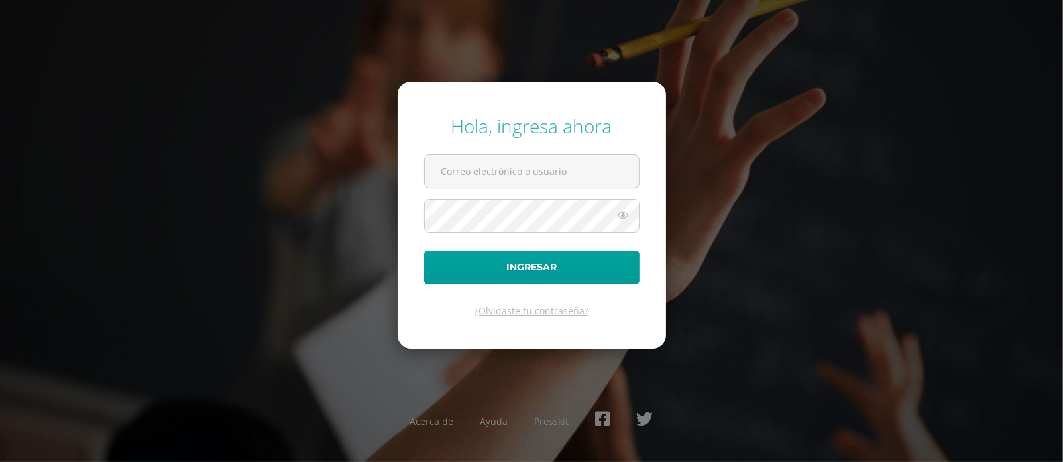
type input "[PERSON_NAME][EMAIL_ADDRESS][PERSON_NAME][DOMAIN_NAME]"
click at [563, 154] on form "Hola, ingresa ahora belen.ramirez@care.edu.gt Ingresar ¿Olvidaste tu contraseña?" at bounding box center [532, 215] width 268 height 266
click at [585, 172] on input "belen.ramirez@care.edu.gt" at bounding box center [532, 171] width 214 height 32
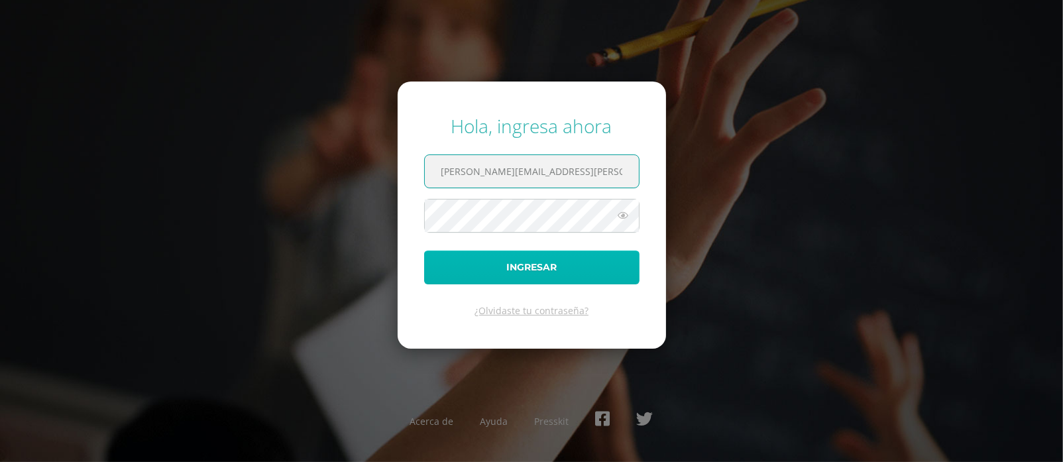
click at [473, 270] on button "Ingresar" at bounding box center [531, 268] width 215 height 34
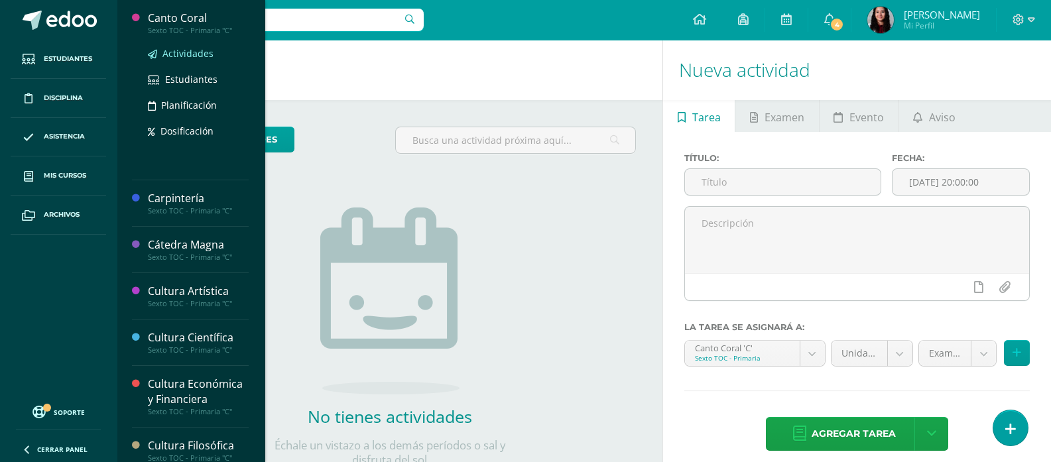
click at [180, 49] on span "Actividades" at bounding box center [187, 53] width 51 height 13
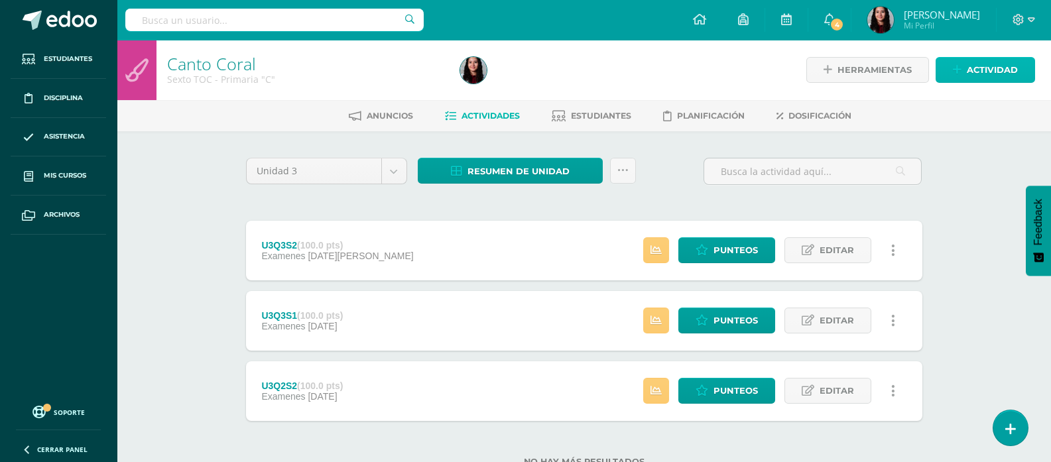
click at [975, 74] on span "Actividad" at bounding box center [991, 70] width 51 height 25
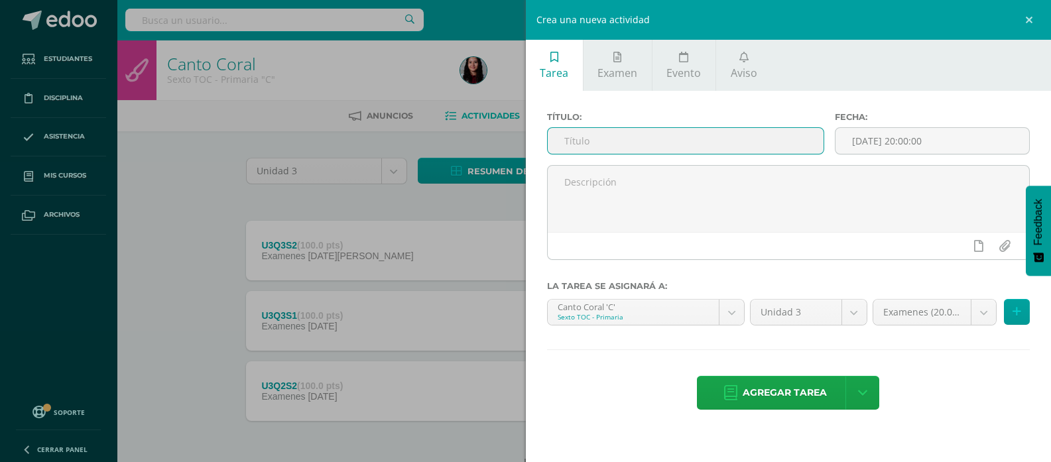
click at [656, 144] on input "text" at bounding box center [685, 141] width 276 height 26
type input "U3Q4S1"
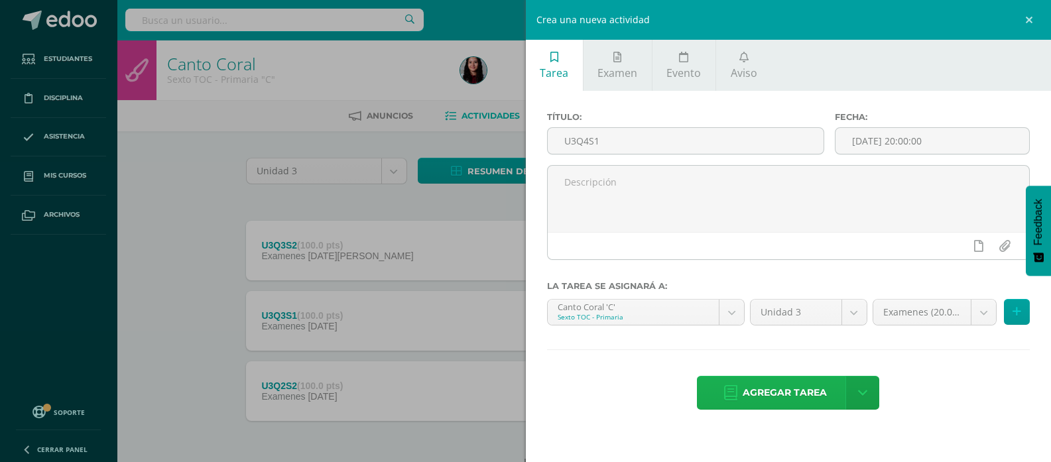
click at [757, 399] on span "Agregar tarea" at bounding box center [784, 392] width 84 height 32
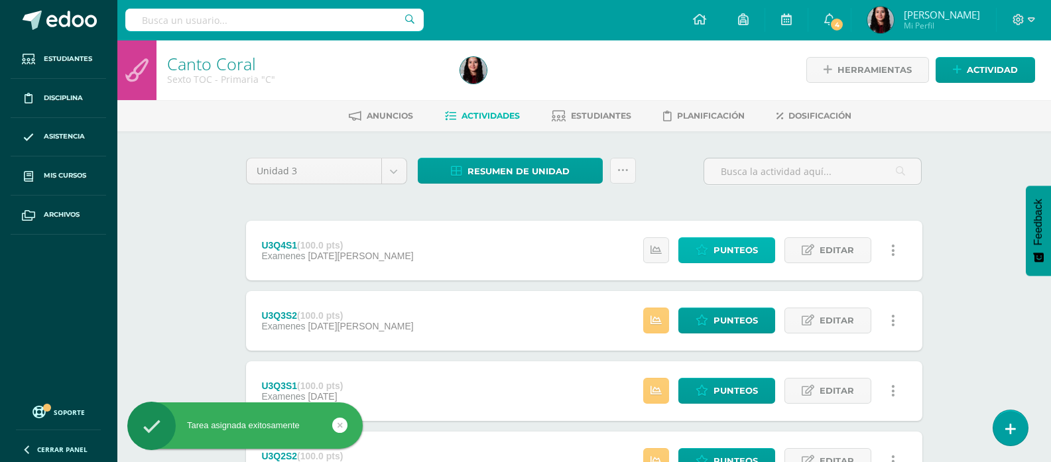
click at [744, 250] on span "Punteos" at bounding box center [735, 250] width 44 height 25
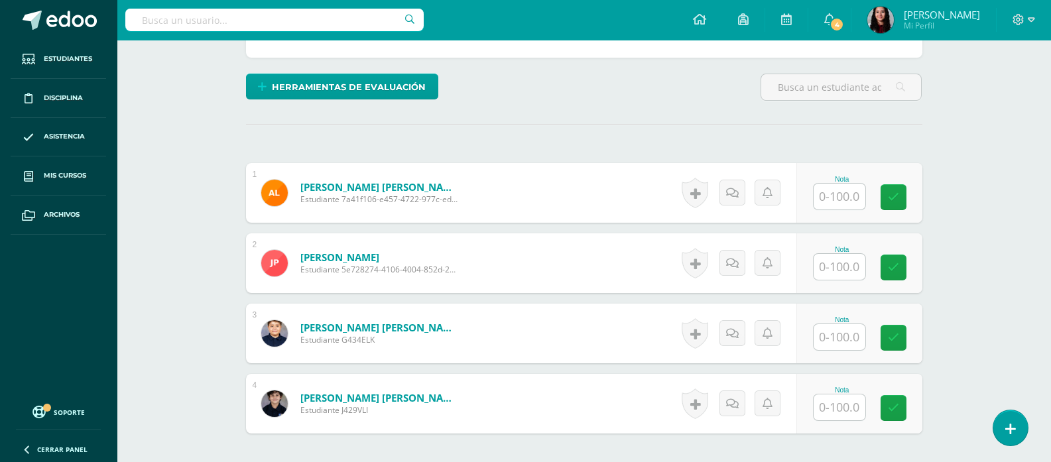
scroll to position [298, 0]
click at [833, 189] on input "text" at bounding box center [846, 197] width 53 height 27
type input "100"
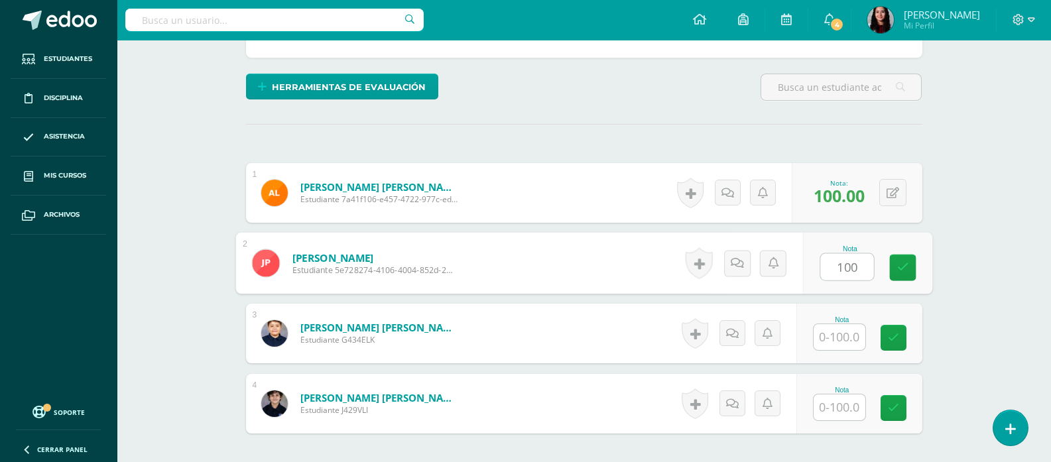
type input "100"
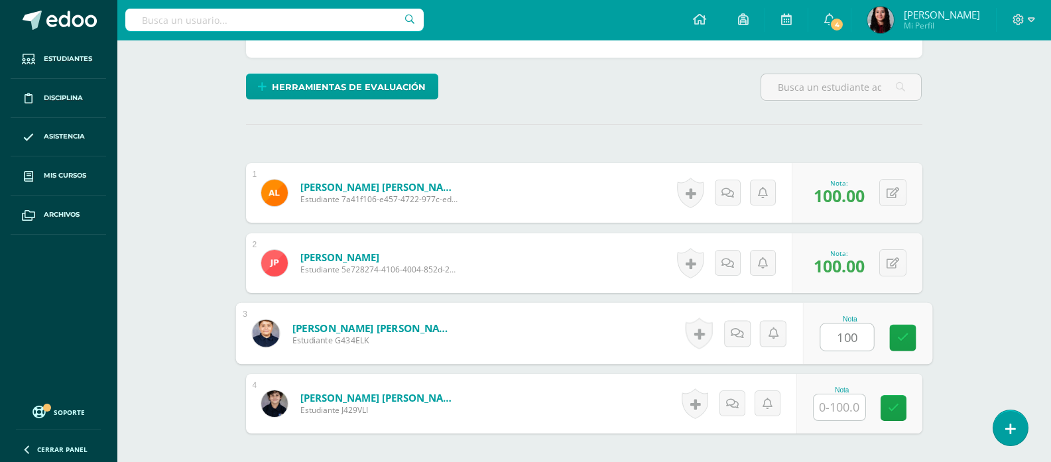
type input "100"
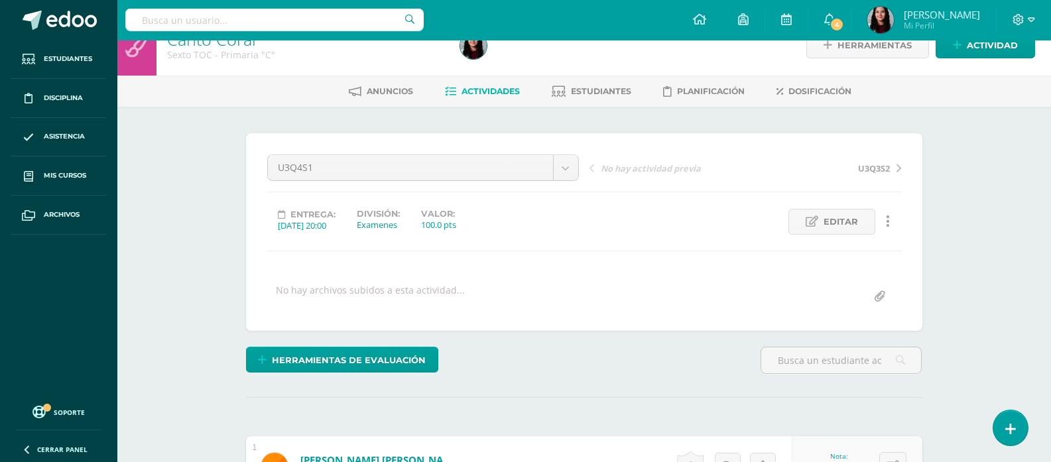
scroll to position [0, 0]
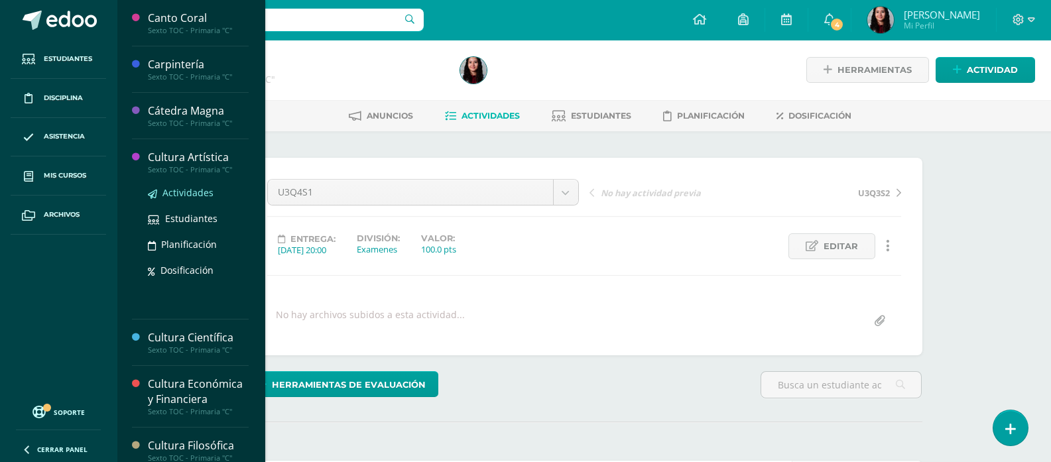
click at [186, 191] on span "Actividades" at bounding box center [187, 192] width 51 height 13
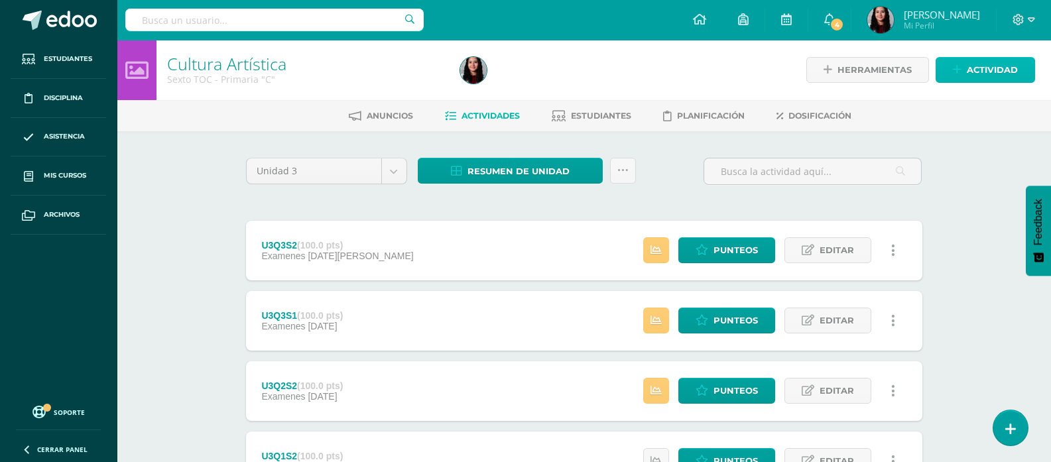
click at [993, 72] on span "Actividad" at bounding box center [991, 70] width 51 height 25
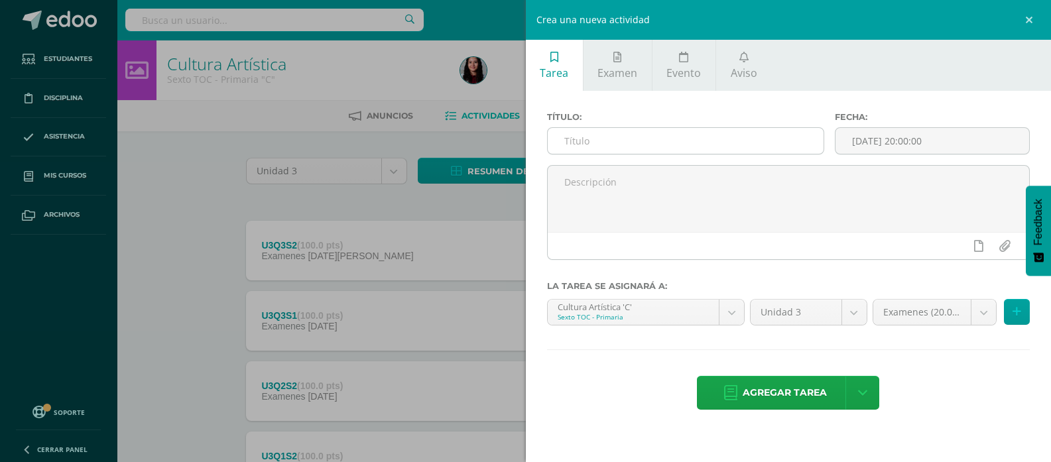
click at [665, 145] on input "text" at bounding box center [685, 141] width 276 height 26
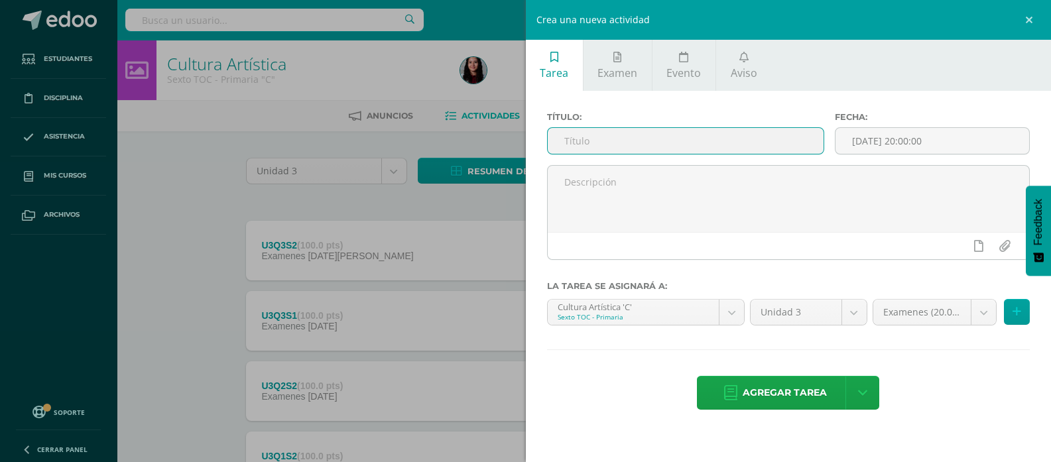
paste input "U3Q4S1"
type input "U3Q4S1"
click at [760, 399] on span "Agregar tarea" at bounding box center [784, 392] width 84 height 32
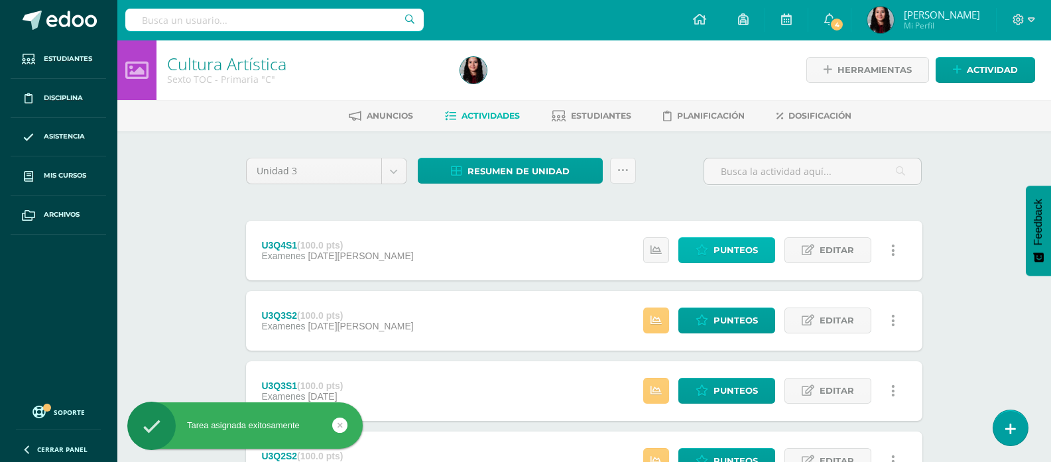
click at [738, 237] on link "Punteos" at bounding box center [726, 250] width 97 height 26
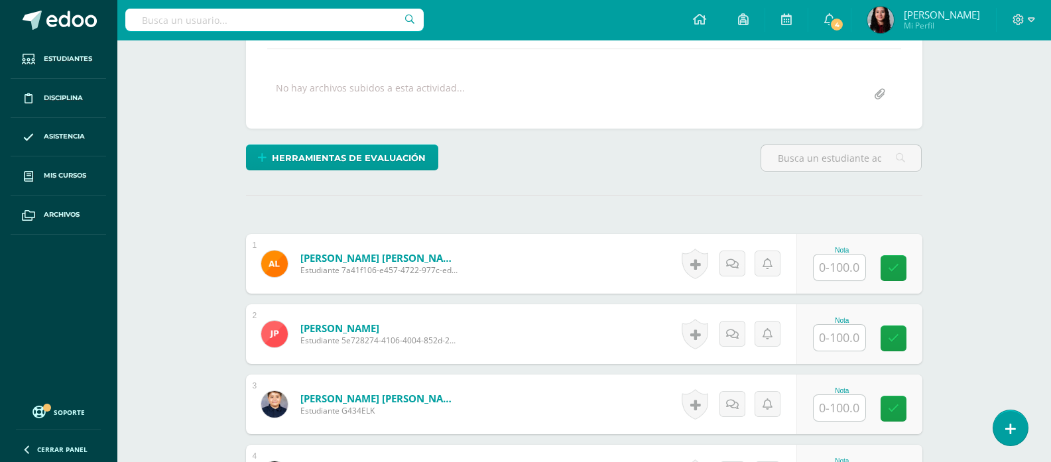
scroll to position [227, 0]
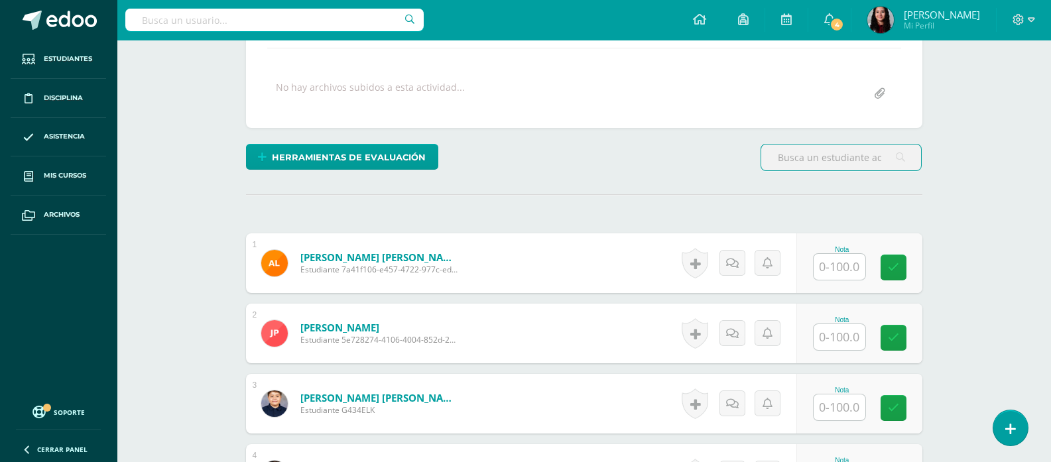
click at [835, 260] on input "text" at bounding box center [839, 267] width 52 height 26
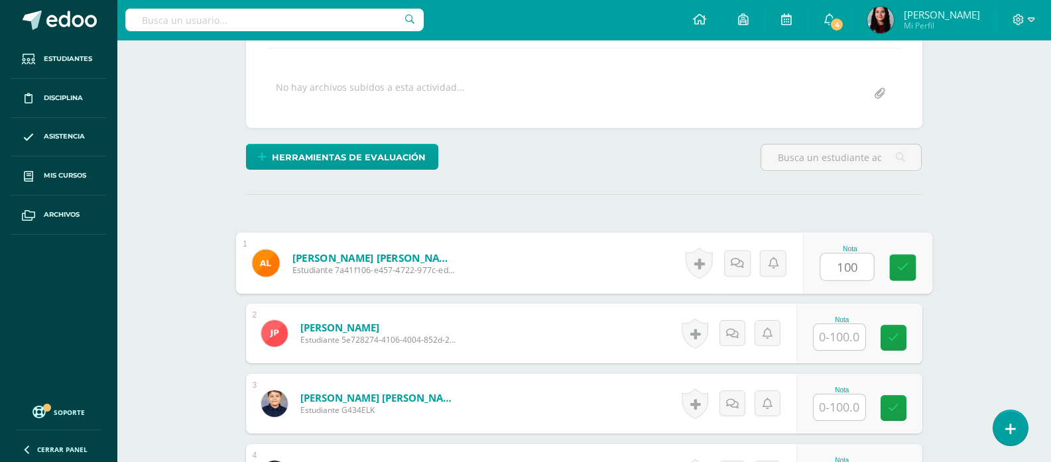
type input "100"
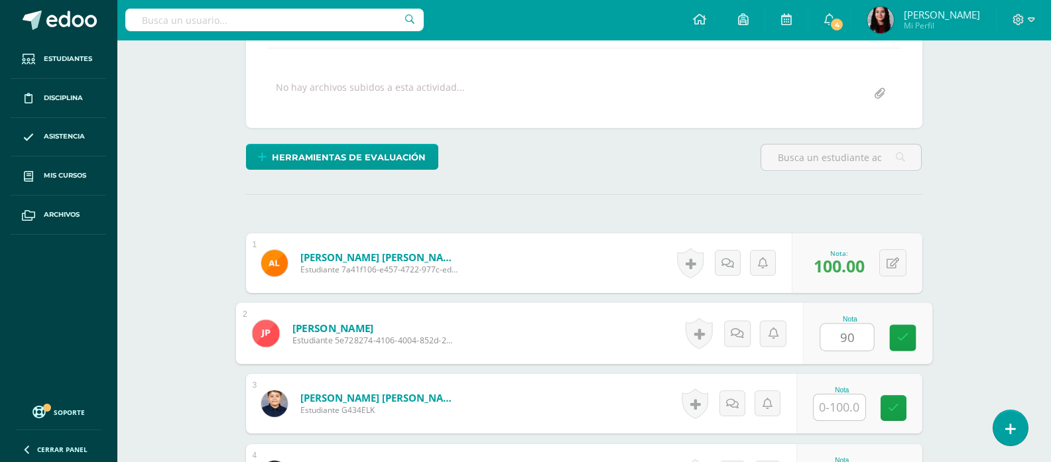
type input "90"
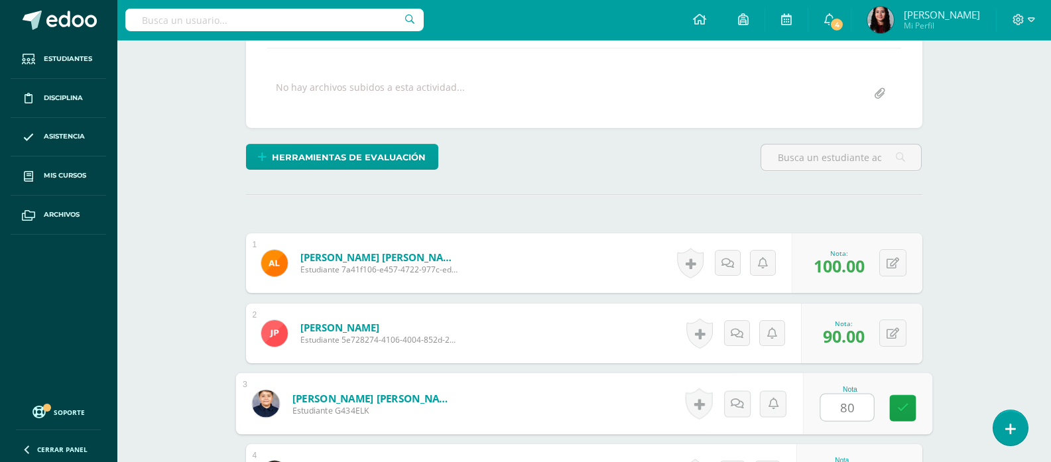
type input "80"
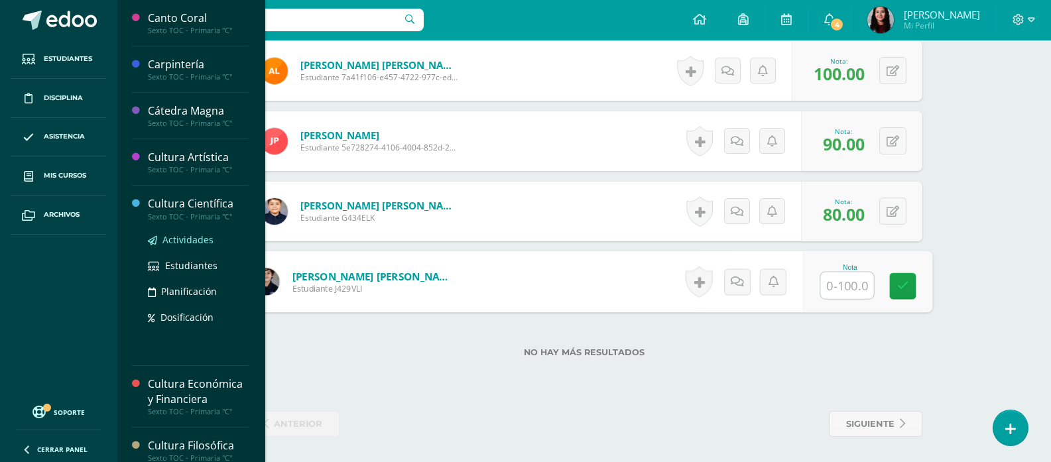
click at [186, 242] on span "Actividades" at bounding box center [187, 239] width 51 height 13
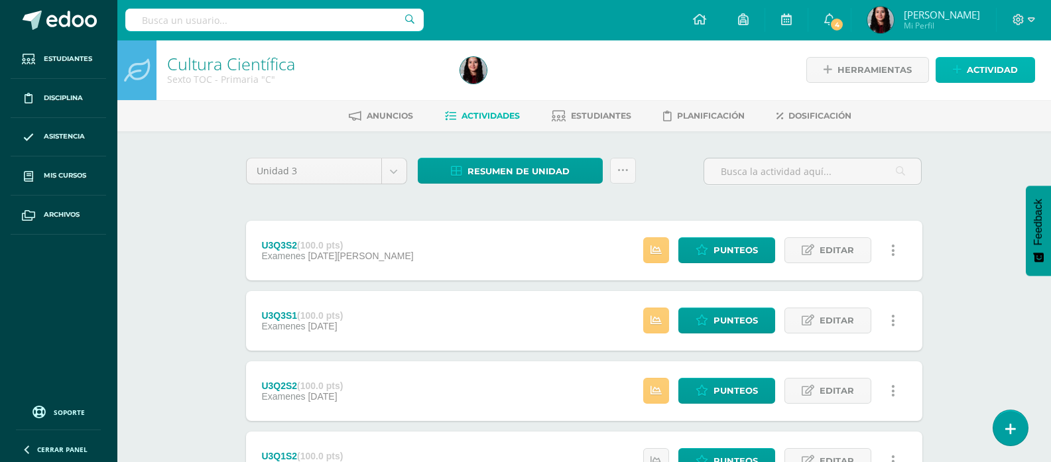
click at [1003, 66] on span "Actividad" at bounding box center [991, 70] width 51 height 25
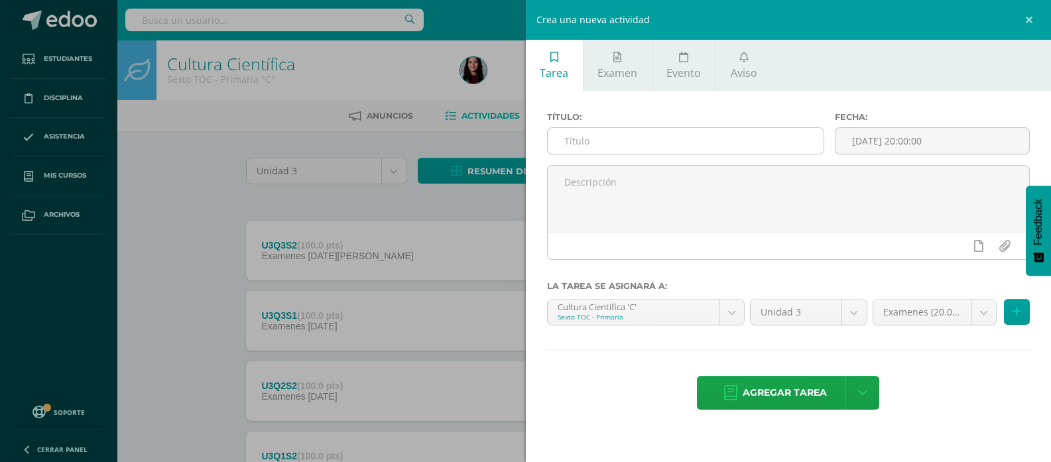
click at [640, 144] on input "text" at bounding box center [685, 141] width 276 height 26
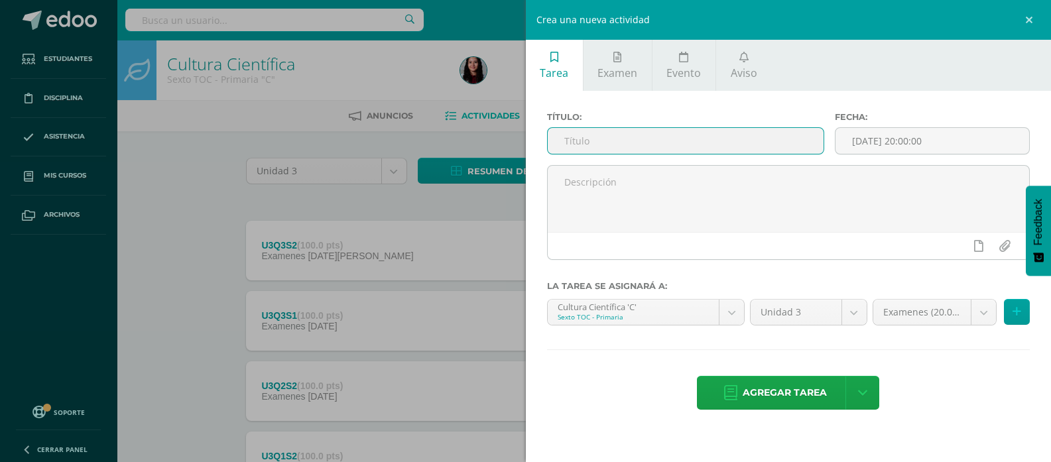
paste input "U3Q4S1"
type input "U3Q4S1"
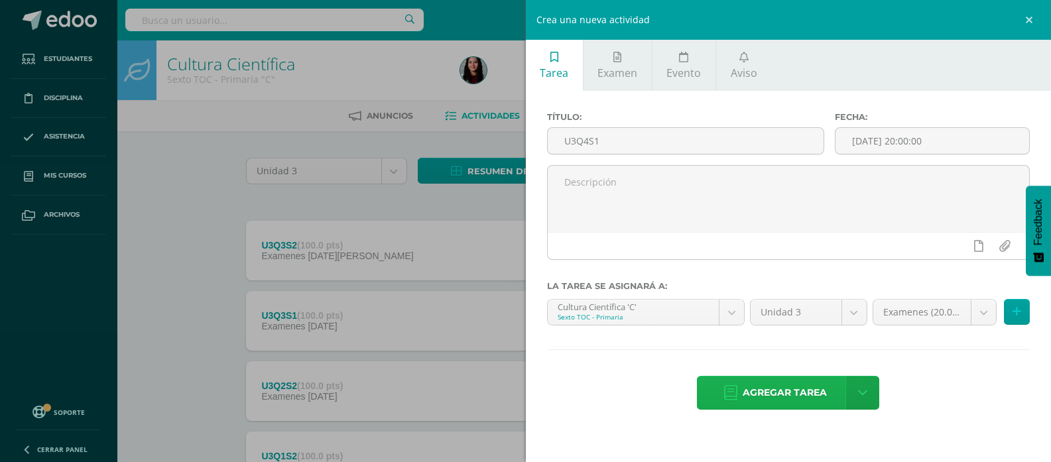
click at [756, 382] on span "Agregar tarea" at bounding box center [784, 392] width 84 height 32
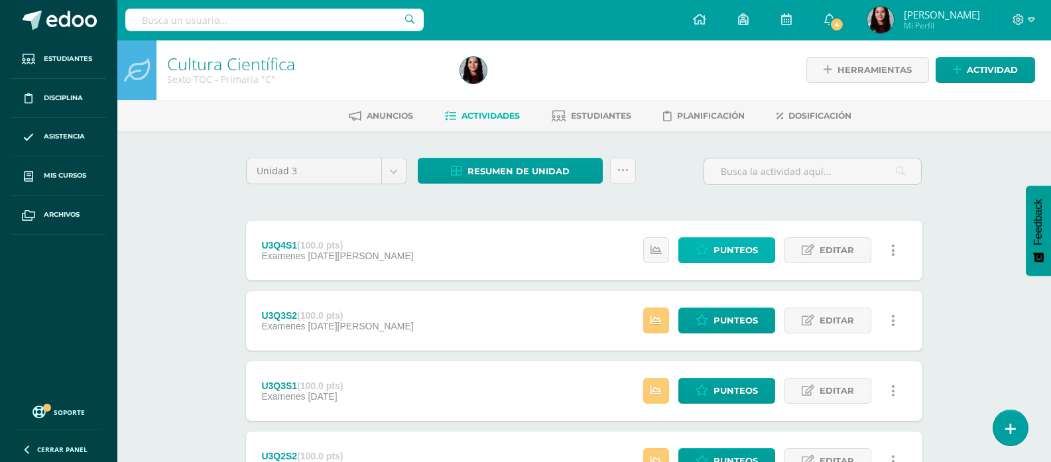
click at [731, 255] on span "Punteos" at bounding box center [735, 250] width 44 height 25
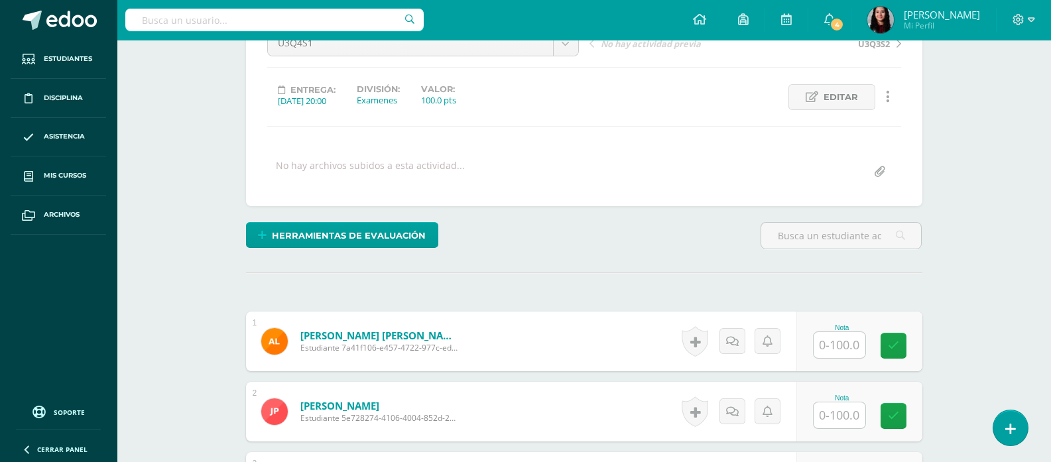
scroll to position [150, 0]
click at [844, 346] on input "text" at bounding box center [839, 344] width 52 height 26
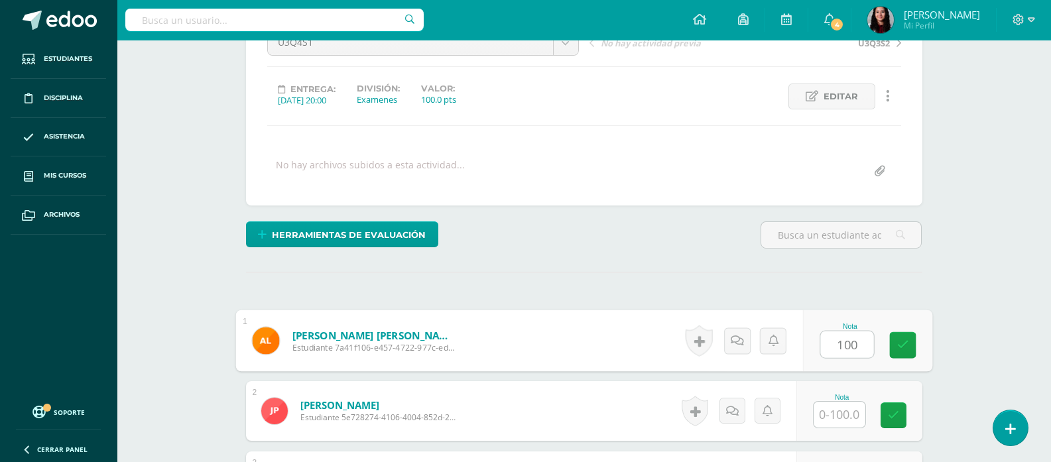
type input "100"
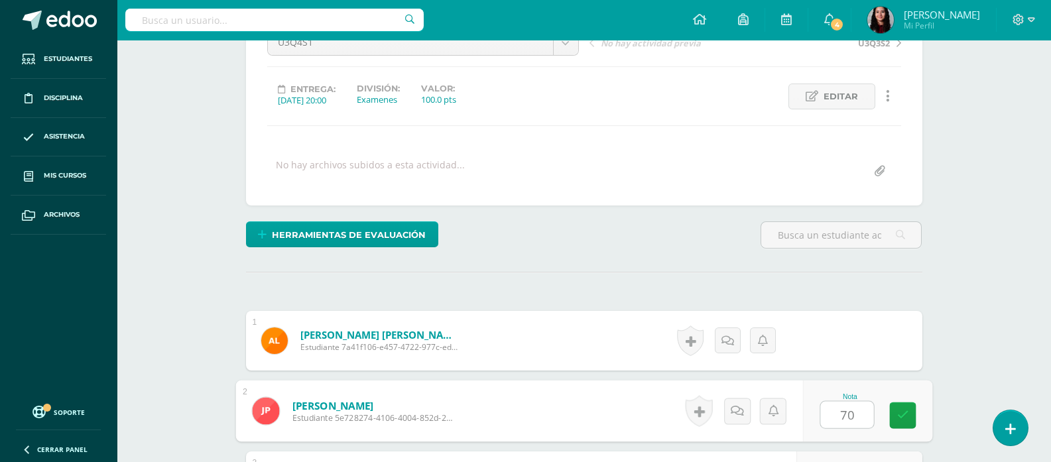
type input "70"
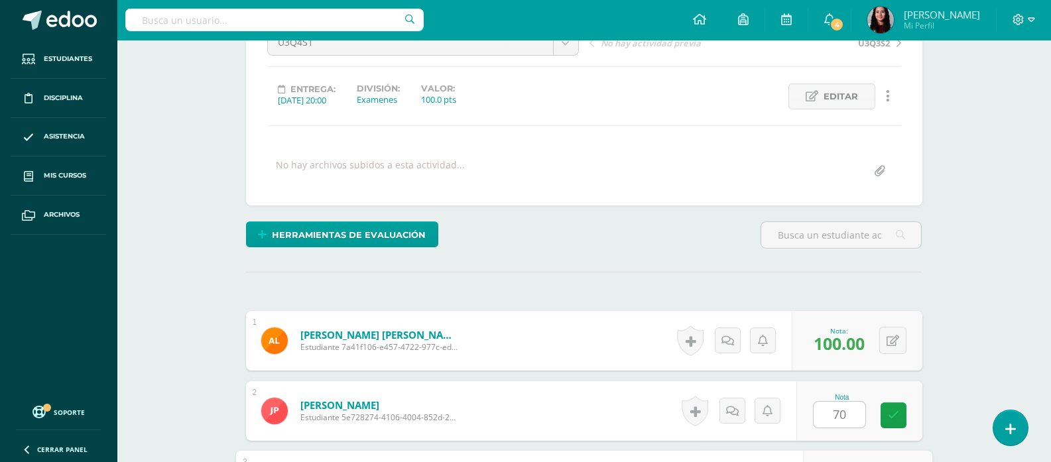
scroll to position [402, 0]
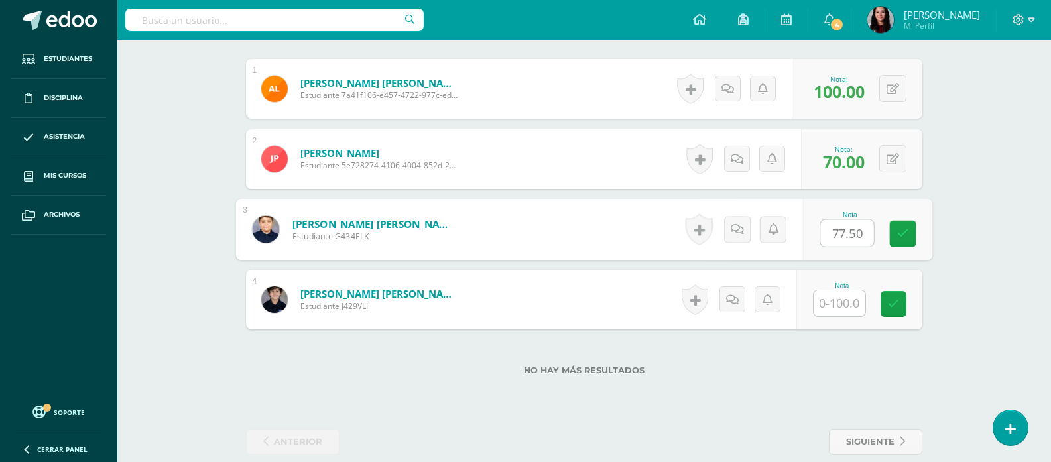
type input "77.50"
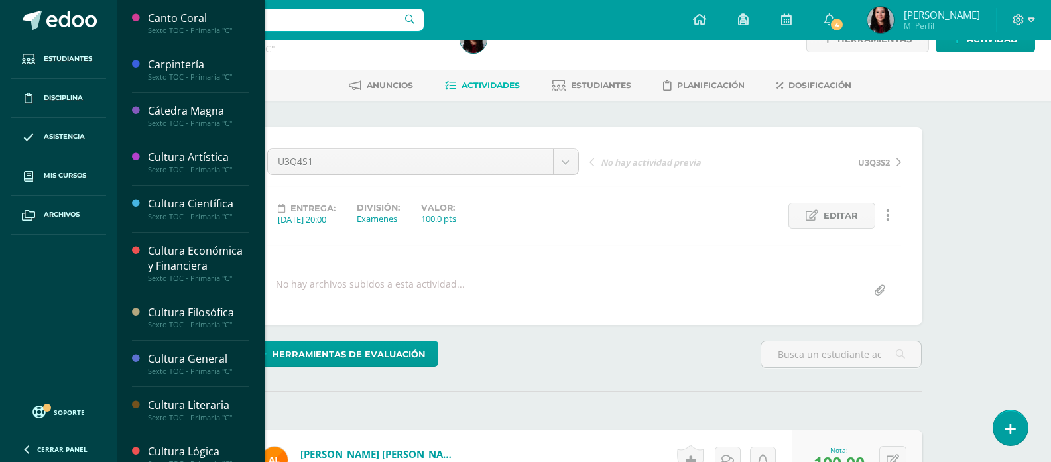
scroll to position [50, 0]
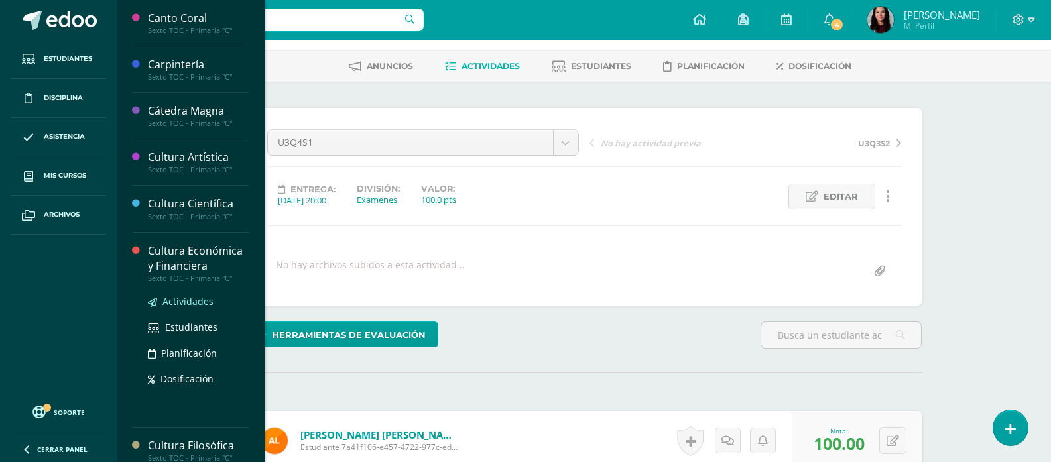
click at [196, 296] on span "Actividades" at bounding box center [187, 301] width 51 height 13
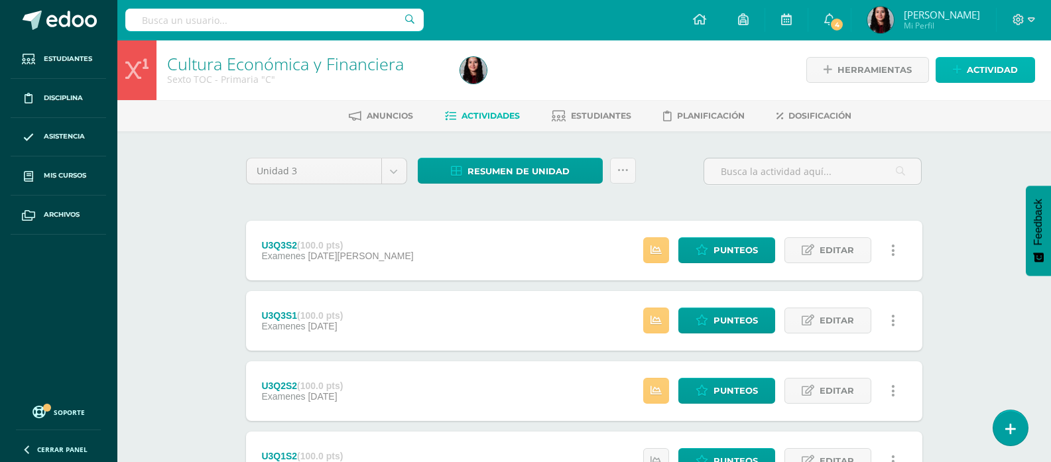
click at [985, 64] on span "Actividad" at bounding box center [991, 70] width 51 height 25
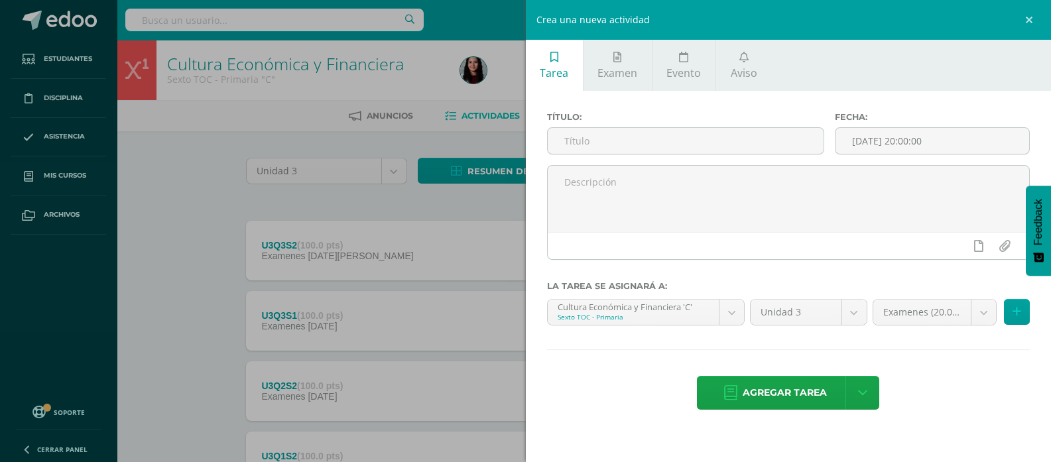
click at [731, 164] on div "Título:" at bounding box center [686, 138] width 288 height 53
click at [671, 143] on input "text" at bounding box center [685, 141] width 276 height 26
paste input "U3Q4S1"
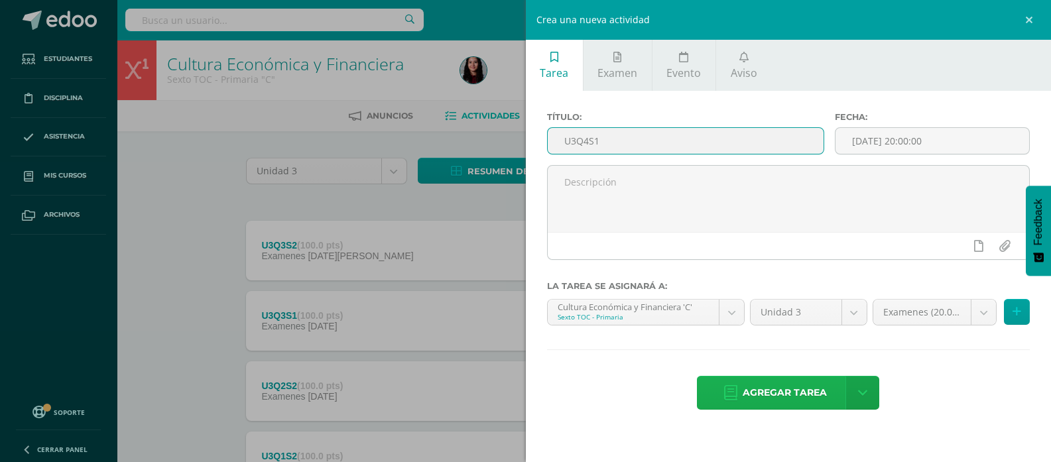
type input "U3Q4S1"
click at [731, 381] on link "Agregar tarea" at bounding box center [775, 393] width 156 height 34
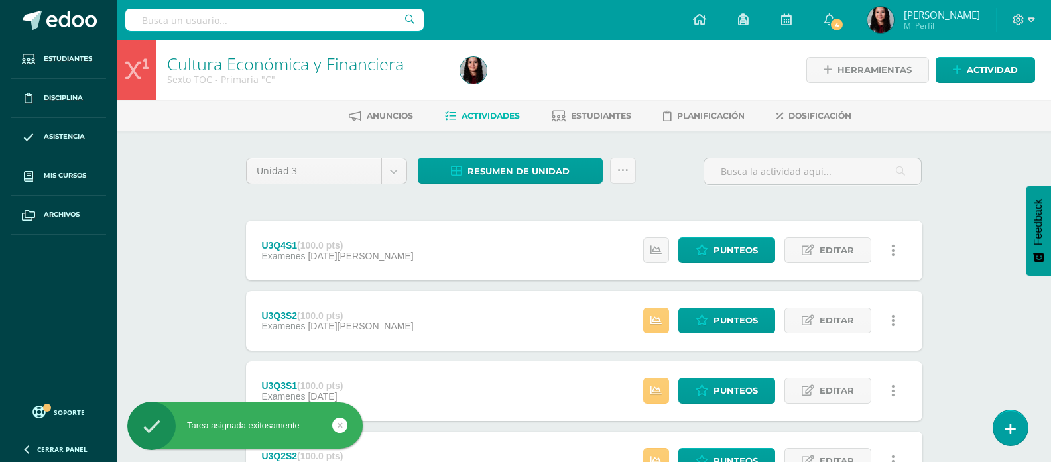
scroll to position [24, 0]
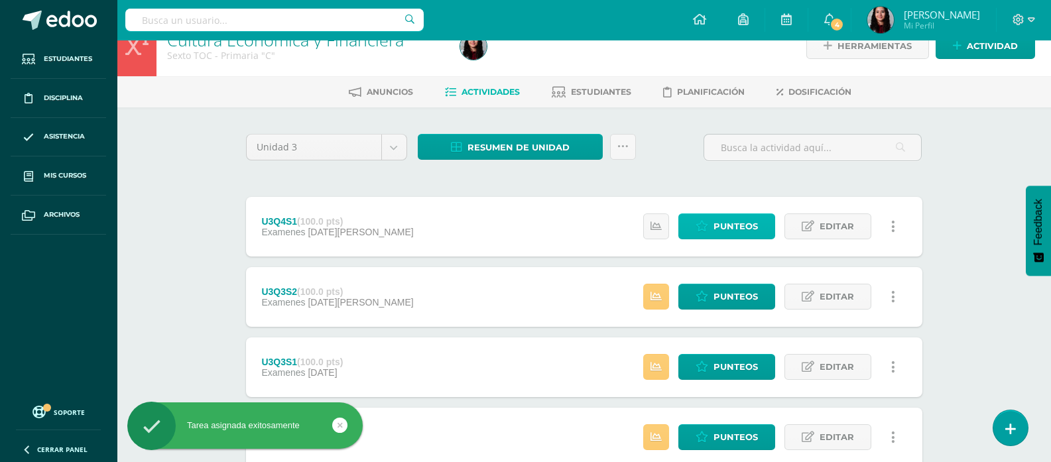
click at [741, 219] on span "Punteos" at bounding box center [735, 226] width 44 height 25
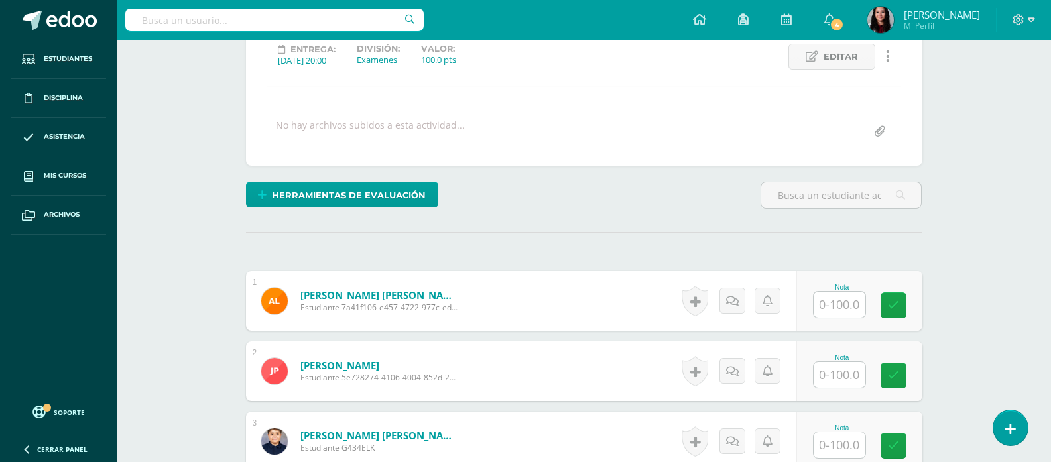
scroll to position [226, 0]
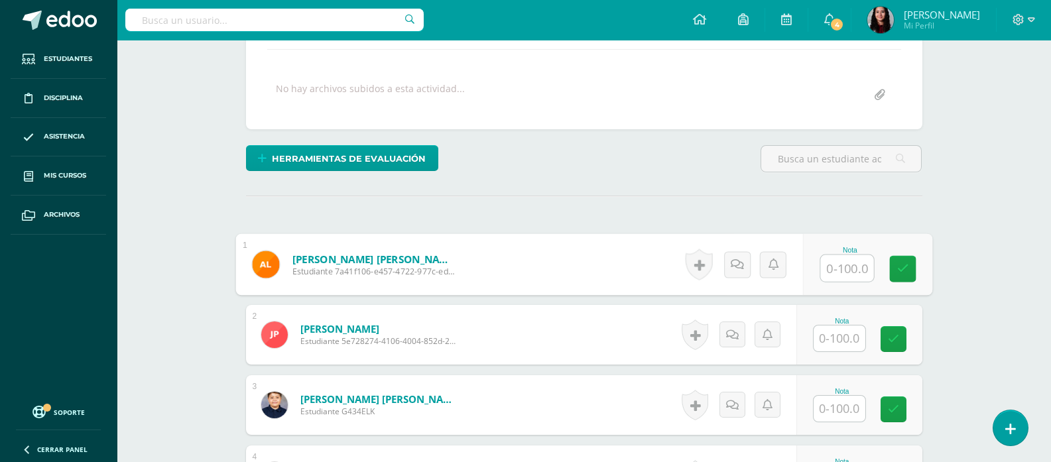
click at [840, 272] on input "text" at bounding box center [846, 268] width 53 height 27
type input "100"
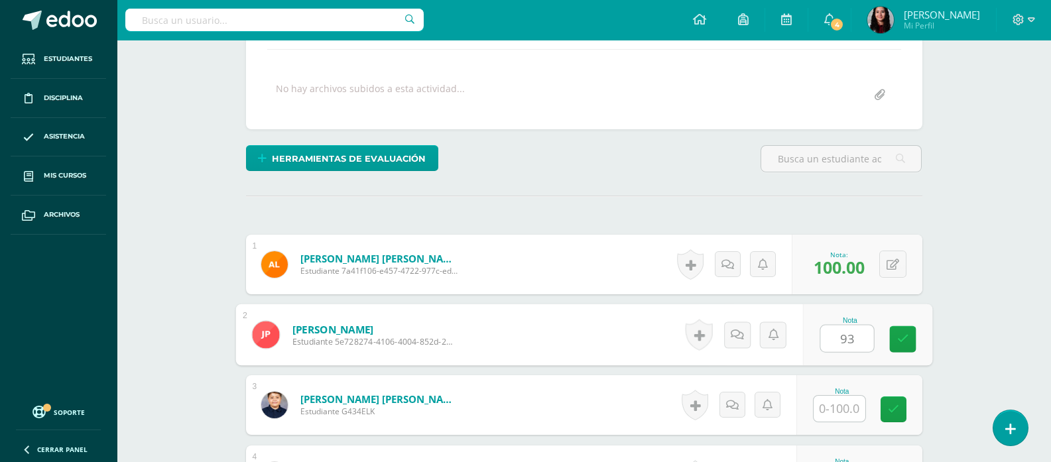
type input "93"
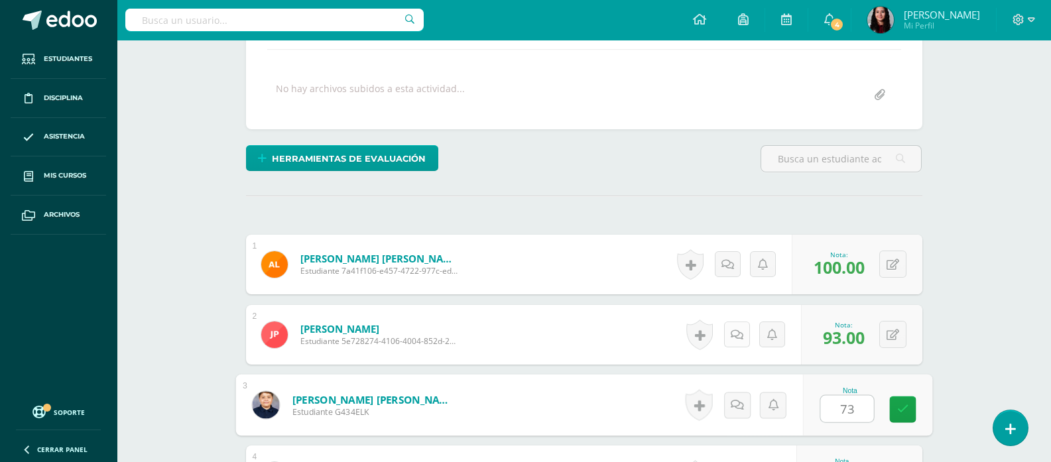
type input "73"
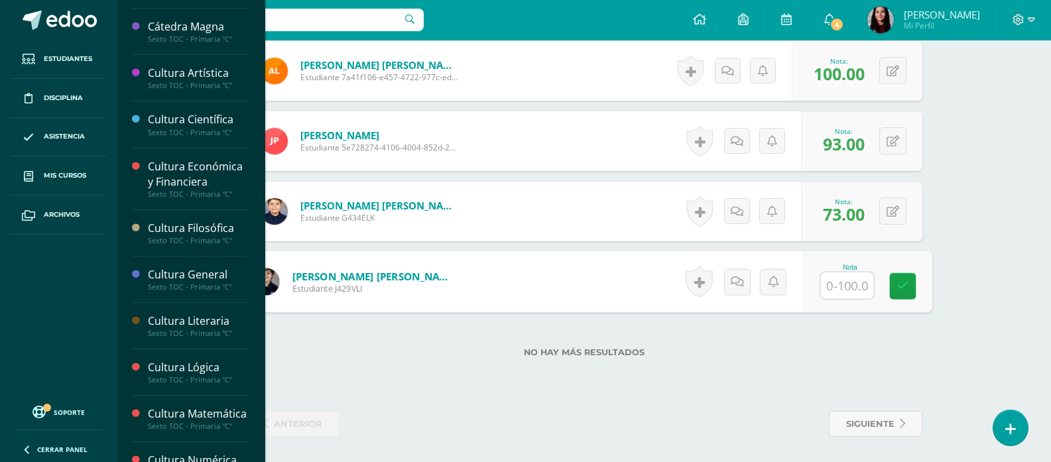
scroll to position [90, 0]
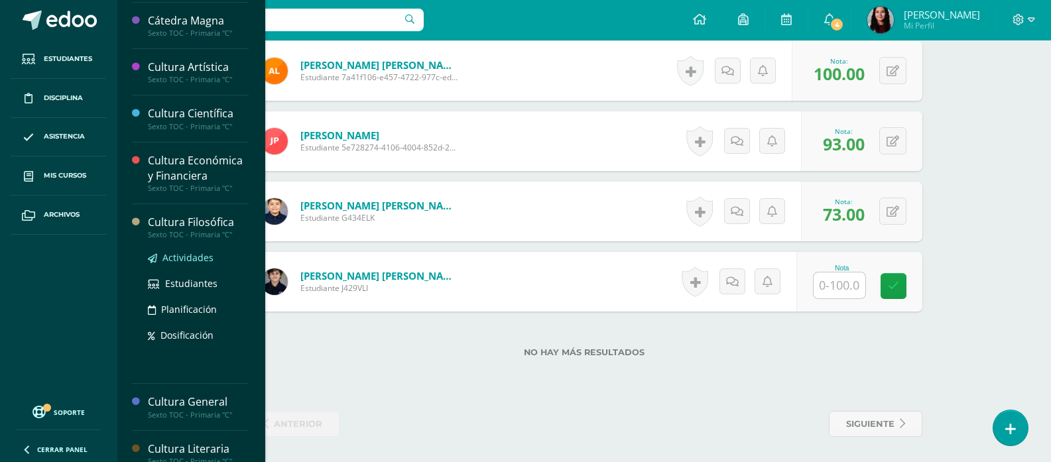
click at [199, 252] on span "Actividades" at bounding box center [187, 257] width 51 height 13
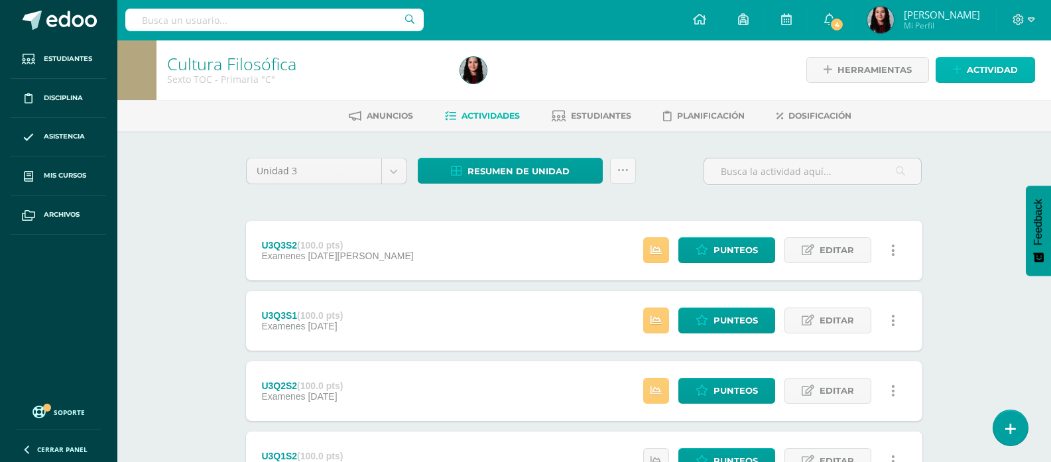
click at [968, 59] on span "Actividad" at bounding box center [991, 70] width 51 height 25
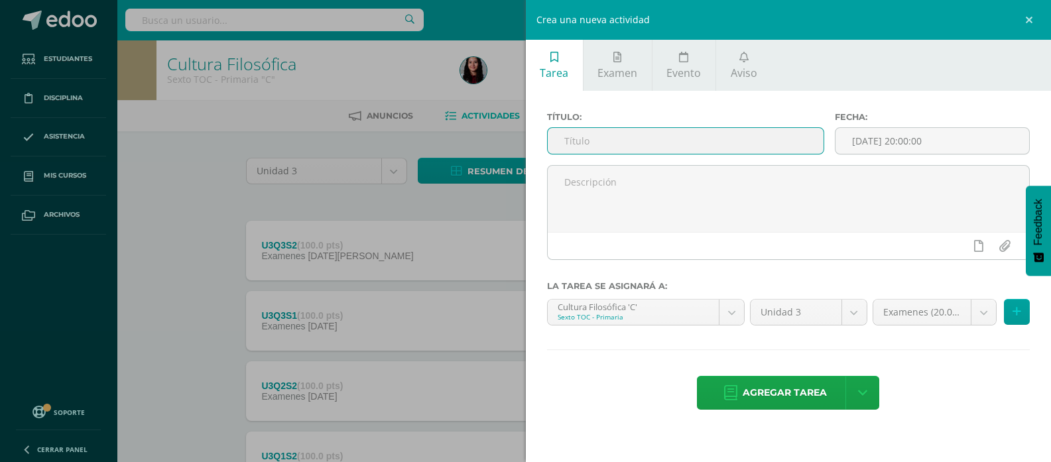
click at [752, 141] on input "text" at bounding box center [685, 141] width 276 height 26
paste input "U3Q4S1"
type input "U3Q4S1"
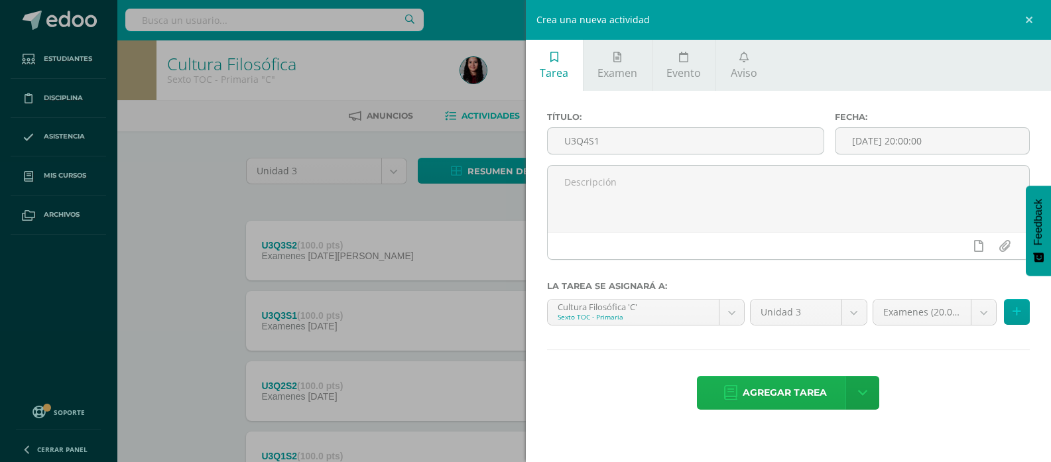
click at [742, 394] on link "Agregar tarea" at bounding box center [775, 393] width 156 height 34
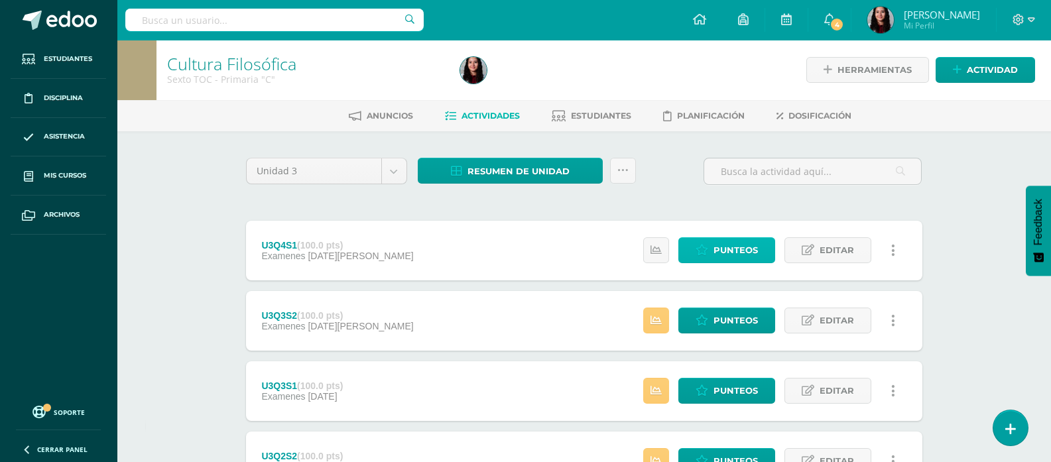
click at [723, 245] on span "Punteos" at bounding box center [735, 250] width 44 height 25
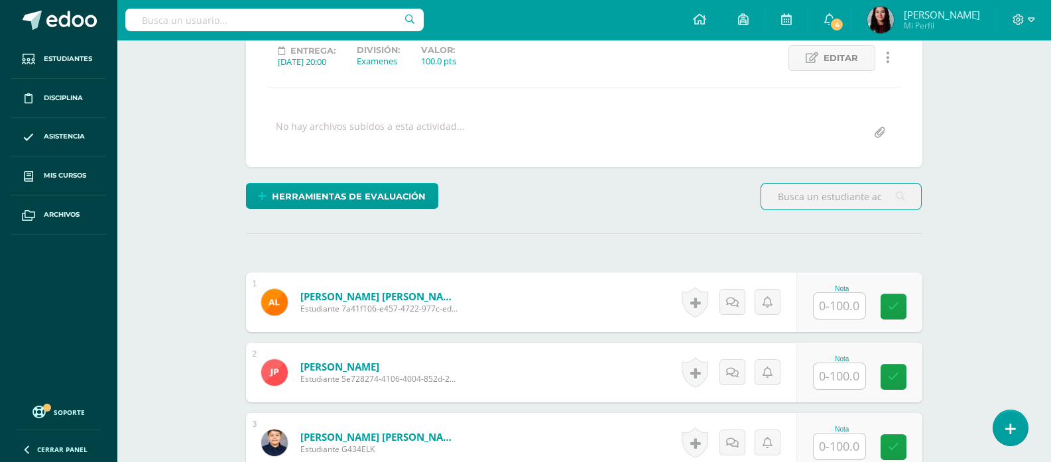
scroll to position [192, 0]
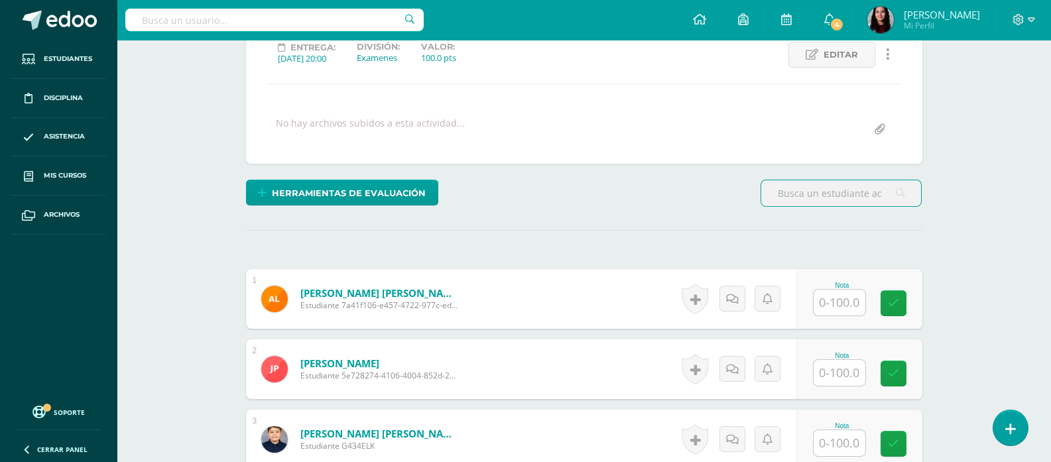
click at [847, 300] on input "text" at bounding box center [839, 303] width 52 height 26
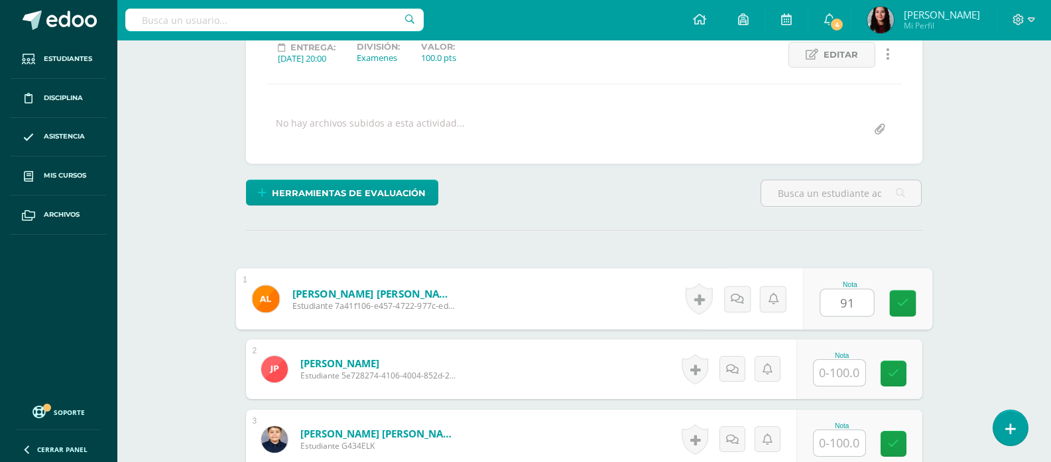
type input "91"
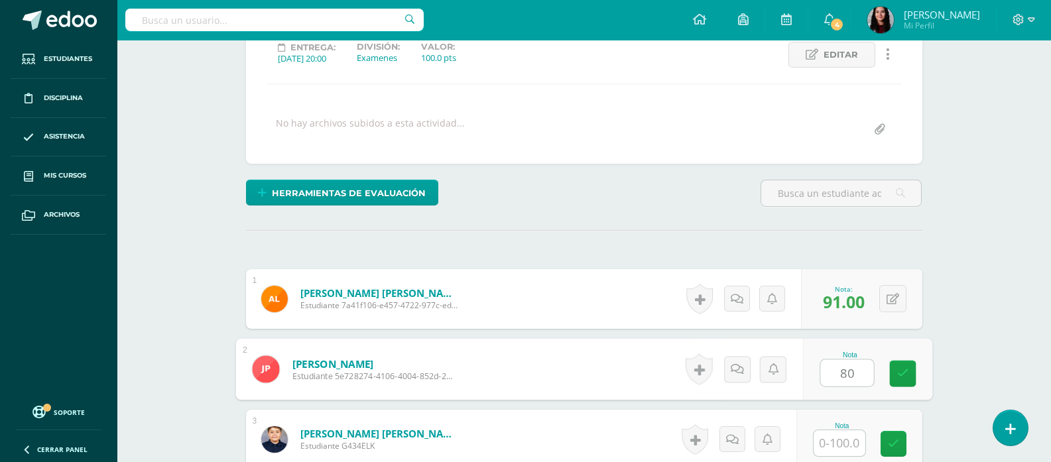
type input "80"
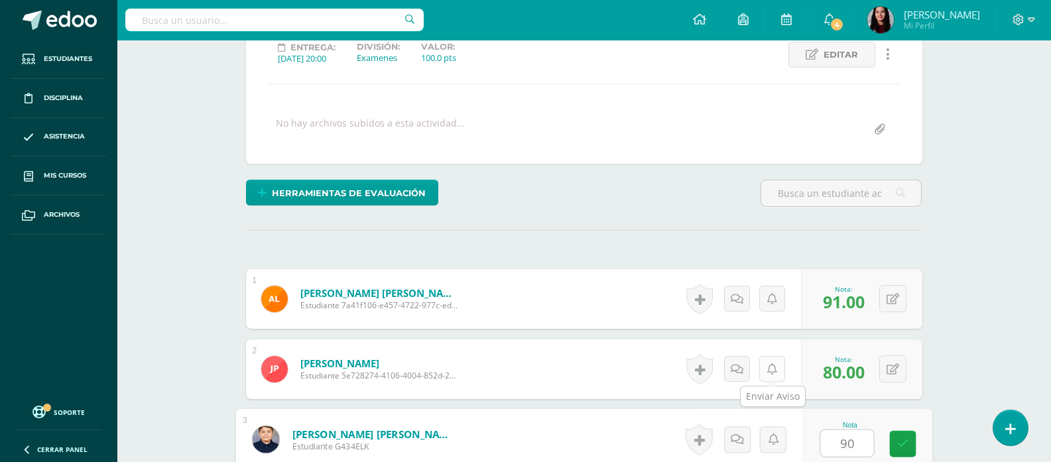
type input "90"
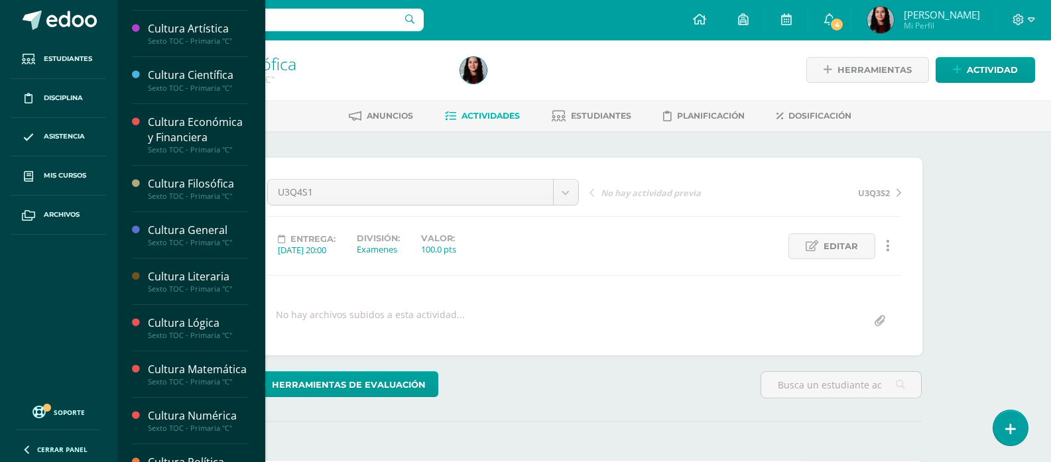
scroll to position [145, 0]
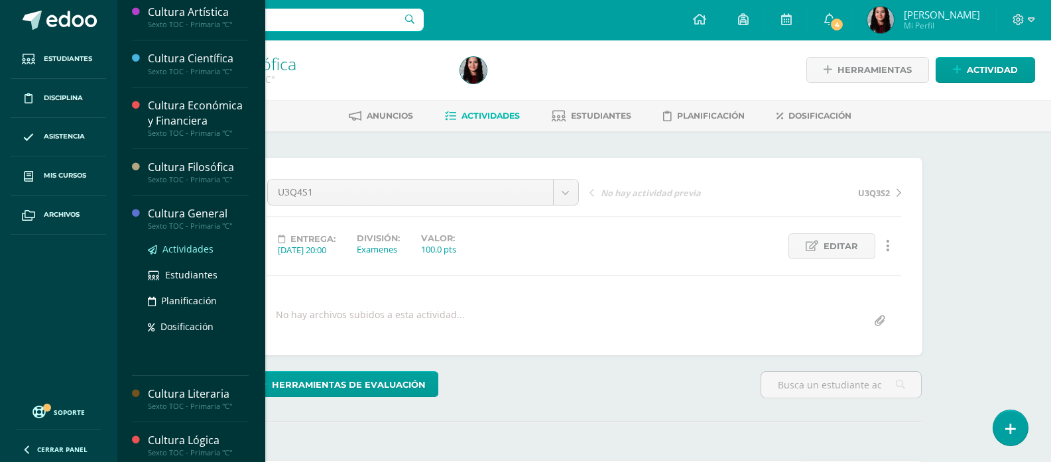
click at [173, 243] on span "Actividades" at bounding box center [187, 249] width 51 height 13
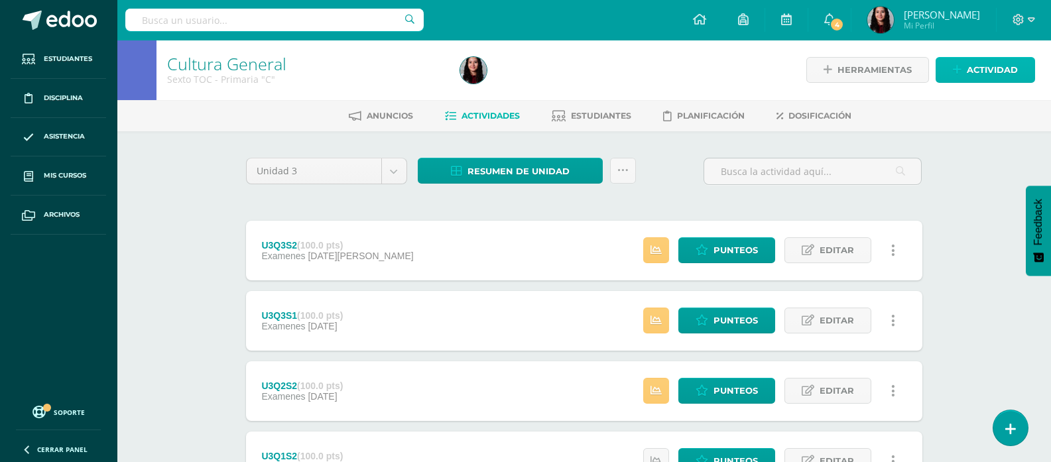
click at [969, 68] on span "Actividad" at bounding box center [991, 70] width 51 height 25
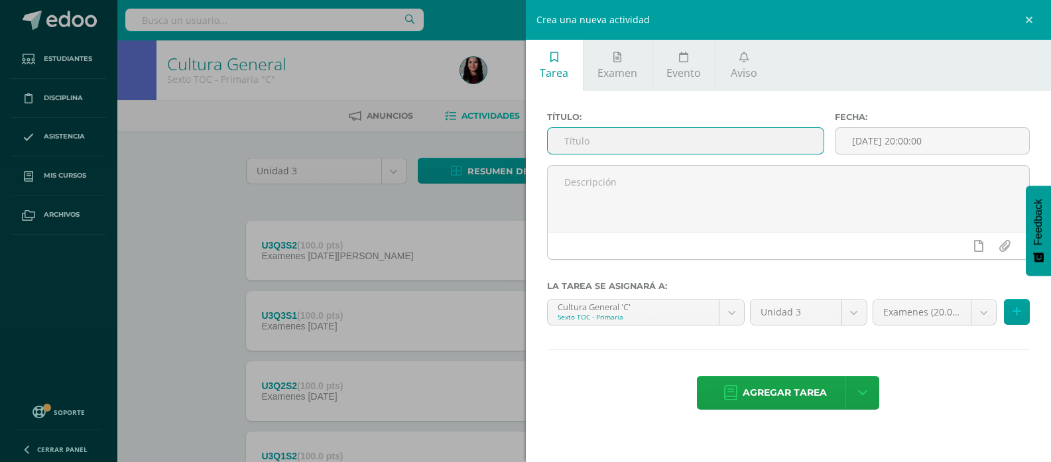
click at [669, 144] on input "text" at bounding box center [685, 141] width 276 height 26
paste input "U3Q4S1"
type input "U3Q4S1"
click at [754, 384] on span "Agregar tarea" at bounding box center [784, 392] width 84 height 32
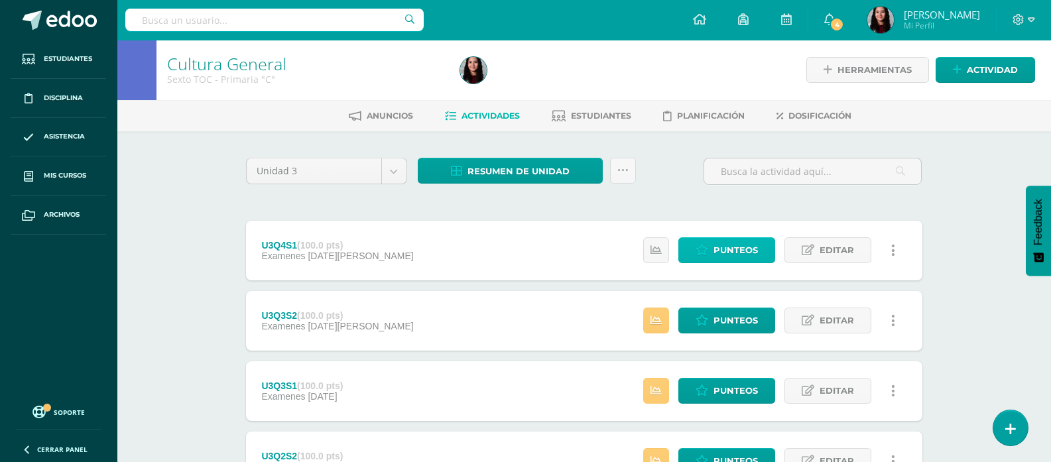
click at [726, 240] on span "Punteos" at bounding box center [735, 250] width 44 height 25
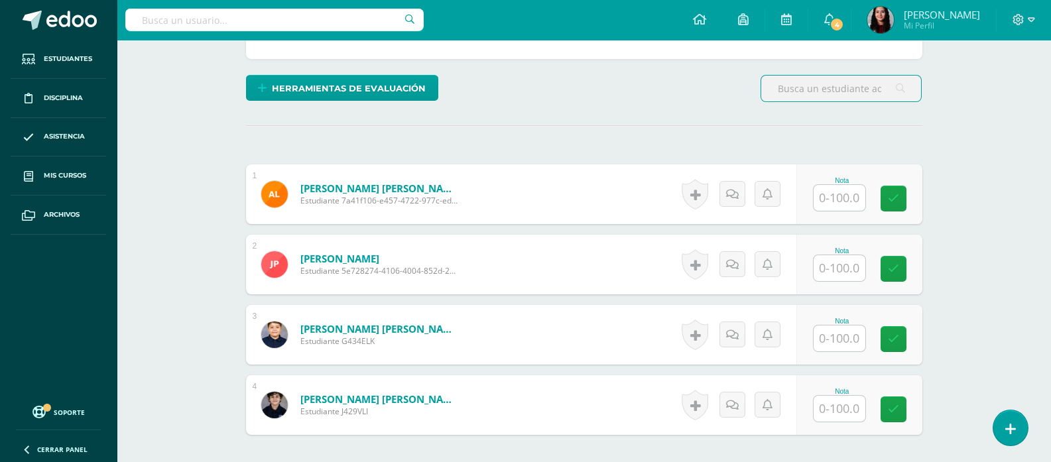
scroll to position [300, 0]
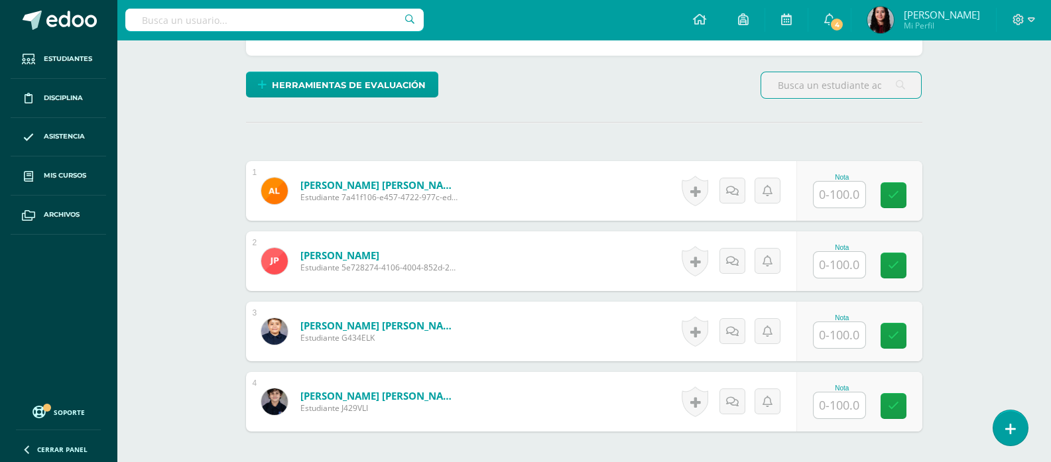
click at [827, 186] on input "text" at bounding box center [839, 195] width 52 height 26
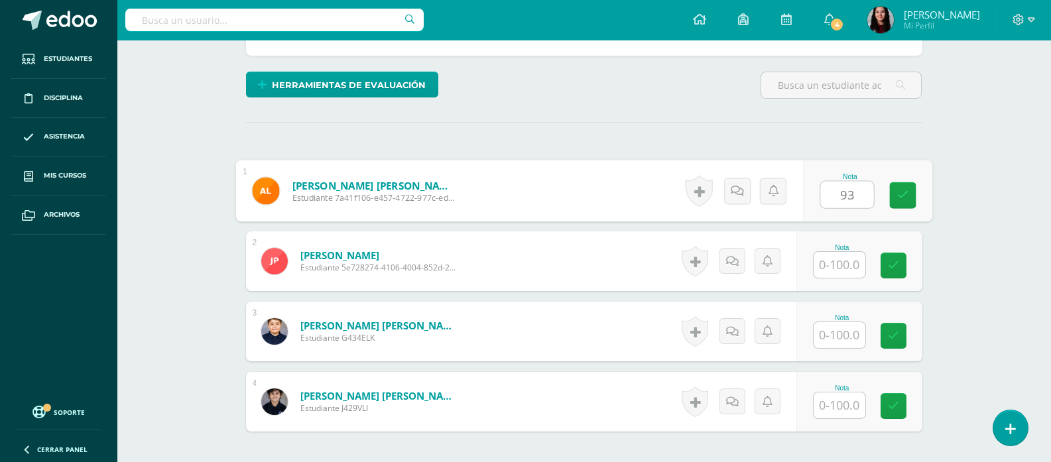
type input "93"
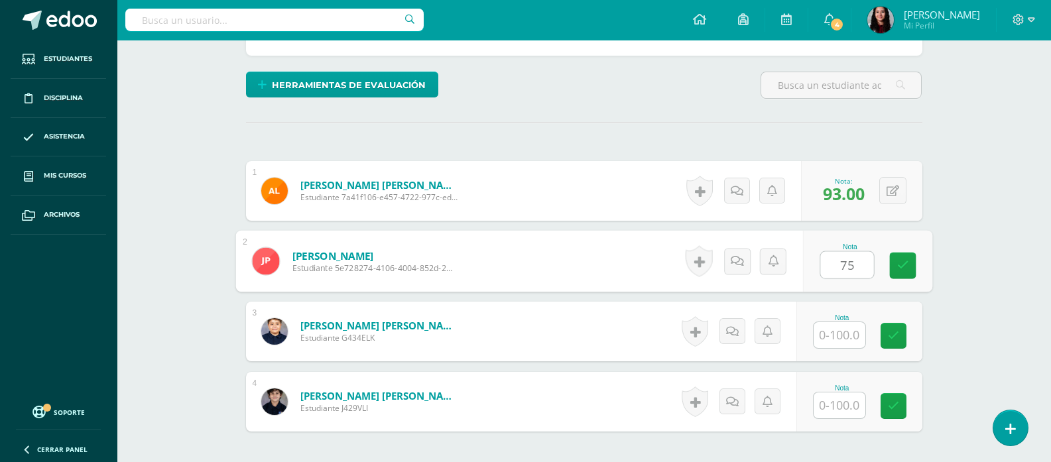
type input "75"
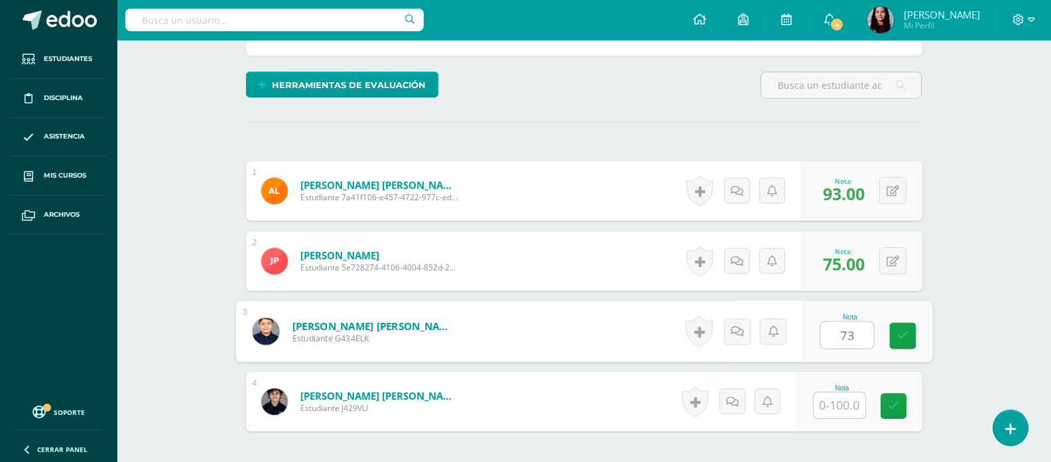
type input "73"
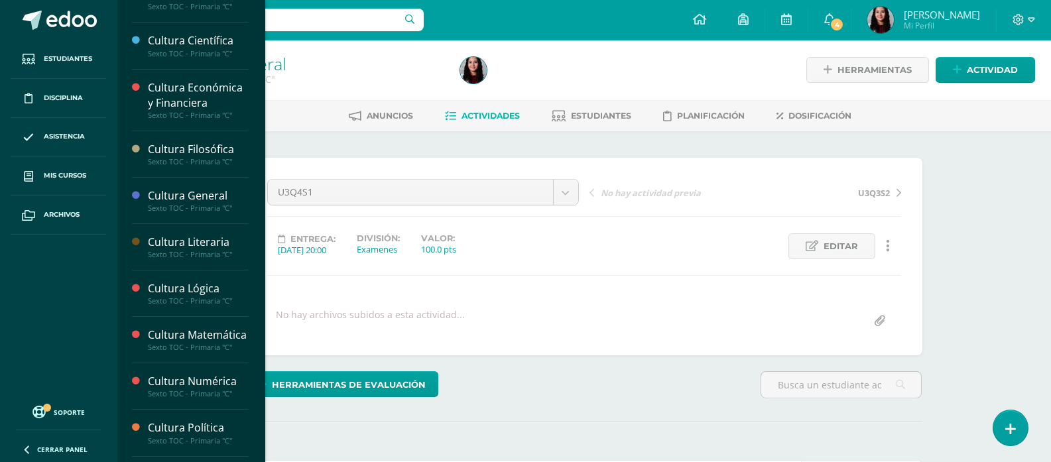
scroll to position [167, 0]
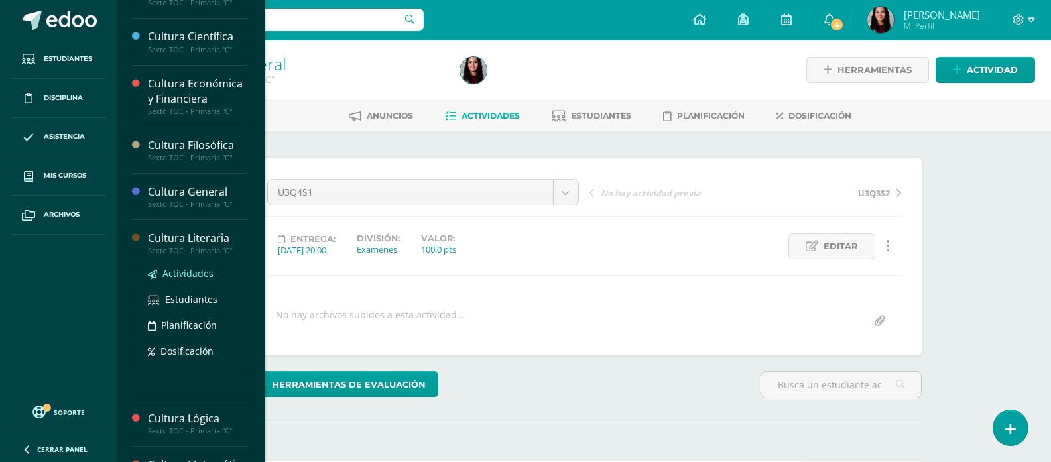
click at [182, 268] on span "Actividades" at bounding box center [187, 273] width 51 height 13
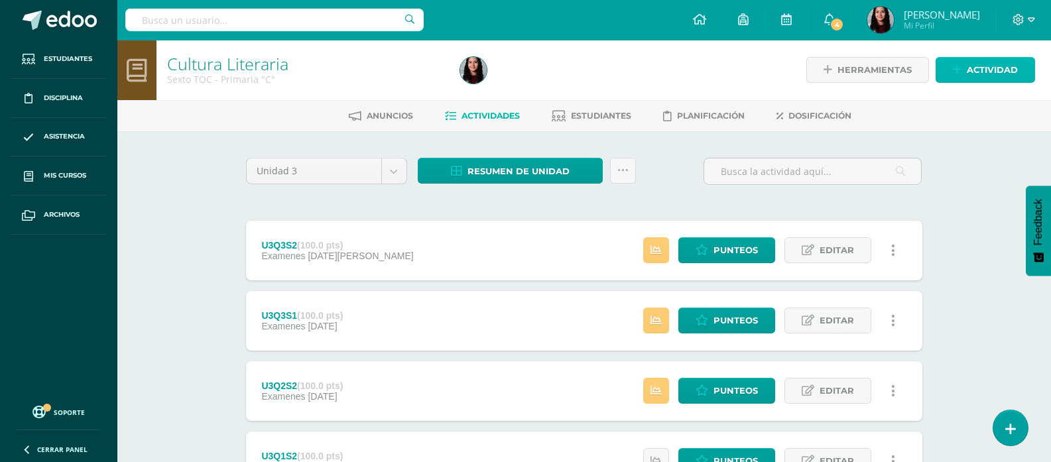
click at [998, 68] on span "Actividad" at bounding box center [991, 70] width 51 height 25
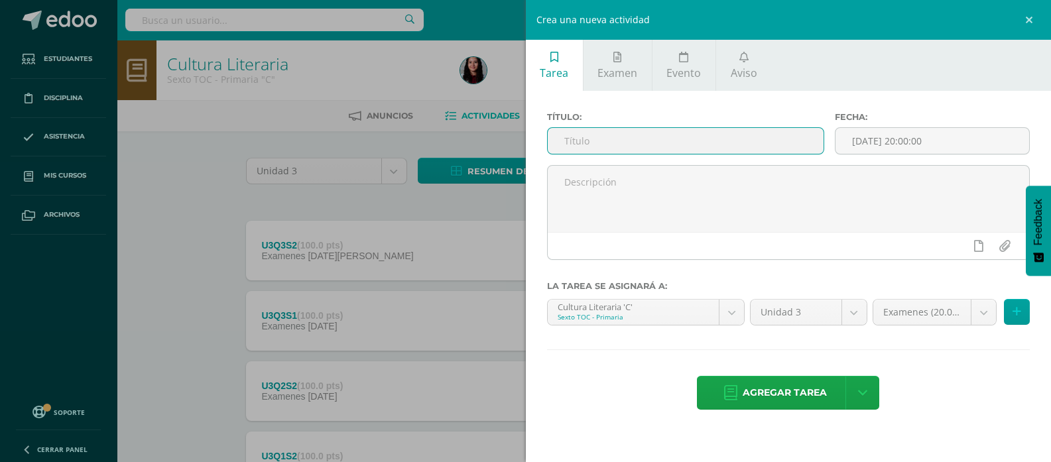
click at [669, 150] on input "text" at bounding box center [685, 141] width 276 height 26
paste input "U3Q4S1"
type input "U3Q4S1"
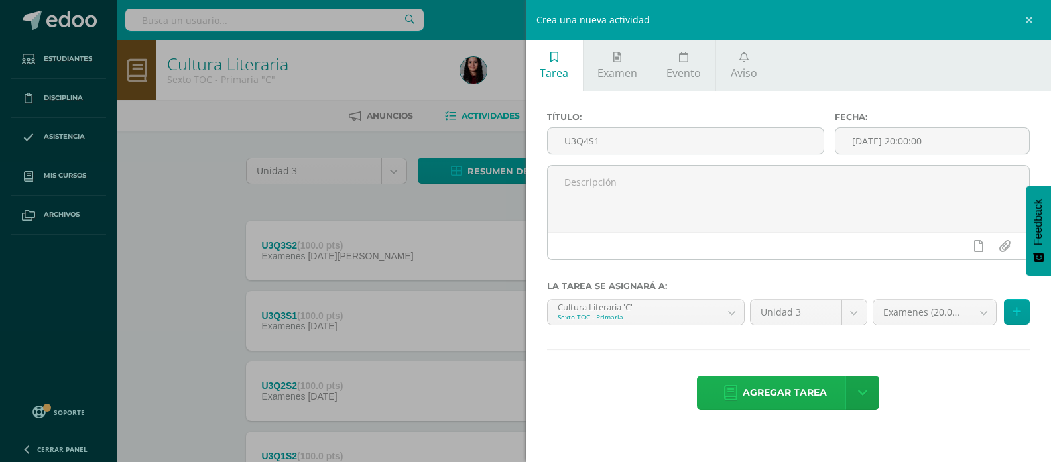
click at [748, 390] on span "Agregar tarea" at bounding box center [784, 392] width 84 height 32
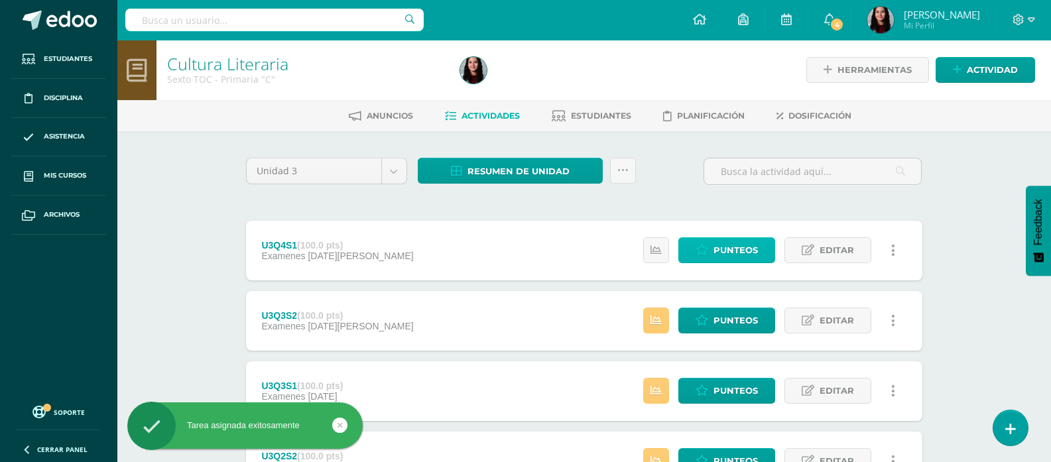
click at [746, 243] on span "Punteos" at bounding box center [735, 250] width 44 height 25
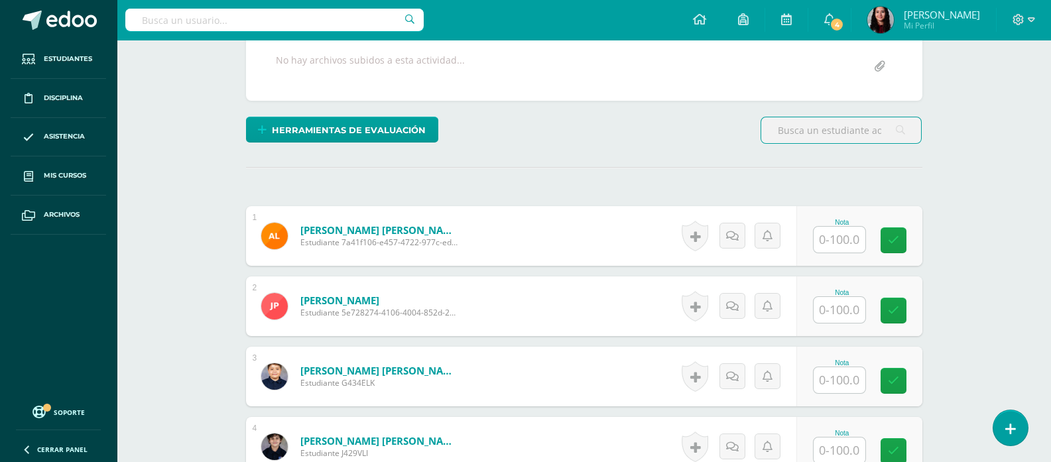
scroll to position [266, 0]
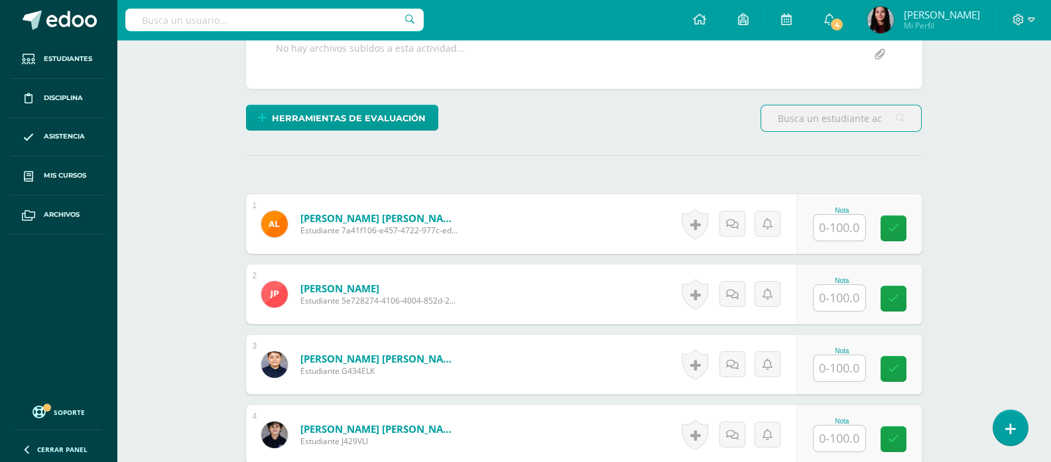
click at [841, 226] on input "text" at bounding box center [839, 228] width 52 height 26
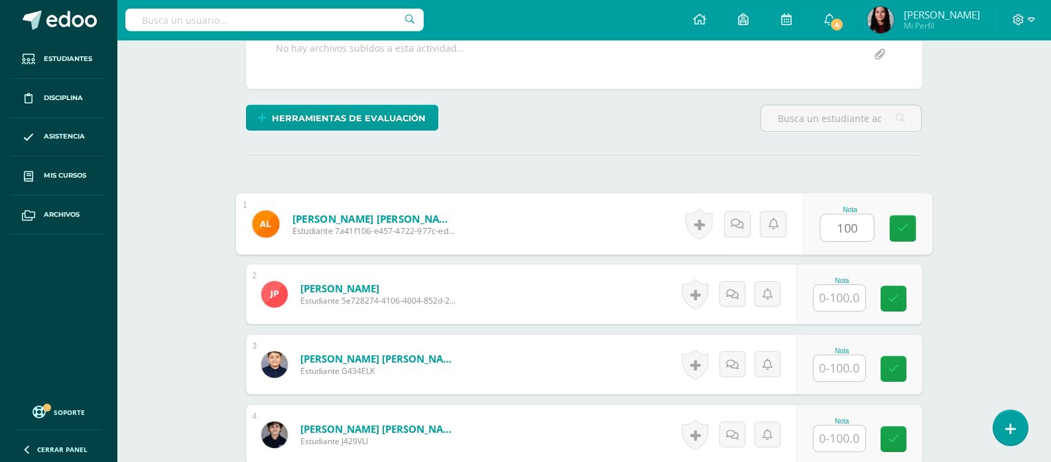
type input "100"
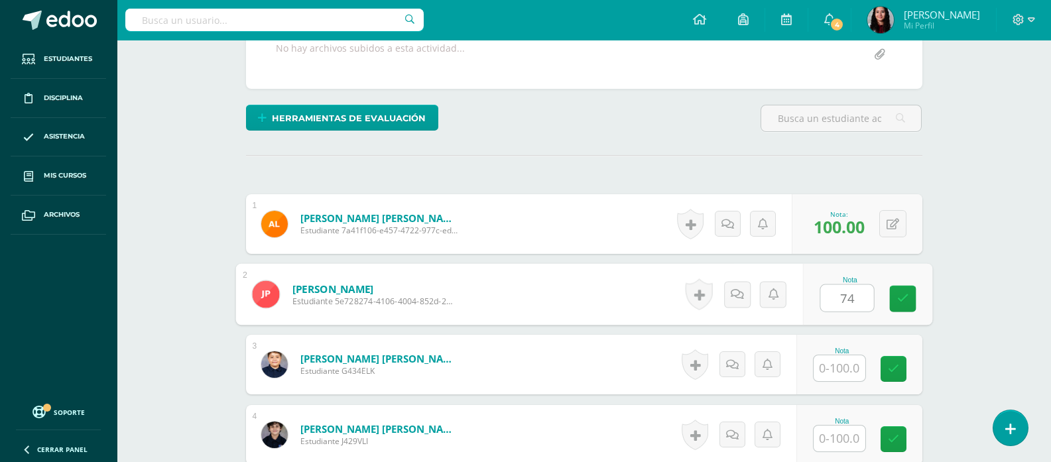
type input "74"
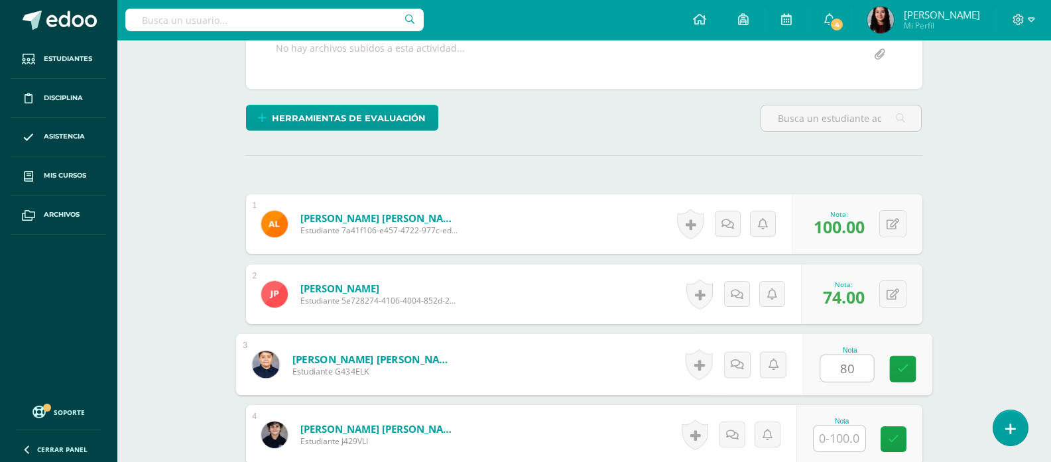
type input "80"
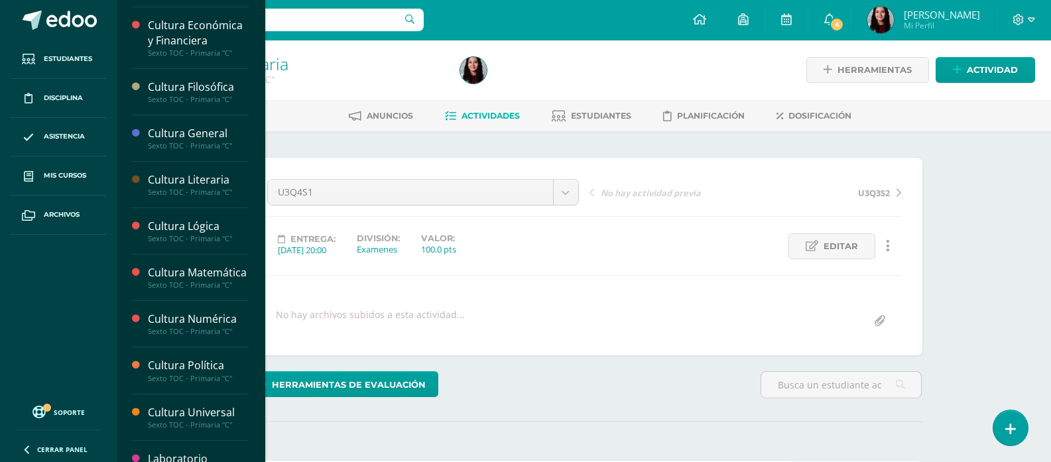
scroll to position [228, 0]
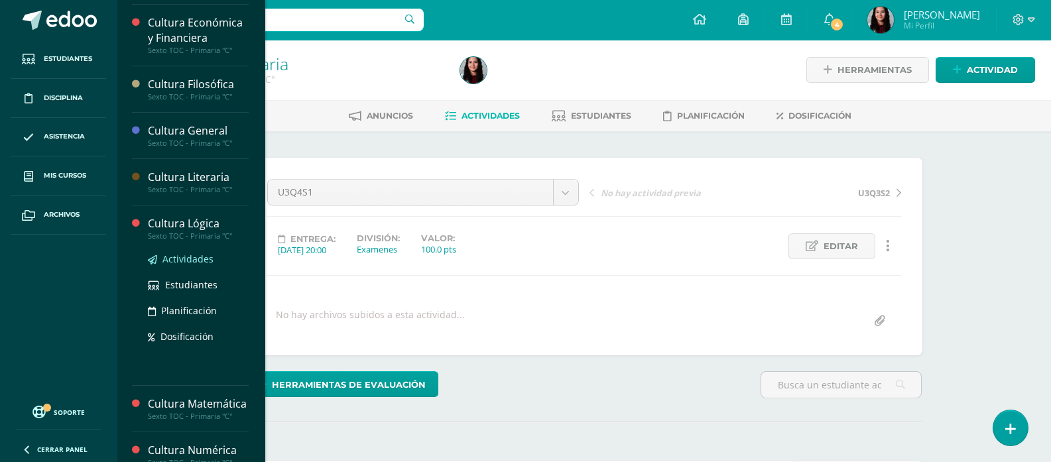
click at [181, 262] on span "Actividades" at bounding box center [187, 259] width 51 height 13
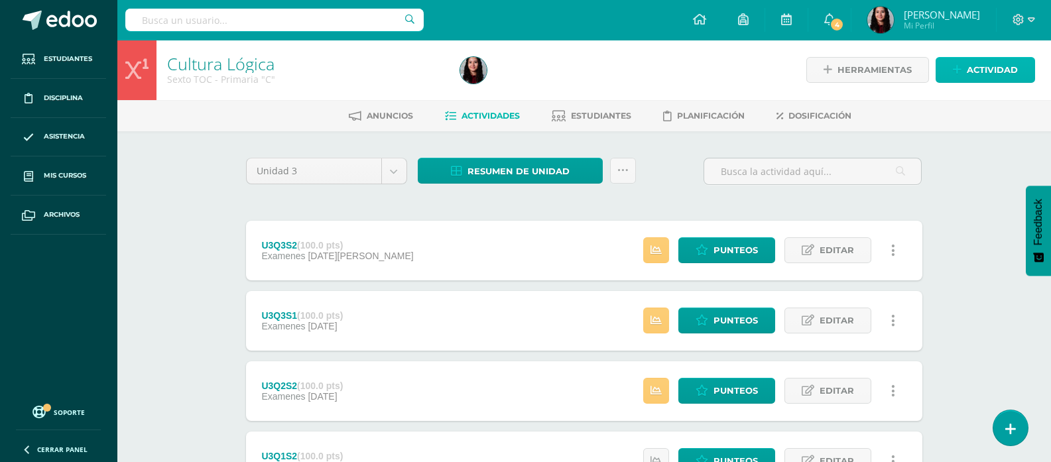
click at [977, 59] on span "Actividad" at bounding box center [991, 70] width 51 height 25
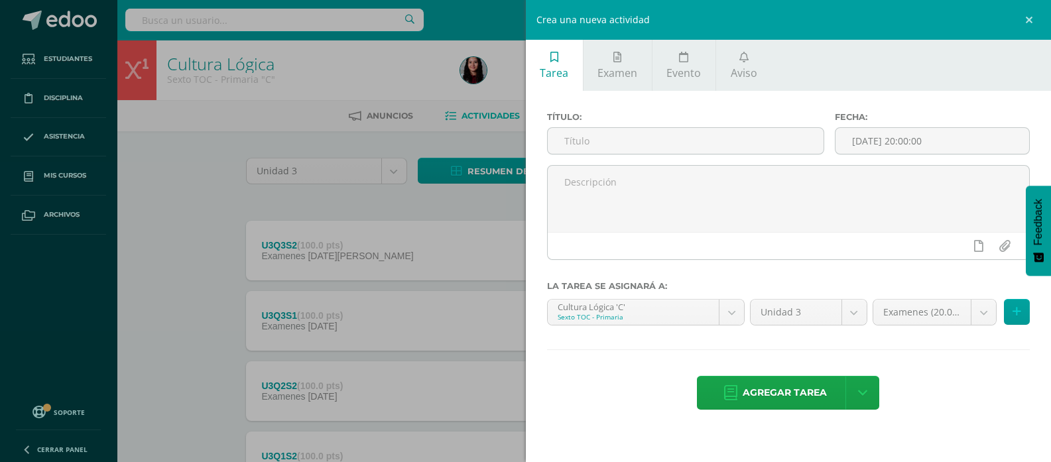
click at [654, 158] on div "Título:" at bounding box center [686, 138] width 288 height 53
click at [610, 137] on input "text" at bounding box center [685, 141] width 276 height 26
paste input "U3Q4S1"
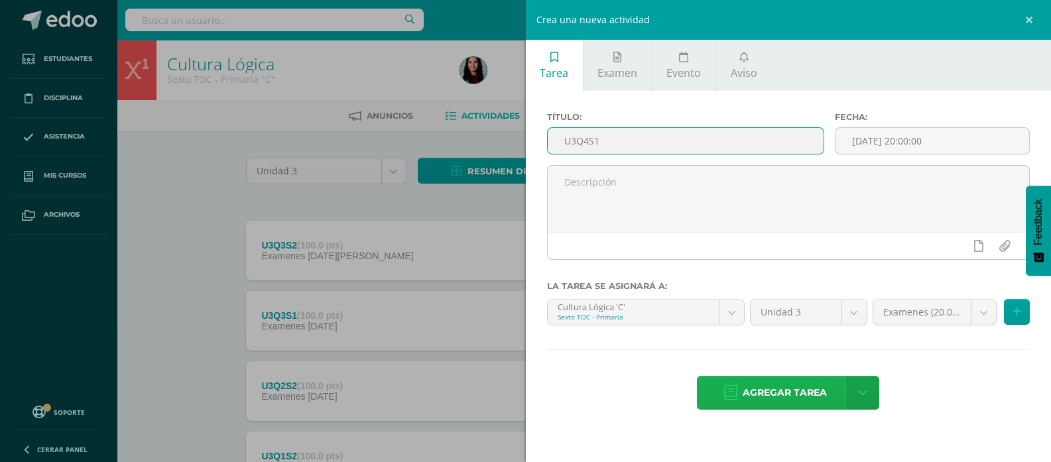
type input "U3Q4S1"
click at [782, 394] on span "Agregar tarea" at bounding box center [784, 392] width 84 height 32
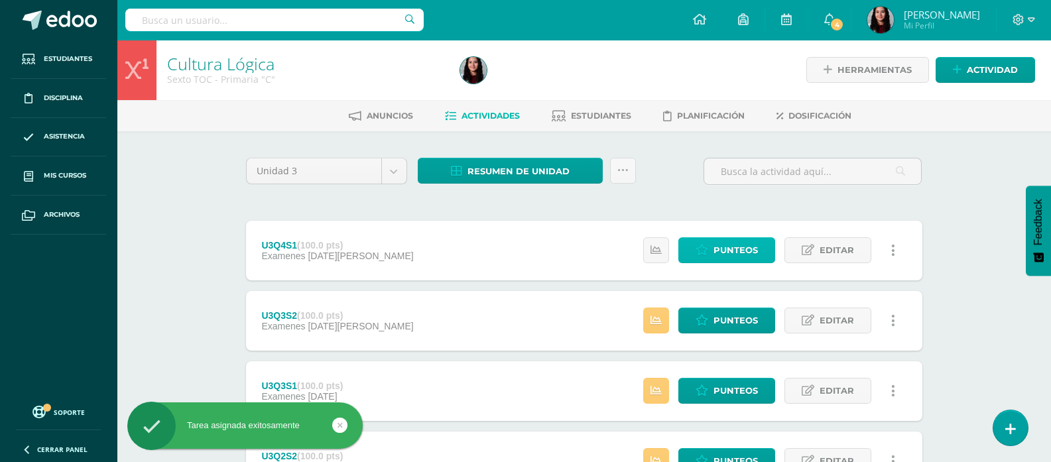
click at [719, 241] on span "Punteos" at bounding box center [735, 250] width 44 height 25
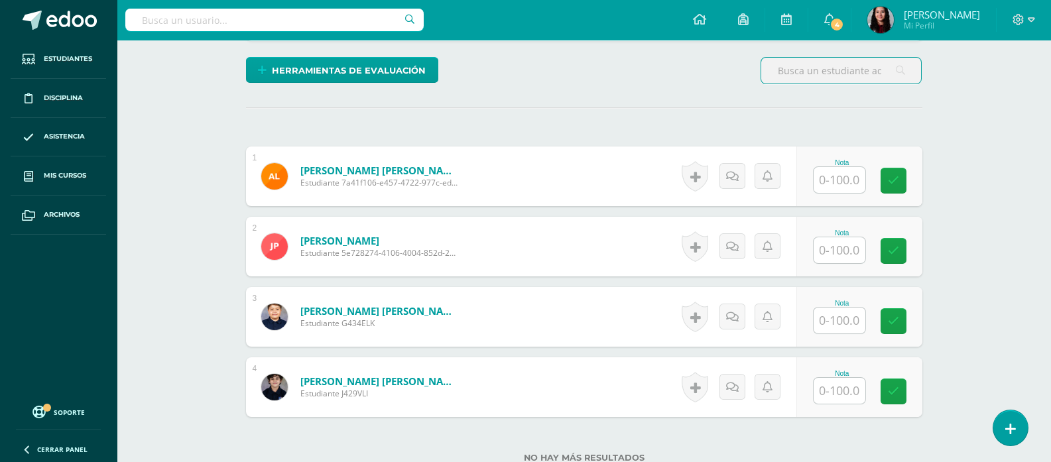
scroll to position [379, 0]
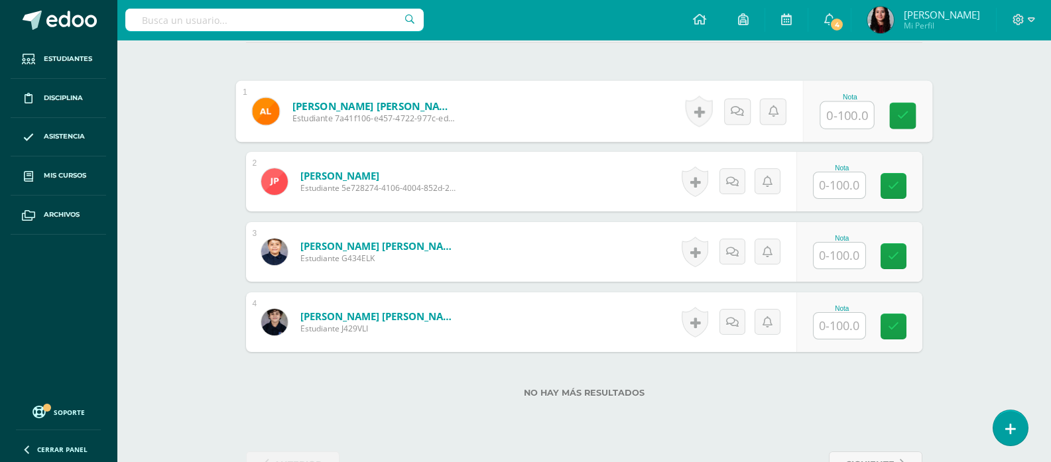
click at [844, 103] on input "text" at bounding box center [846, 115] width 53 height 27
type input "100"
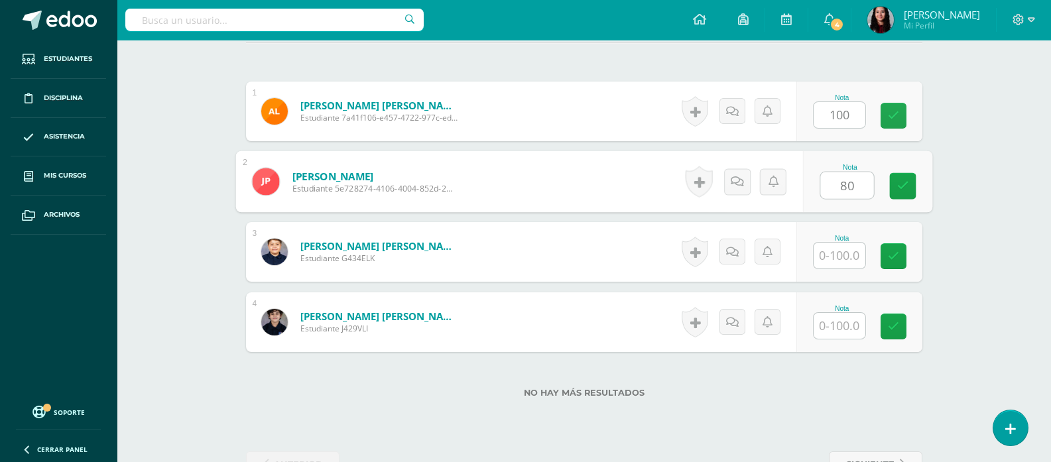
type input "80"
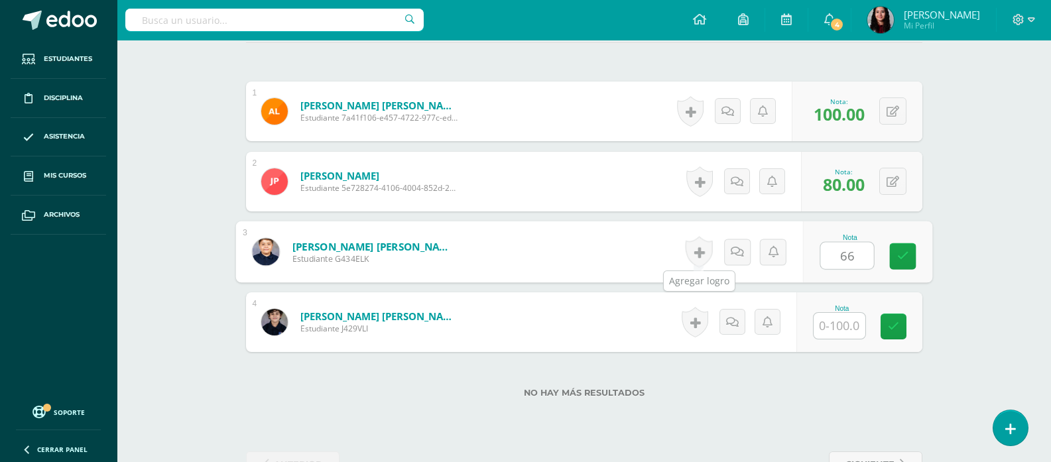
type input "66"
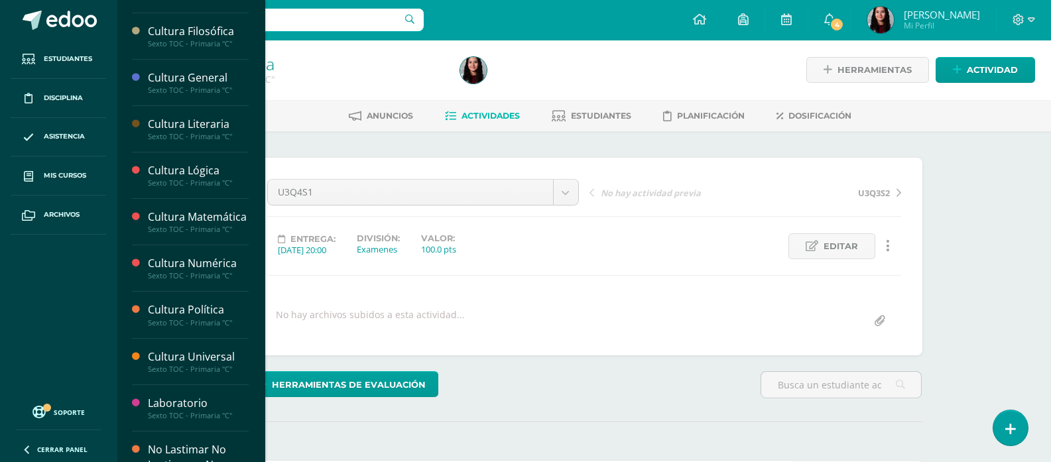
scroll to position [281, 0]
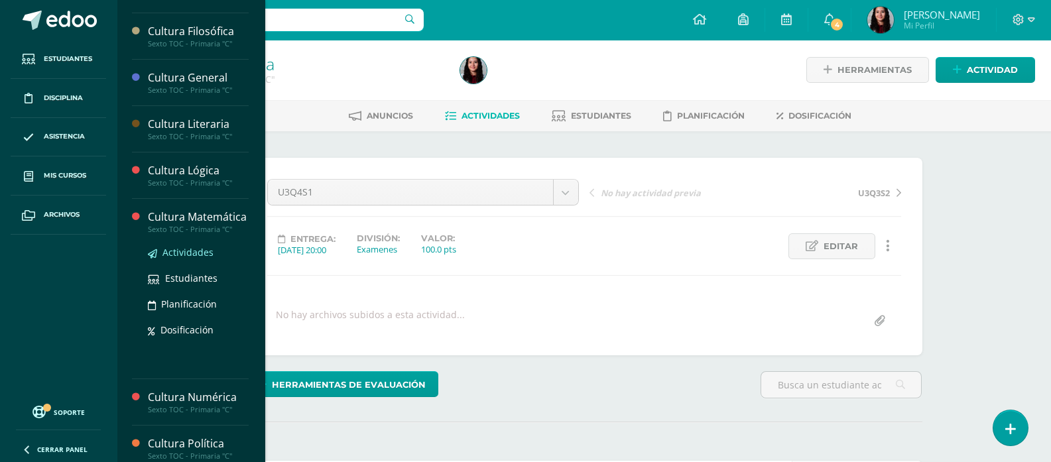
click at [188, 259] on span "Actividades" at bounding box center [187, 252] width 51 height 13
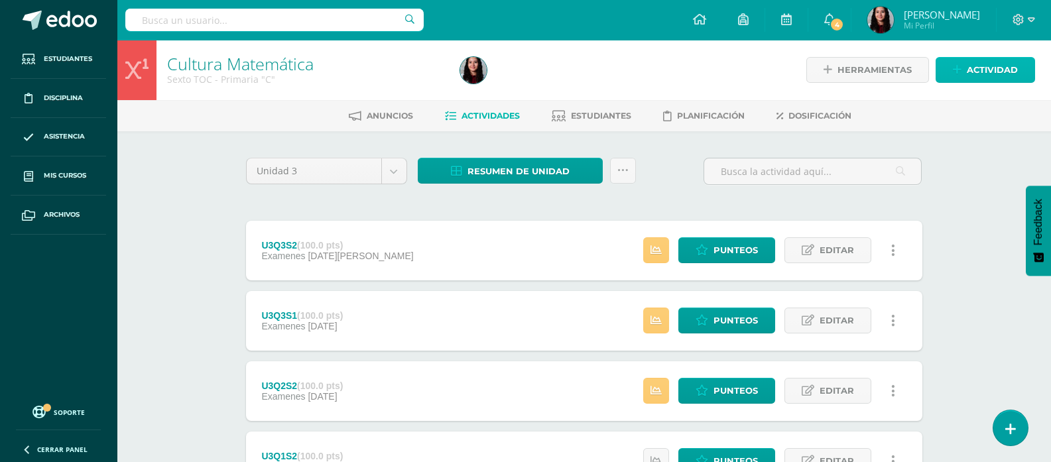
click at [978, 74] on span "Actividad" at bounding box center [991, 70] width 51 height 25
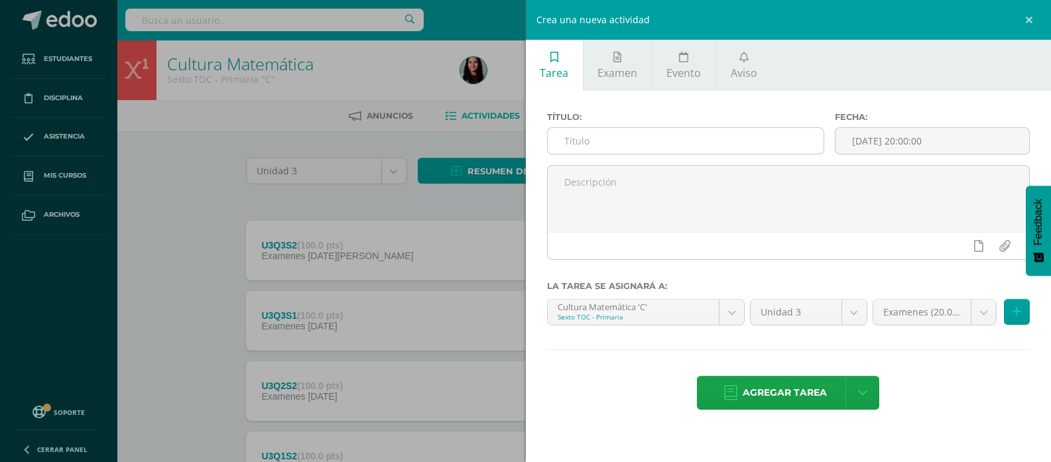
click at [713, 143] on input "text" at bounding box center [685, 141] width 276 height 26
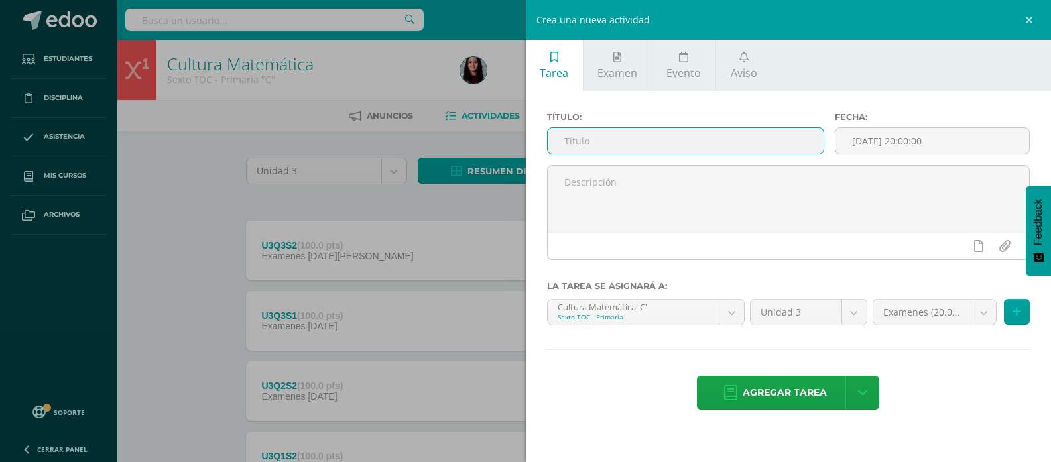
paste input "U3Q4S1"
type input "U3Q4S1"
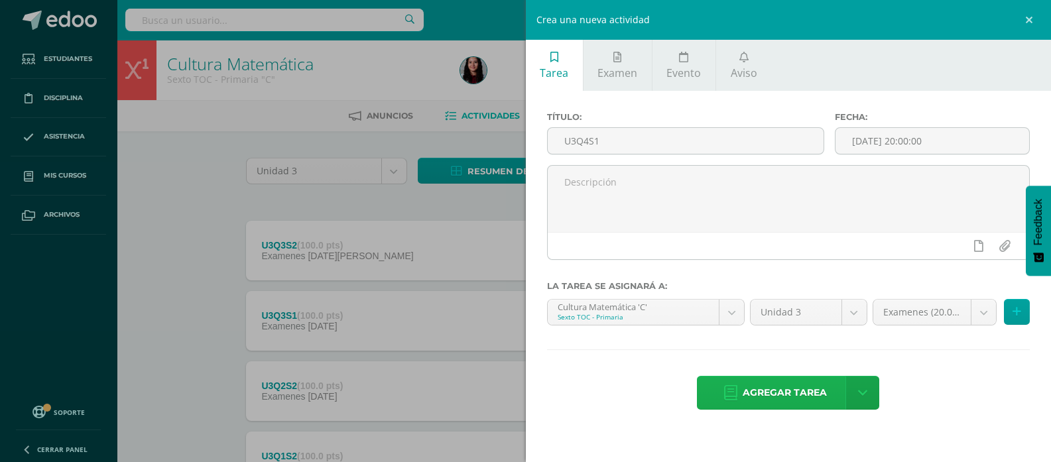
click at [766, 390] on span "Agregar tarea" at bounding box center [784, 392] width 84 height 32
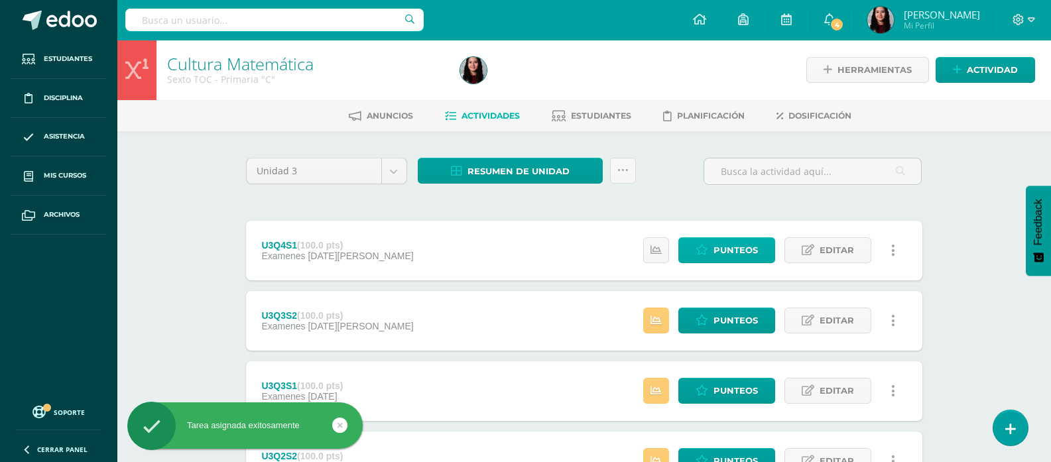
click at [728, 236] on div "Estatus de Actividad: 4 Estudiantes sin calificar 0 Estudiantes con cero Media …" at bounding box center [772, 251] width 299 height 60
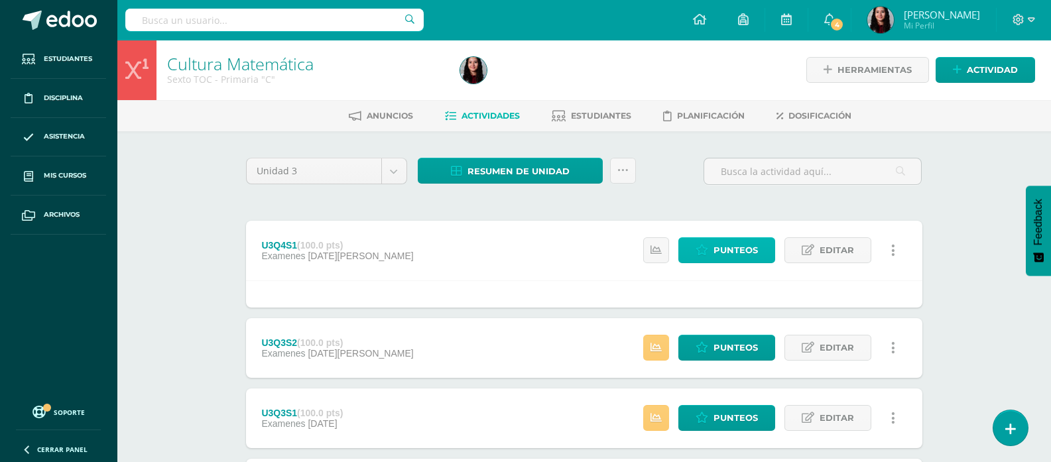
click at [709, 239] on link "Punteos" at bounding box center [726, 250] width 97 height 26
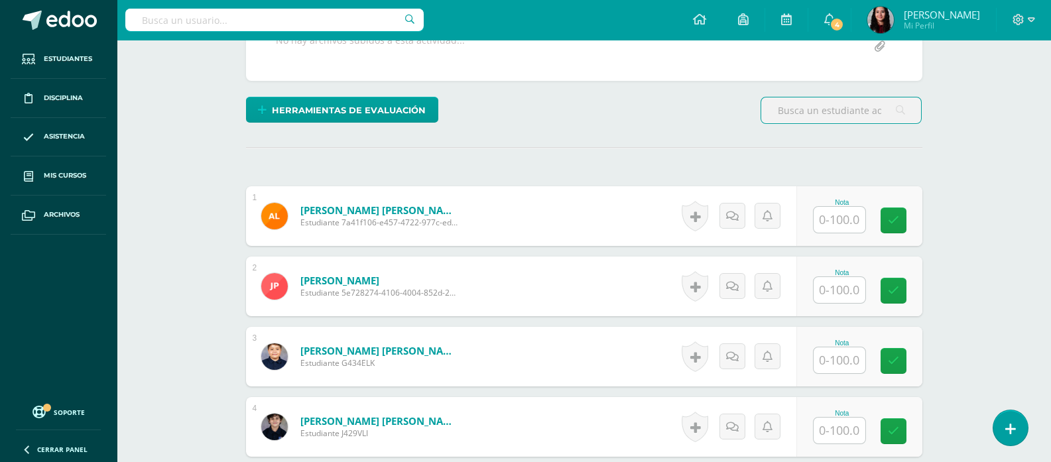
scroll to position [288, 0]
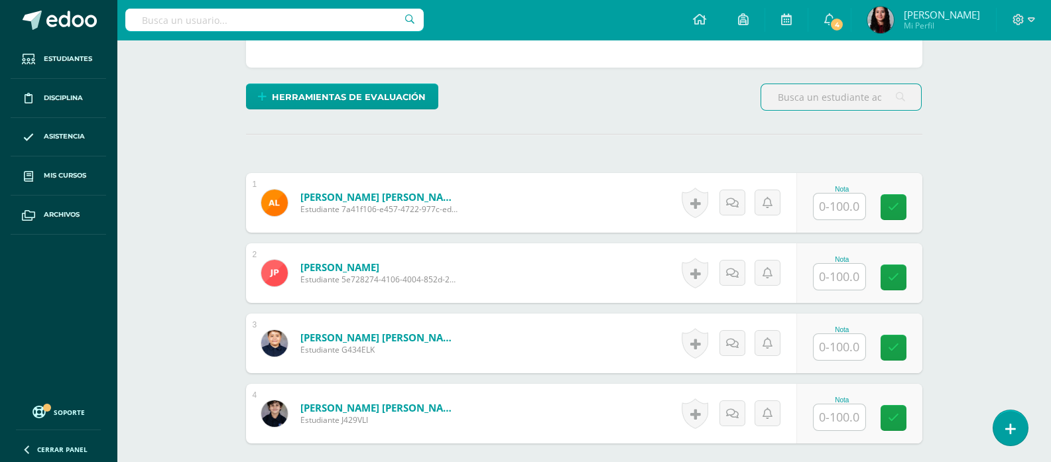
click at [831, 206] on input "text" at bounding box center [839, 207] width 52 height 26
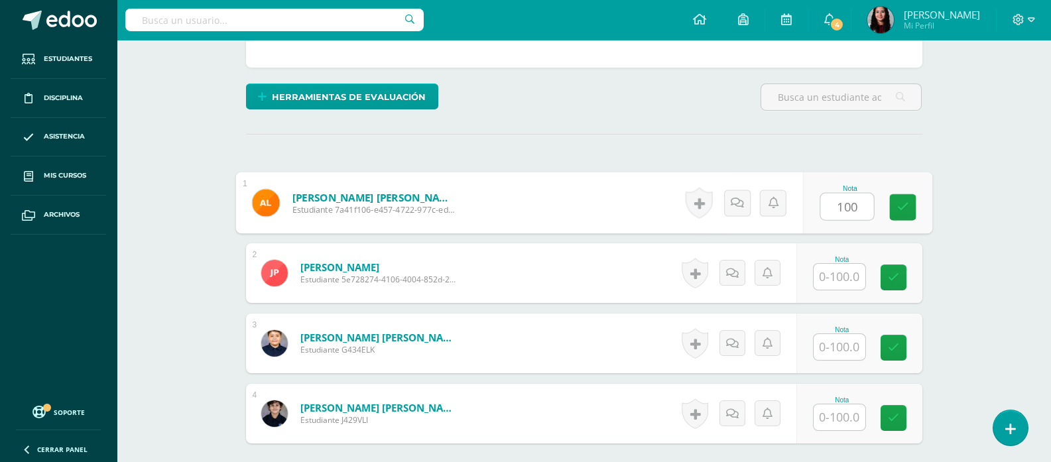
type input "100"
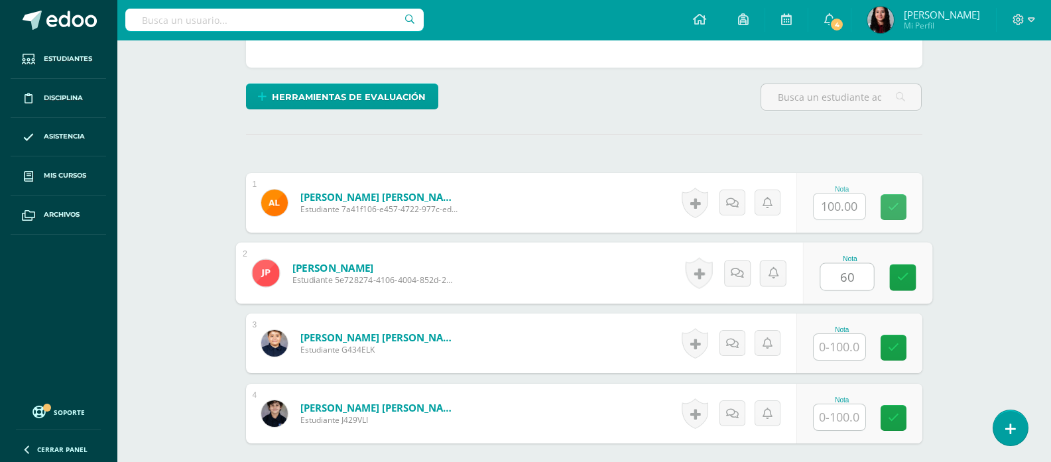
type input "60"
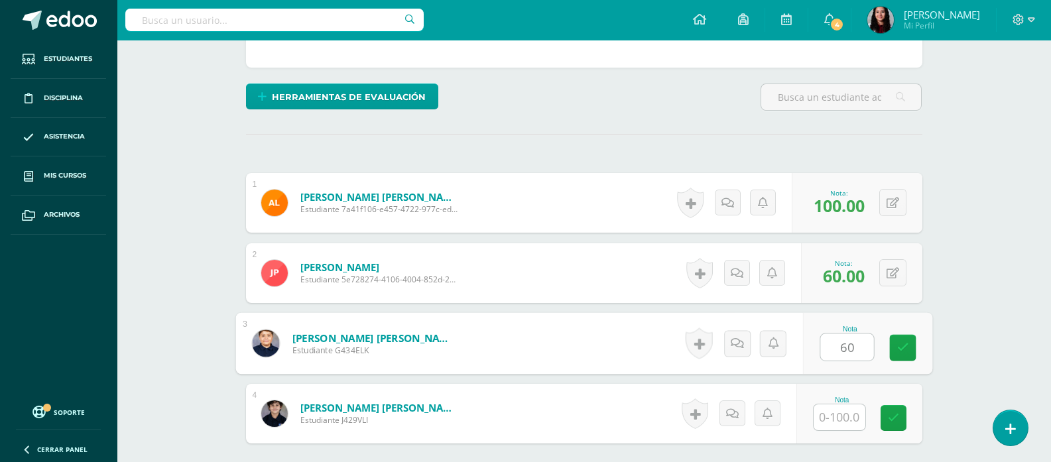
type input "60"
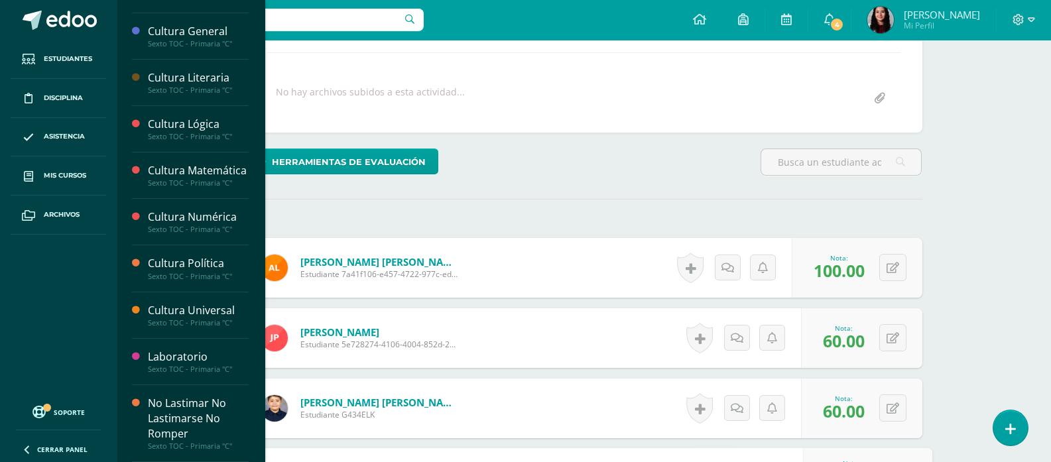
scroll to position [340, 0]
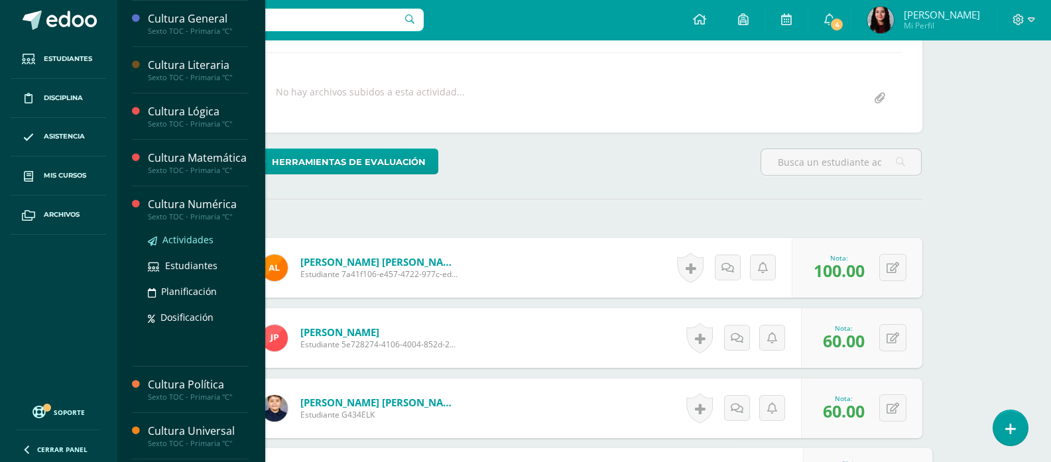
click at [203, 246] on span "Actividades" at bounding box center [187, 239] width 51 height 13
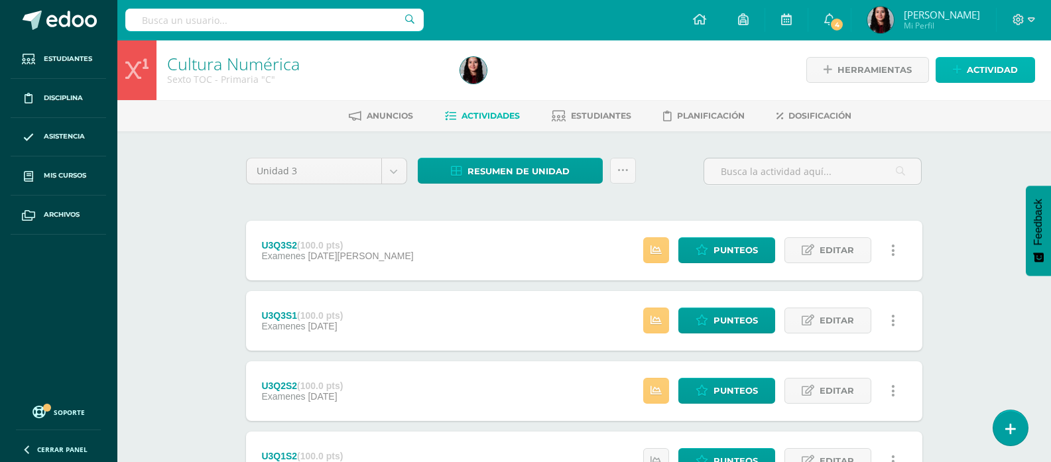
click at [976, 71] on span "Actividad" at bounding box center [991, 70] width 51 height 25
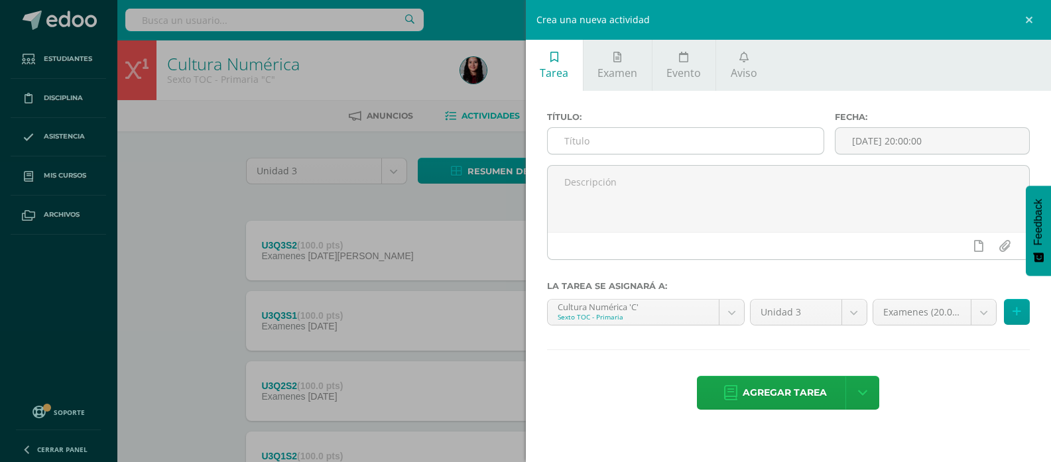
click at [706, 135] on input "text" at bounding box center [685, 141] width 276 height 26
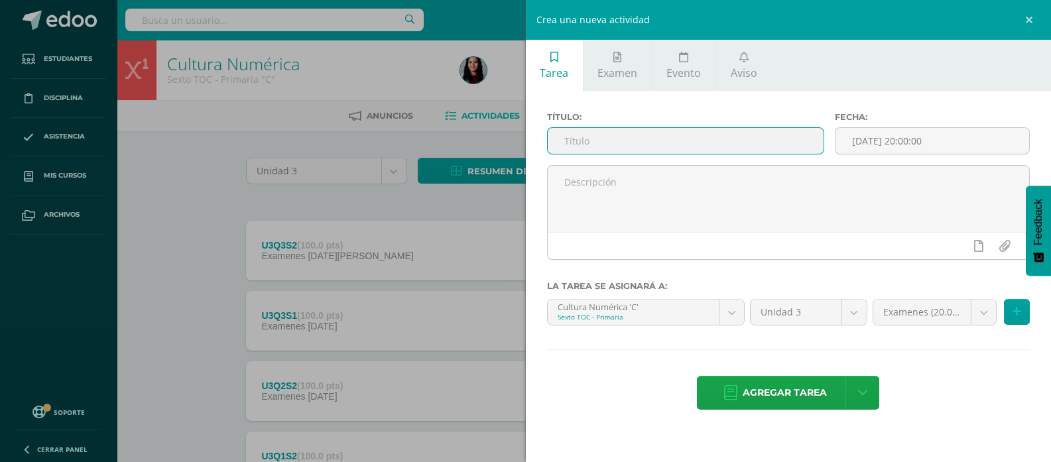
paste input "U3Q4S1"
type input "U3Q4S1"
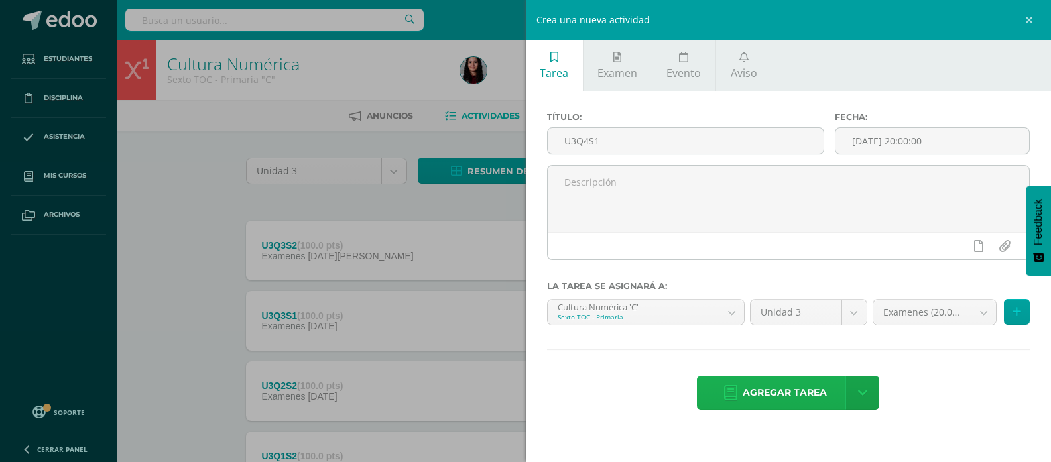
click at [740, 396] on link "Agregar tarea" at bounding box center [775, 393] width 156 height 34
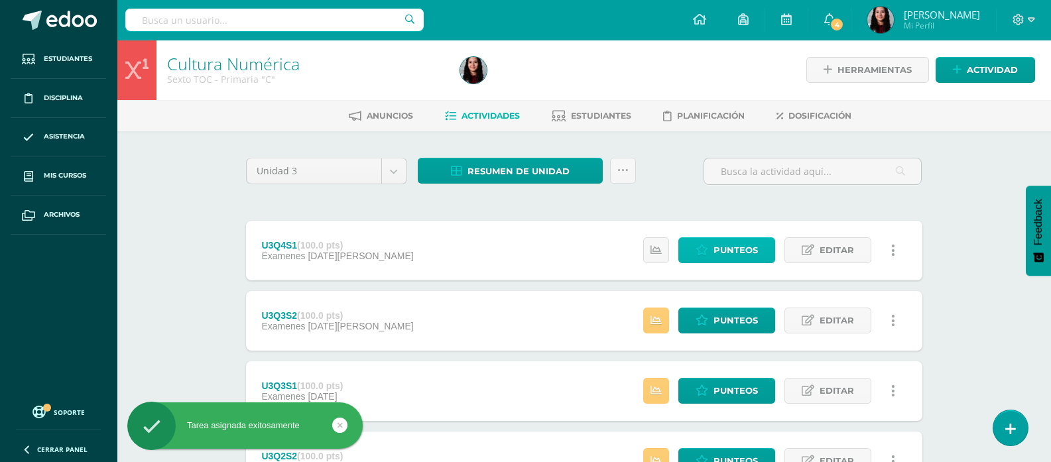
click at [746, 242] on span "Punteos" at bounding box center [735, 250] width 44 height 25
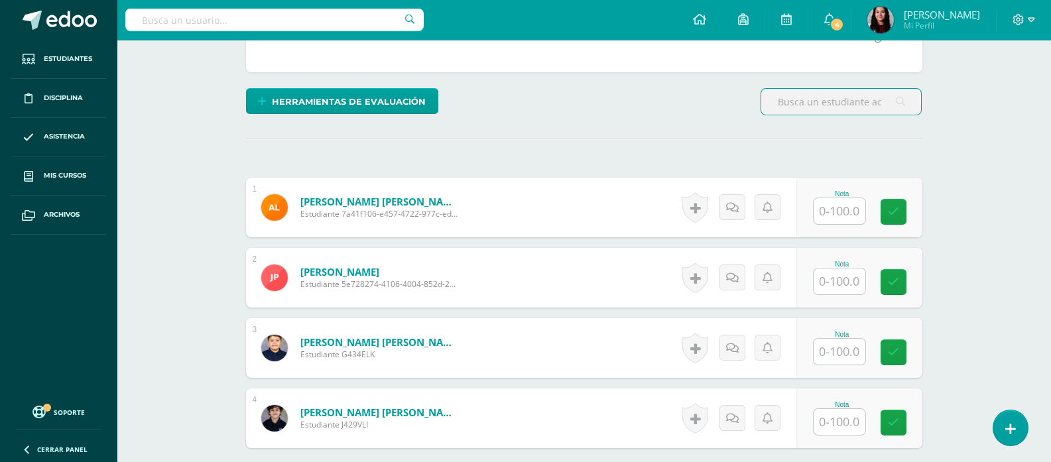
scroll to position [284, 0]
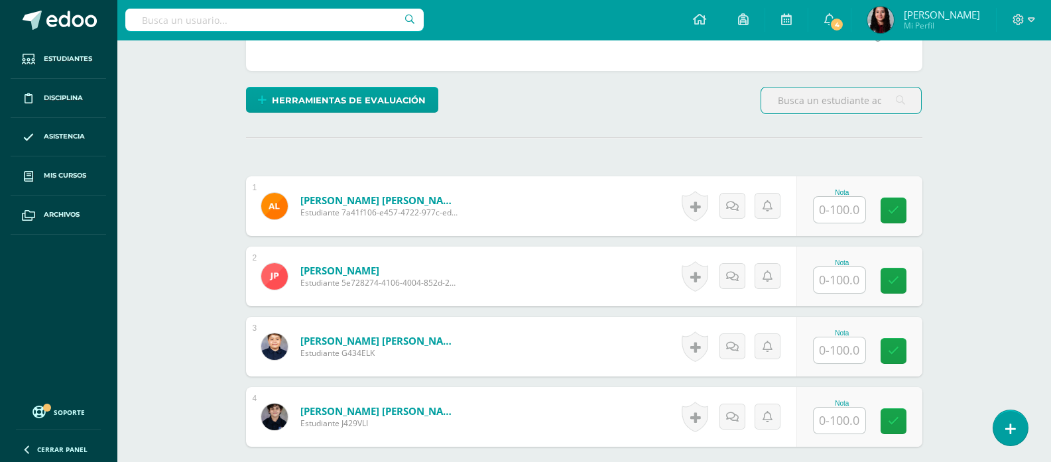
click at [842, 213] on input "text" at bounding box center [839, 210] width 52 height 26
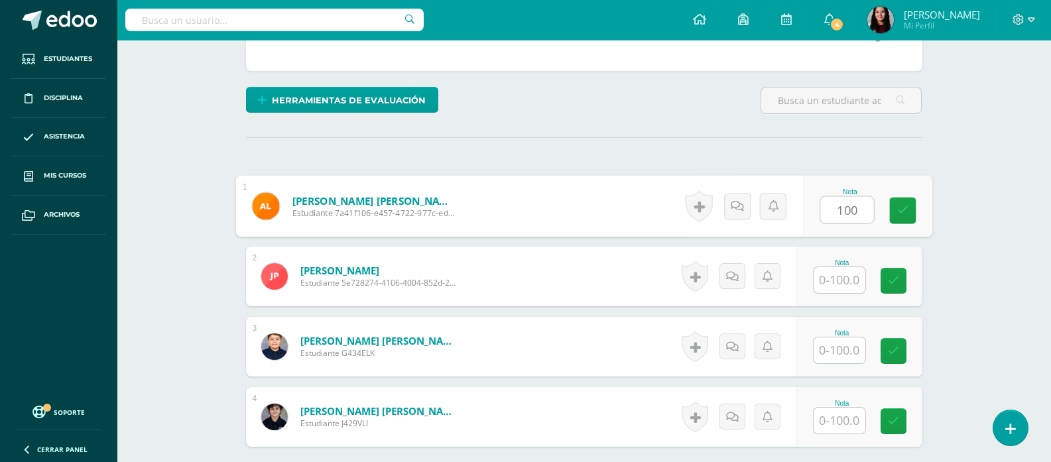
type input "100"
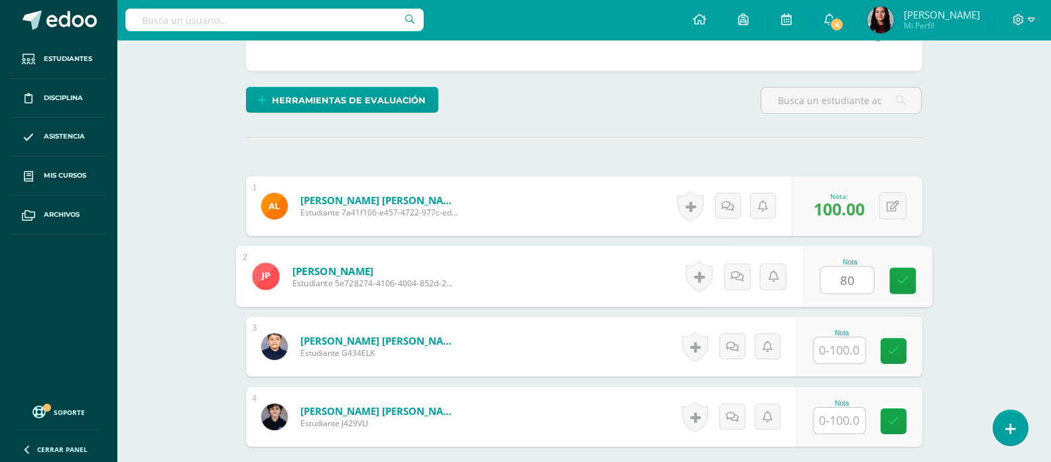
type input "80"
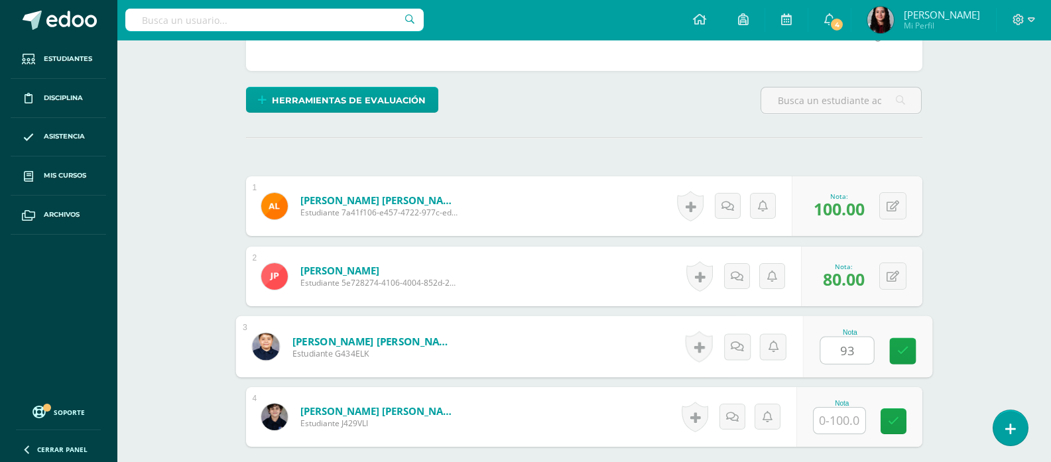
type input "93"
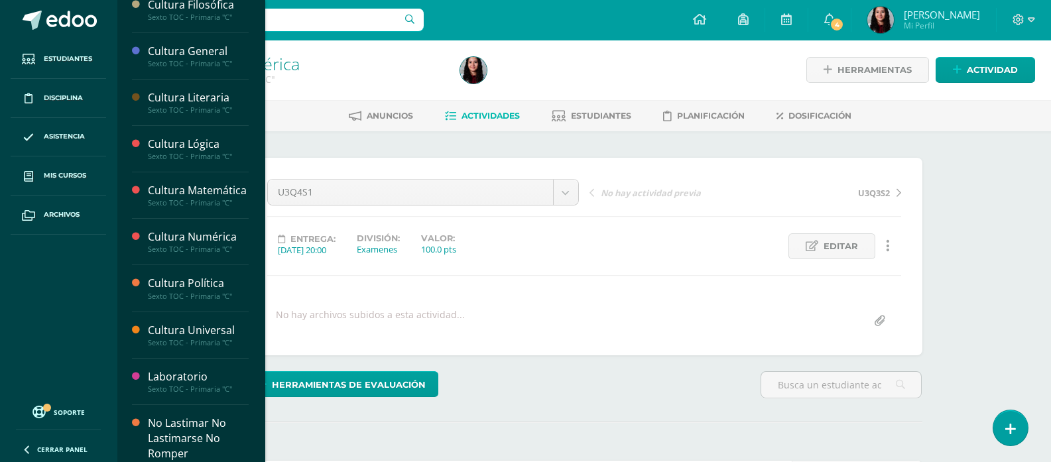
scroll to position [340, 0]
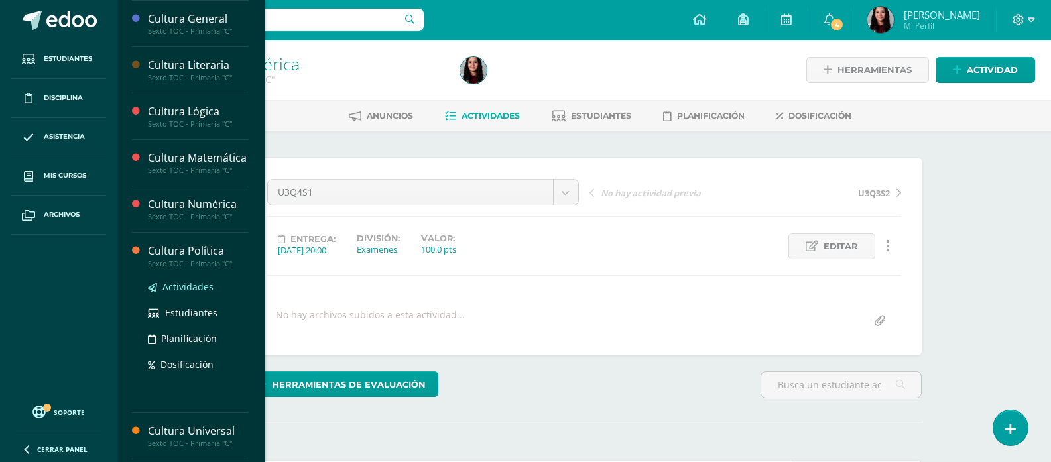
click at [177, 293] on span "Actividades" at bounding box center [187, 286] width 51 height 13
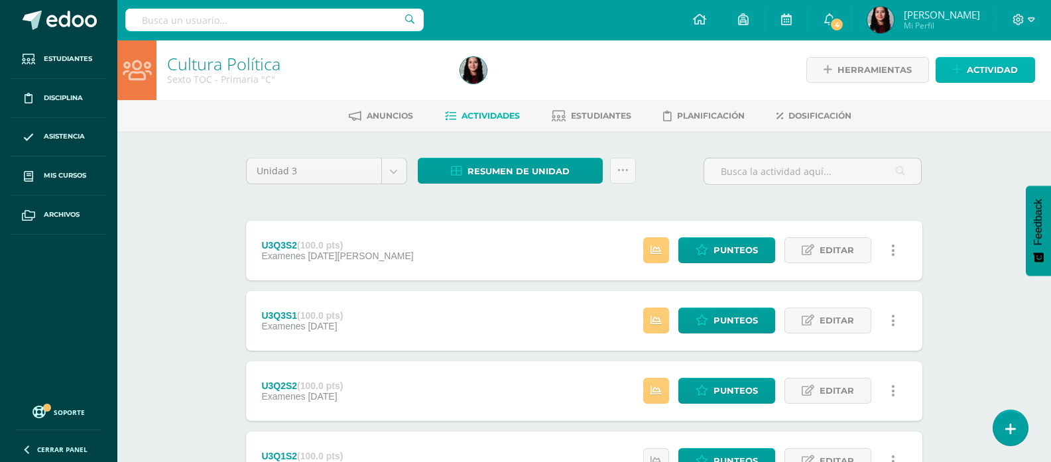
click at [984, 65] on span "Actividad" at bounding box center [991, 70] width 51 height 25
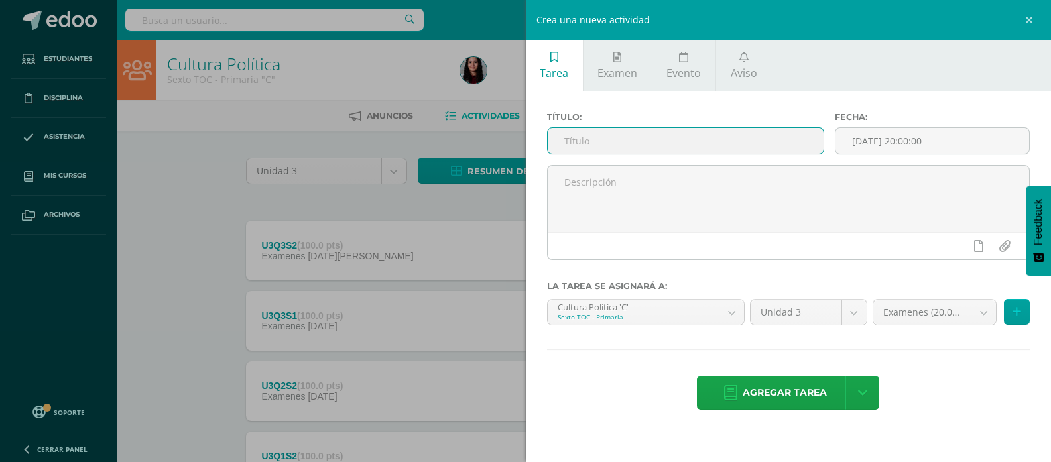
click at [605, 139] on input "text" at bounding box center [685, 141] width 276 height 26
paste input "U3Q4S1"
type input "U3Q4S1"
click at [755, 389] on span "Agregar tarea" at bounding box center [784, 392] width 84 height 32
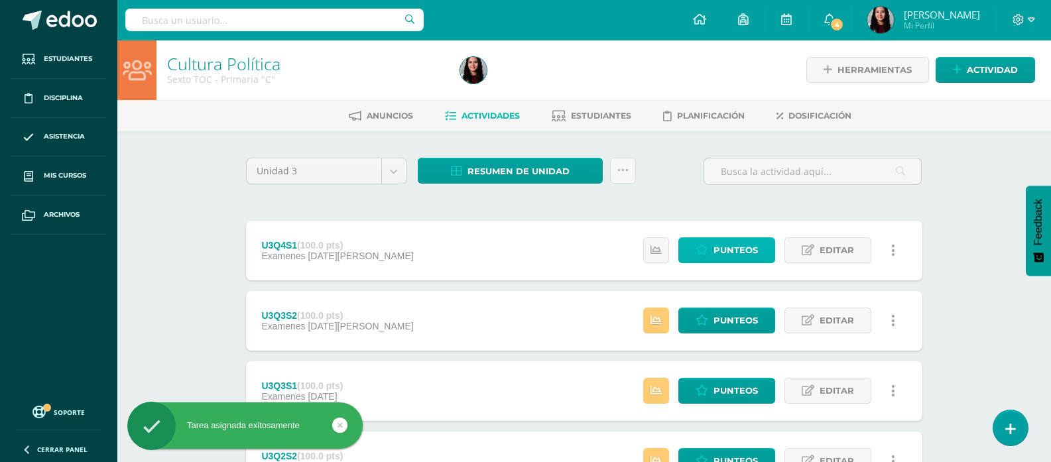
click at [748, 242] on span "Punteos" at bounding box center [735, 250] width 44 height 25
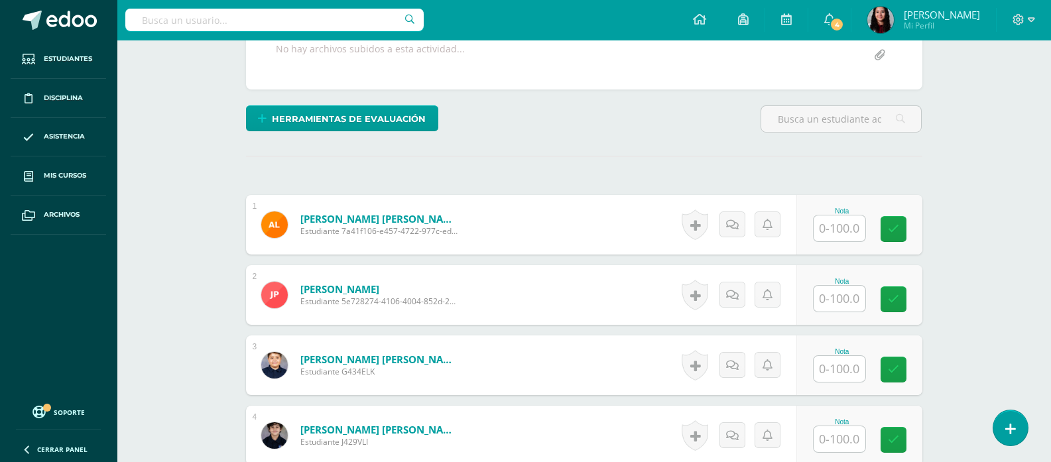
scroll to position [271, 0]
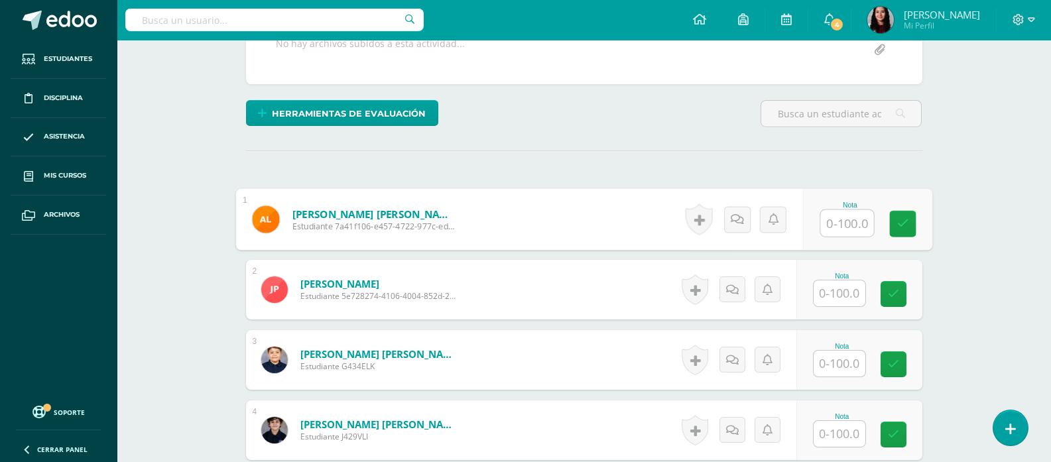
click at [812, 219] on div "Nota" at bounding box center [866, 220] width 129 height 62
type input "100"
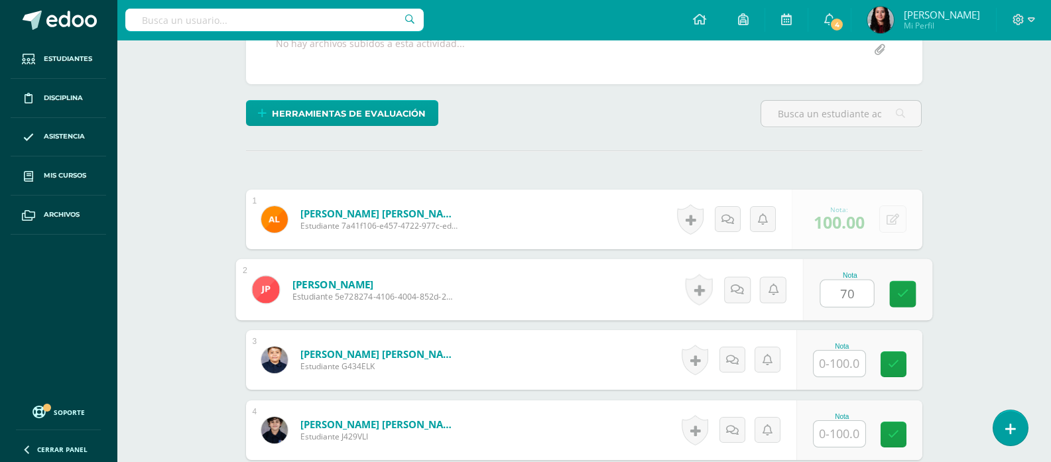
type input "70"
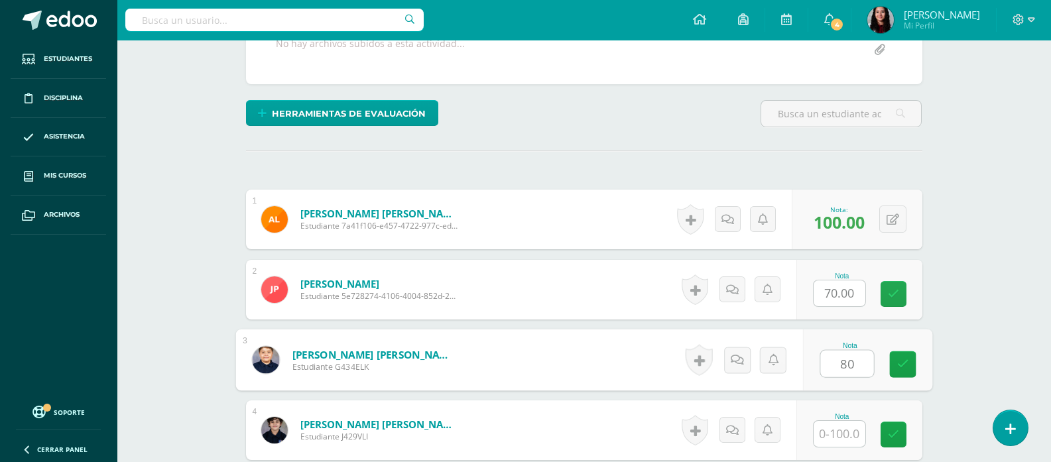
type input "80"
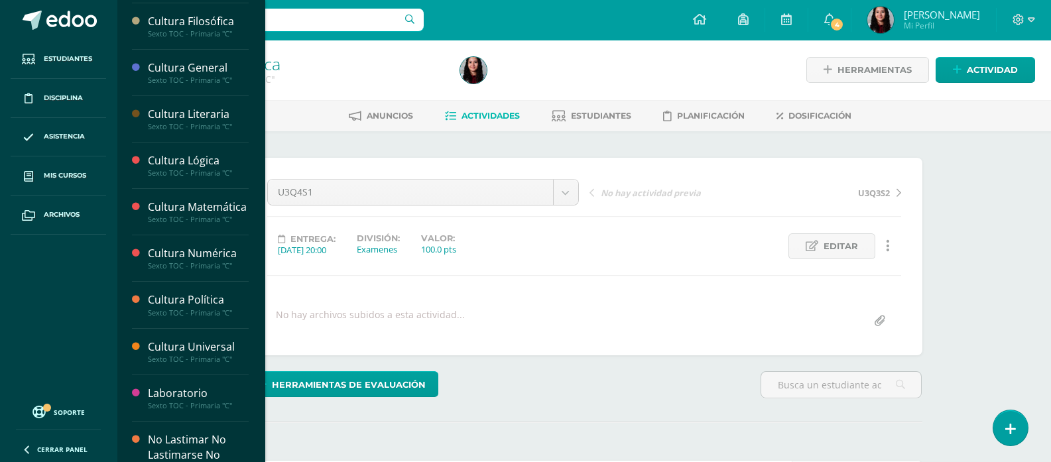
scroll to position [340, 0]
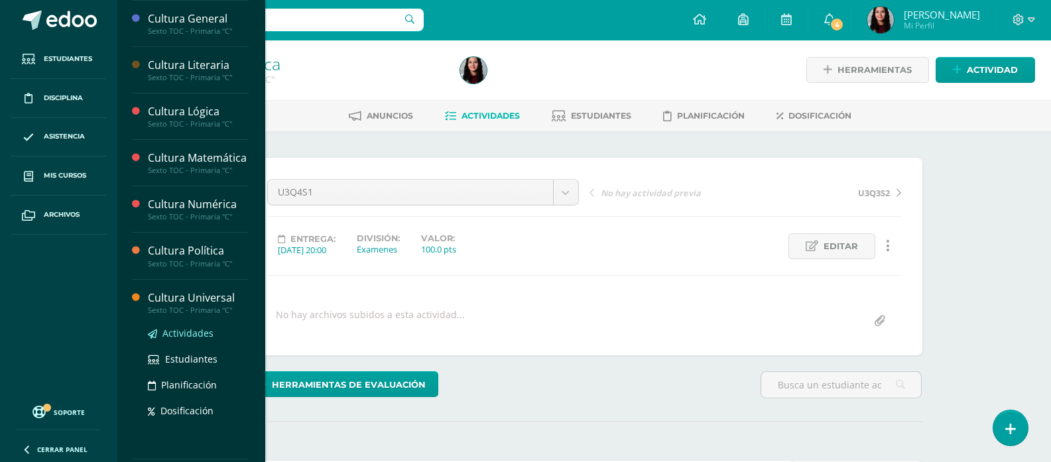
click at [187, 339] on span "Actividades" at bounding box center [187, 333] width 51 height 13
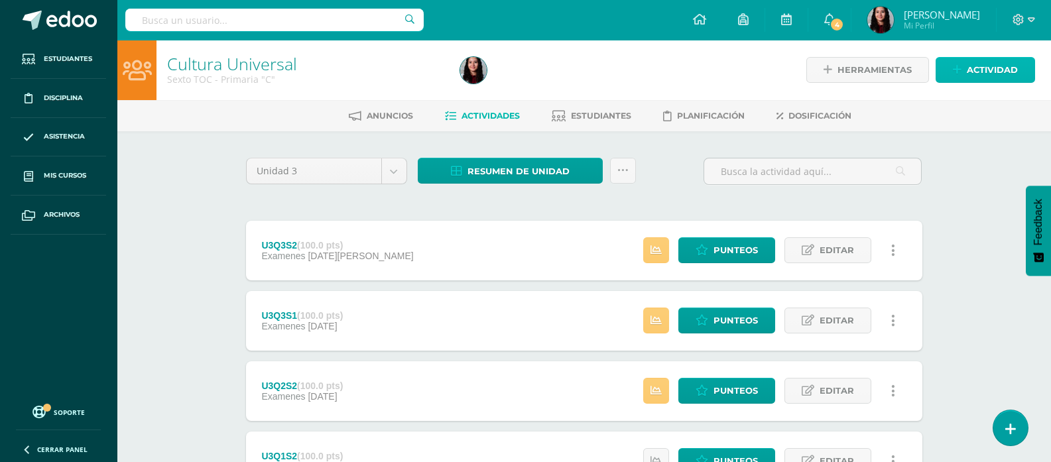
click at [979, 74] on span "Actividad" at bounding box center [991, 70] width 51 height 25
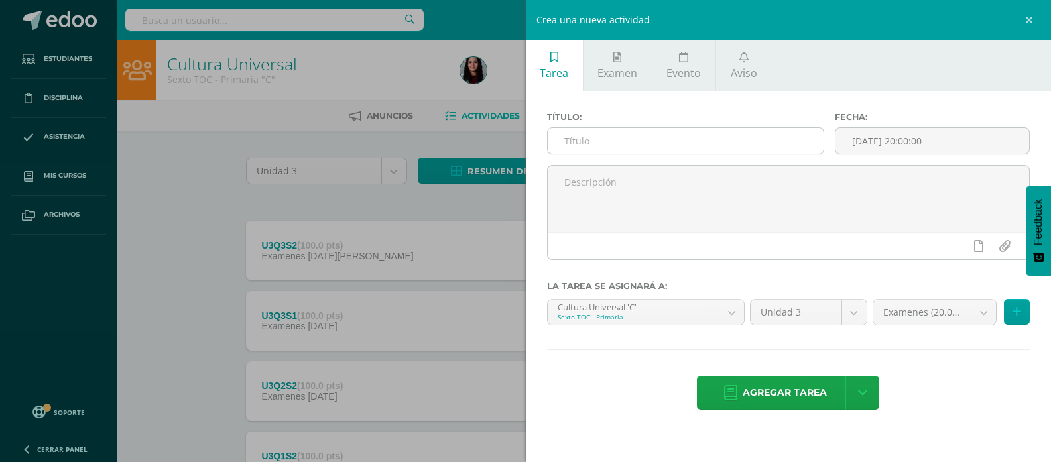
click at [630, 149] on input "text" at bounding box center [685, 141] width 276 height 26
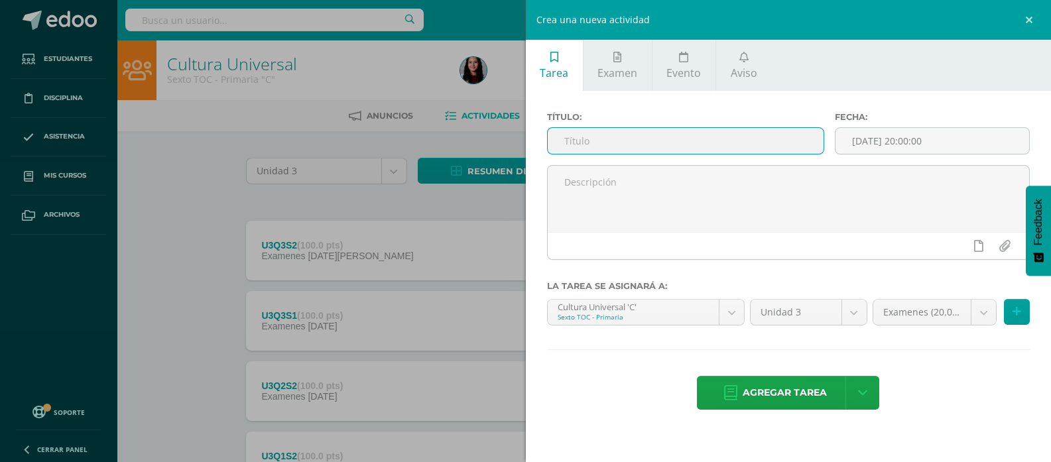
paste input "U3Q4S1"
type input "U3Q4S1"
click at [821, 401] on span "Agregar tarea" at bounding box center [784, 392] width 84 height 32
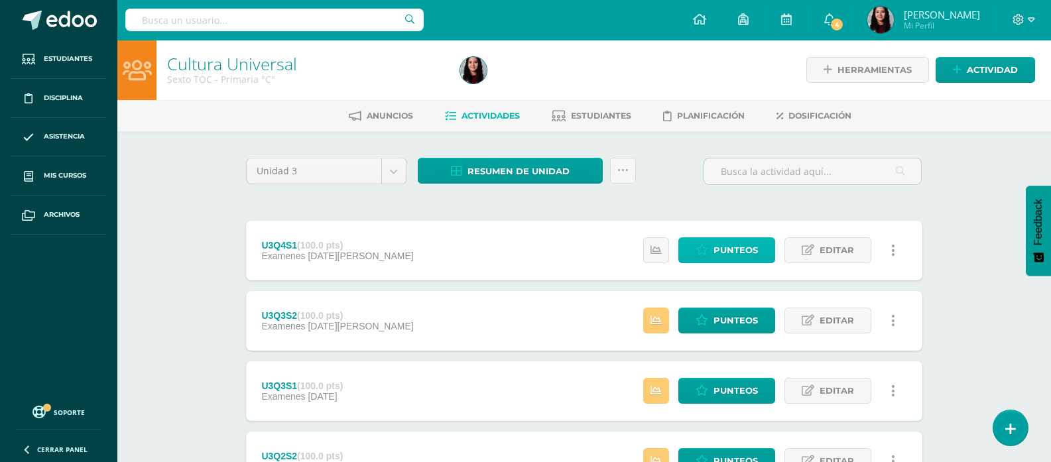
click at [748, 257] on span "Punteos" at bounding box center [735, 250] width 44 height 25
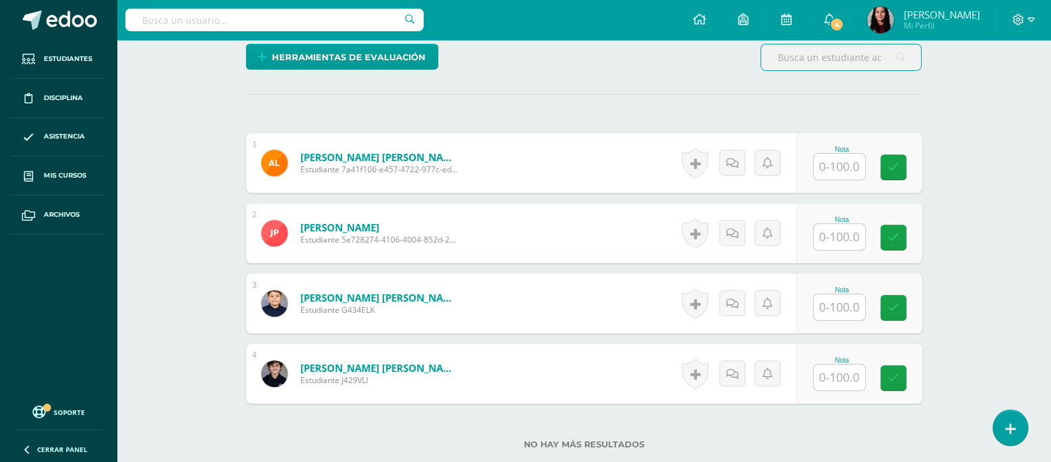
scroll to position [400, 0]
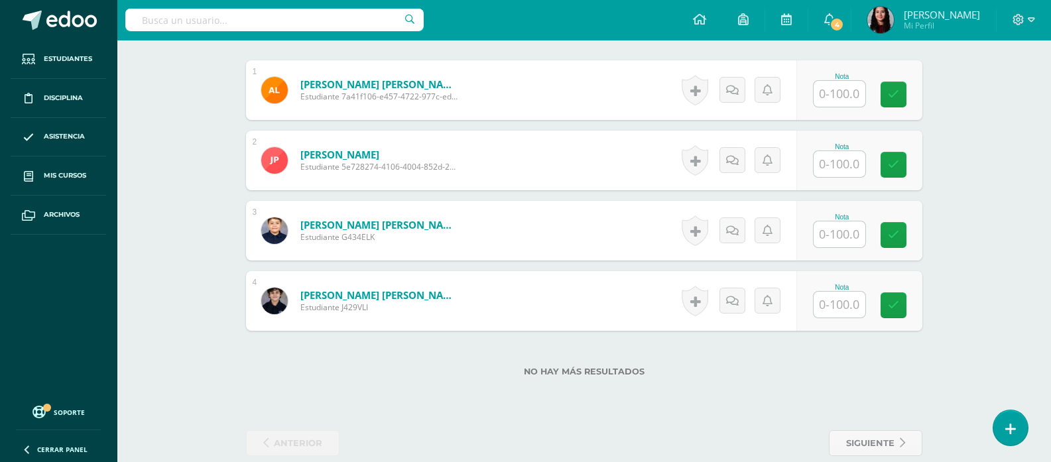
click at [834, 88] on input "text" at bounding box center [839, 94] width 52 height 26
type input "100"
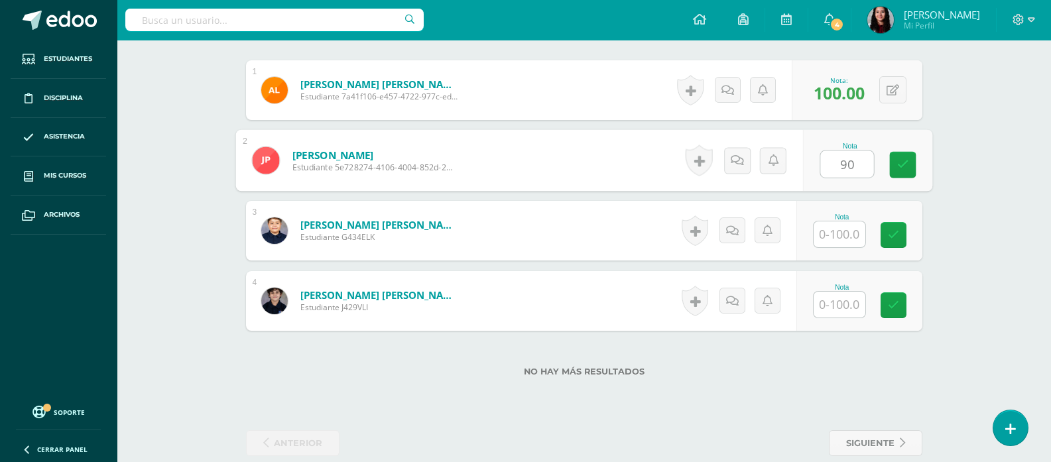
type input "90"
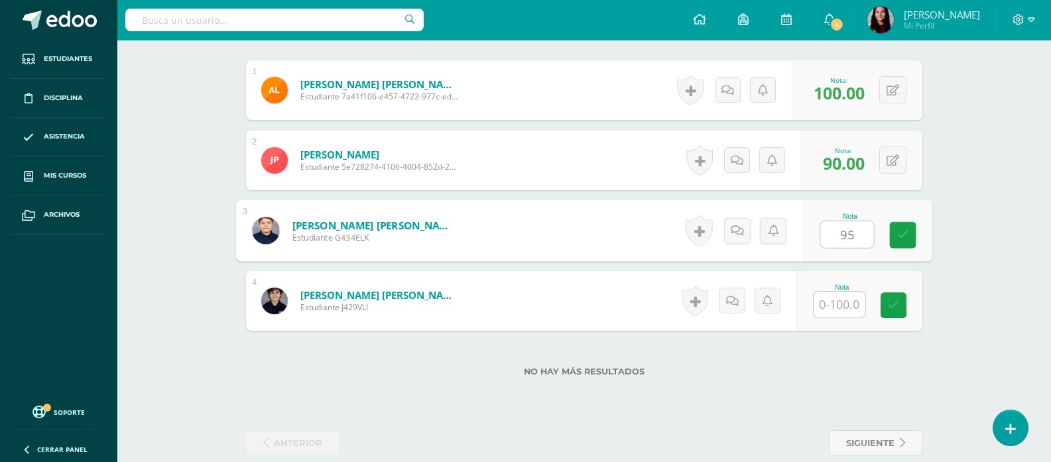
type input "95"
click at [610, 361] on div "No hay más resultados" at bounding box center [584, 362] width 676 height 62
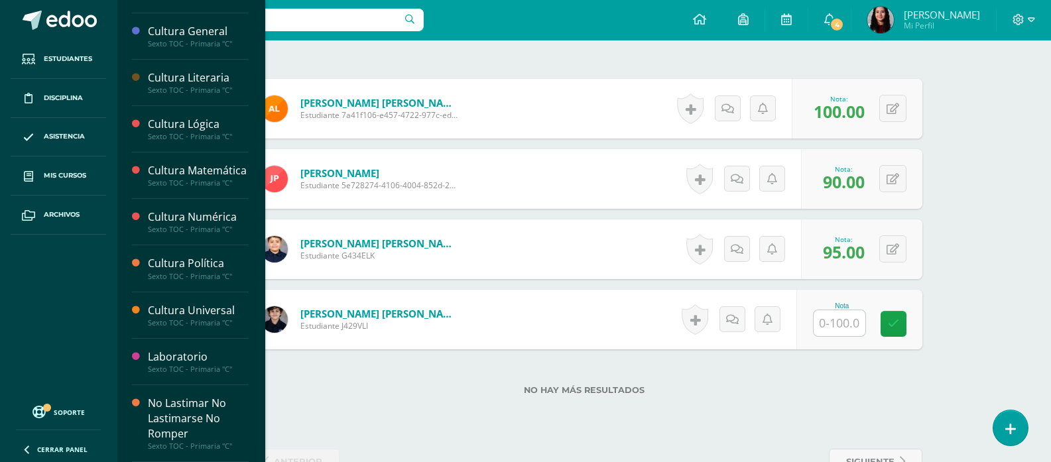
scroll to position [420, 0]
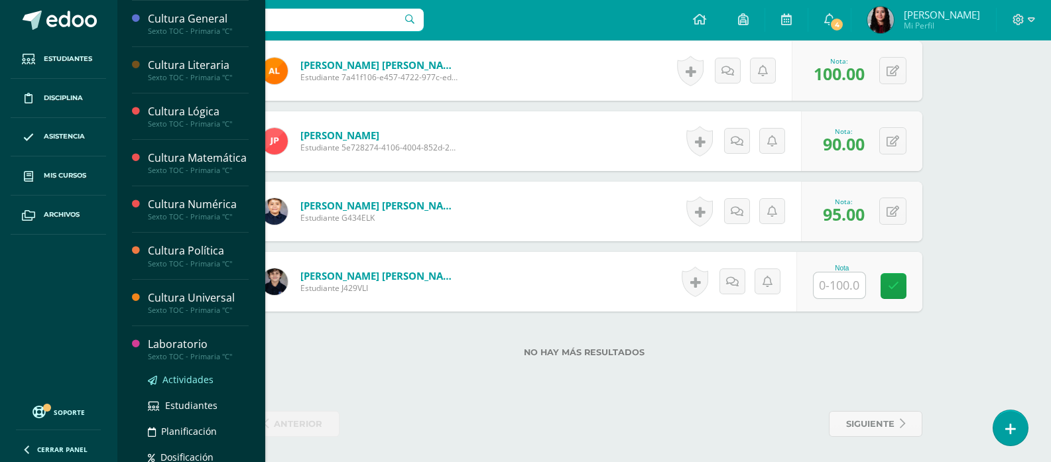
click at [185, 386] on span "Actividades" at bounding box center [187, 379] width 51 height 13
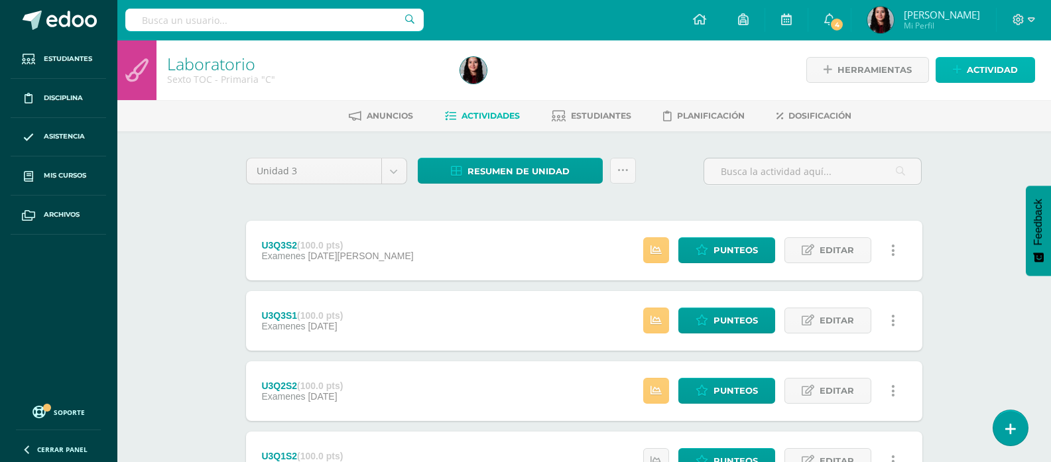
click at [986, 69] on span "Actividad" at bounding box center [991, 70] width 51 height 25
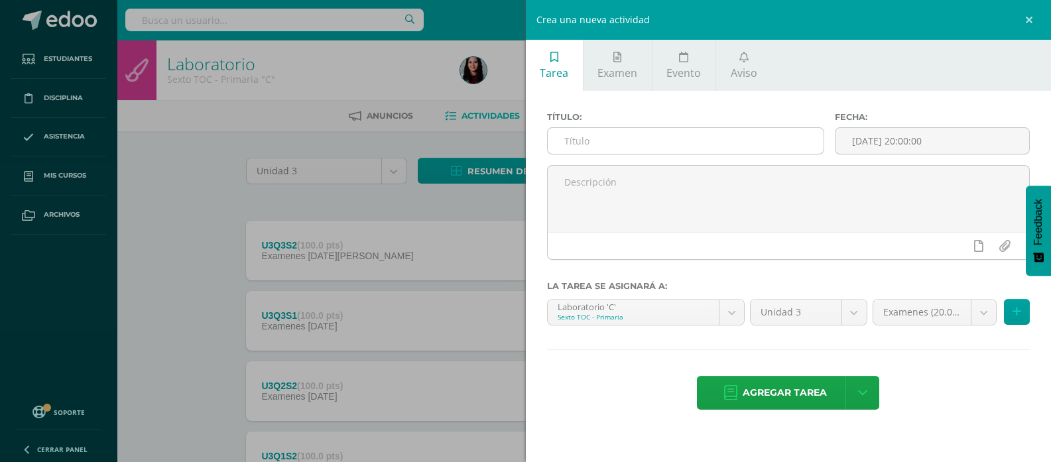
click at [692, 141] on input "text" at bounding box center [685, 141] width 276 height 26
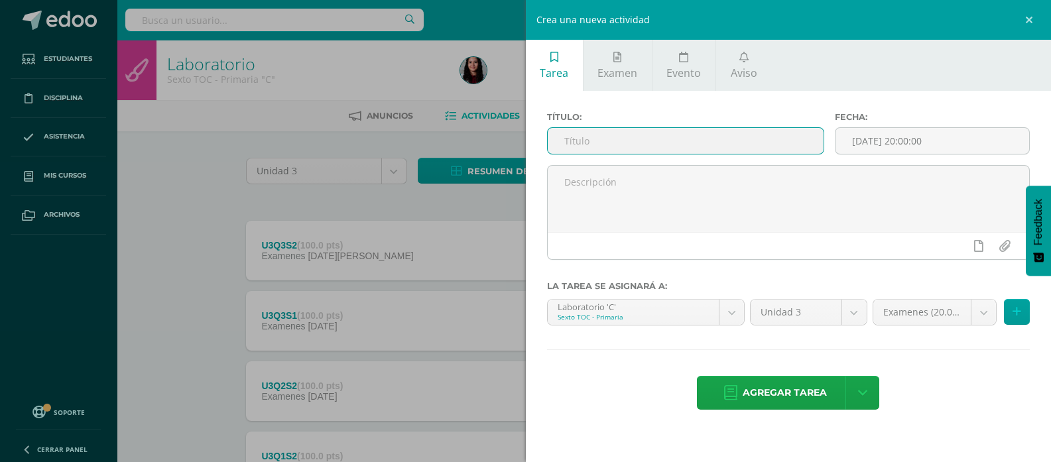
paste input "U3Q4S1"
type input "U3Q4S1"
click at [752, 382] on span "Agregar tarea" at bounding box center [784, 392] width 84 height 32
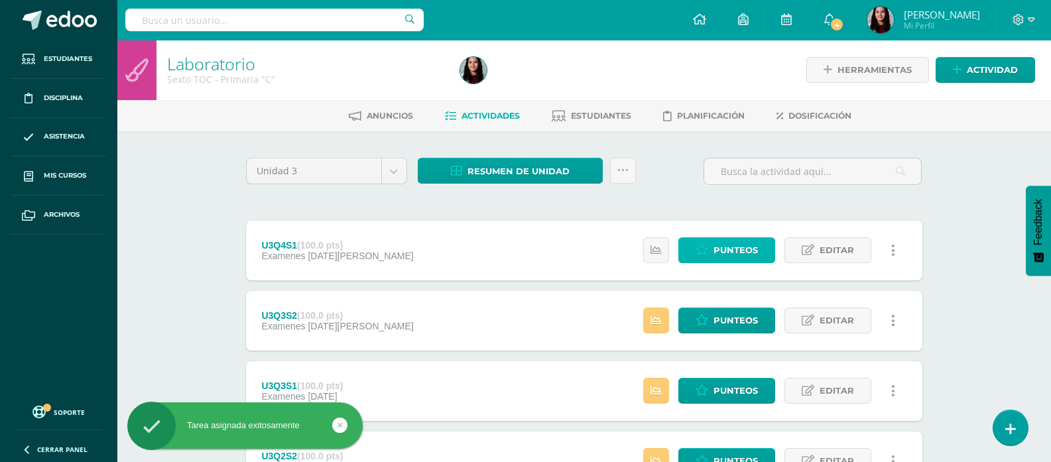
click at [703, 243] on link "Punteos" at bounding box center [726, 250] width 97 height 26
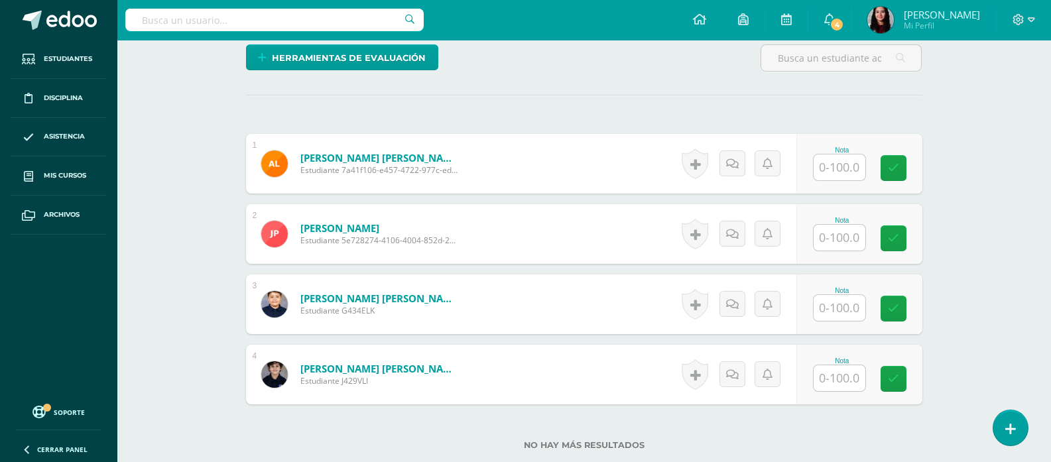
scroll to position [331, 0]
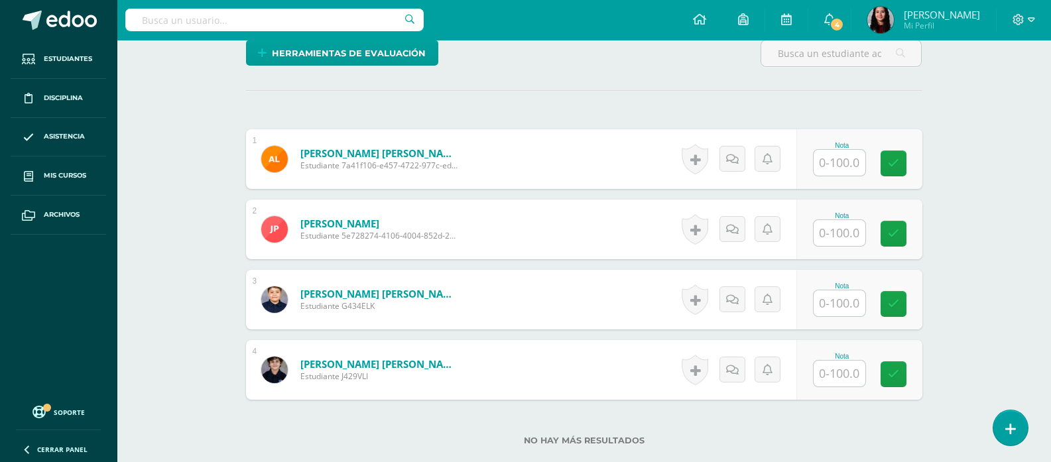
click at [831, 170] on input "text" at bounding box center [839, 163] width 52 height 26
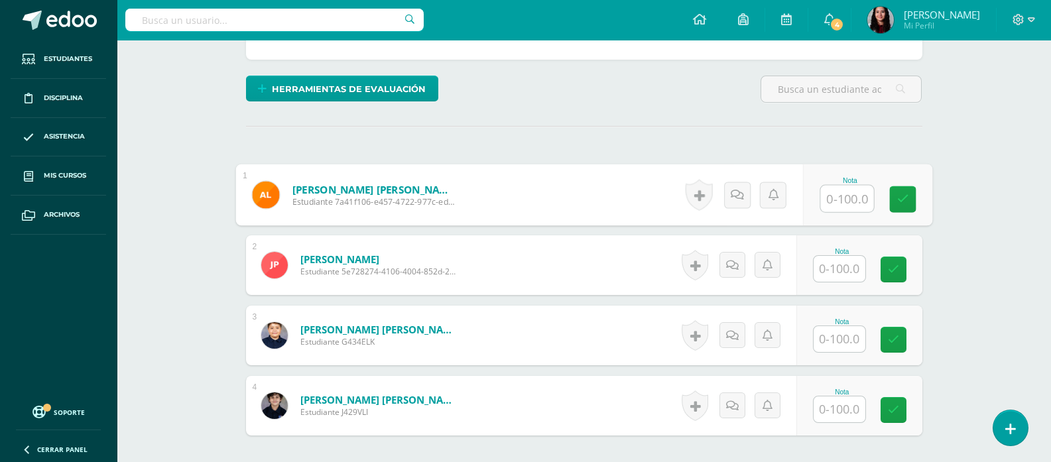
scroll to position [321, 0]
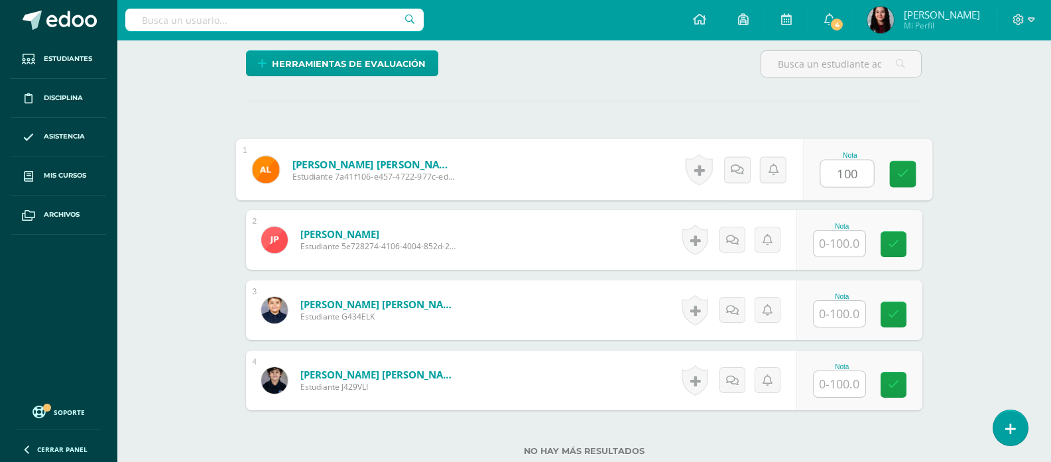
type input "100"
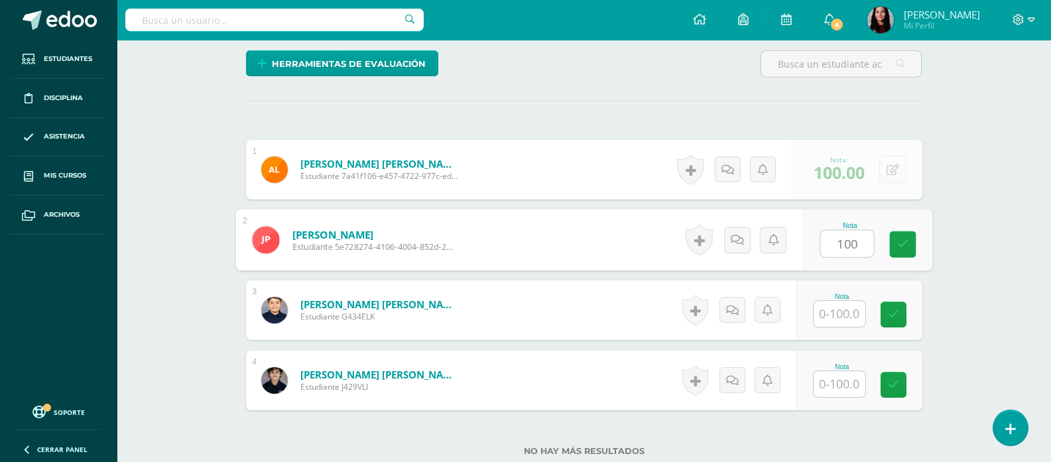
type input "100"
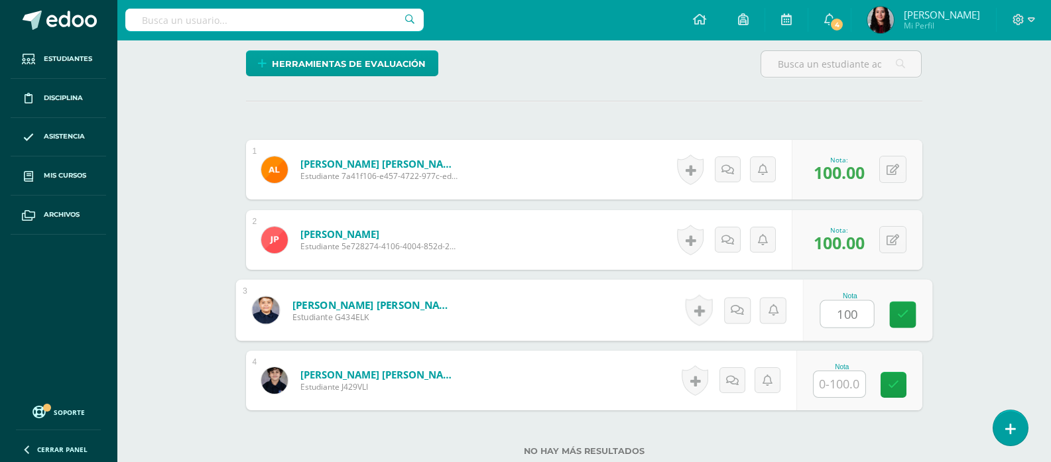
type input "100"
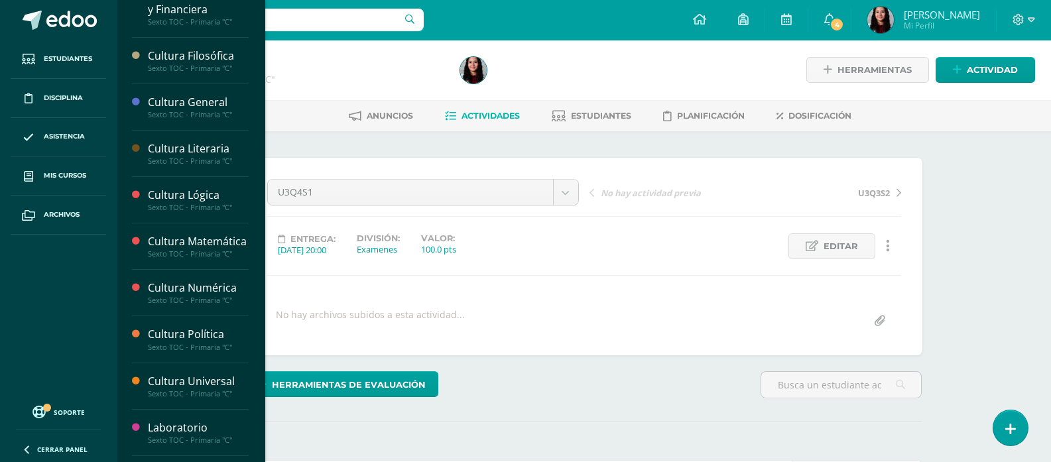
scroll to position [340, 0]
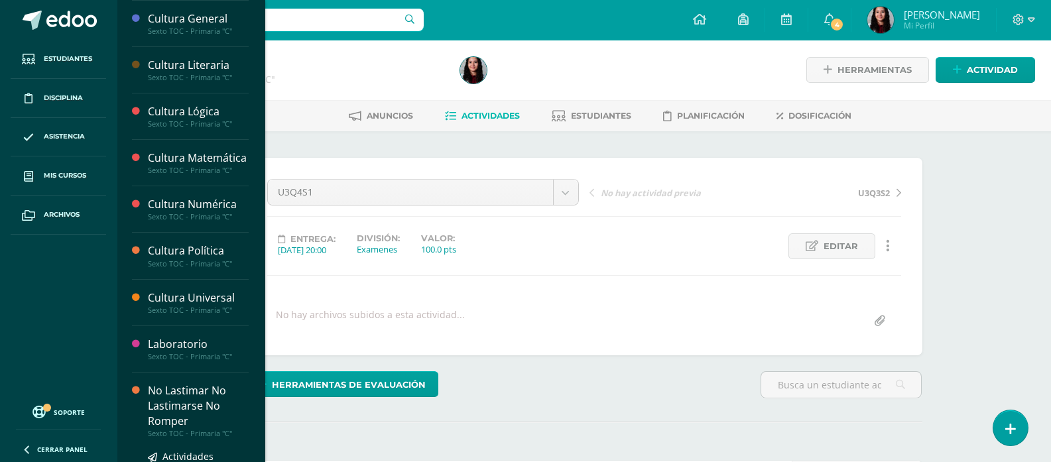
click at [166, 418] on div "No Lastimar No Lastimarse No Romper" at bounding box center [198, 406] width 101 height 46
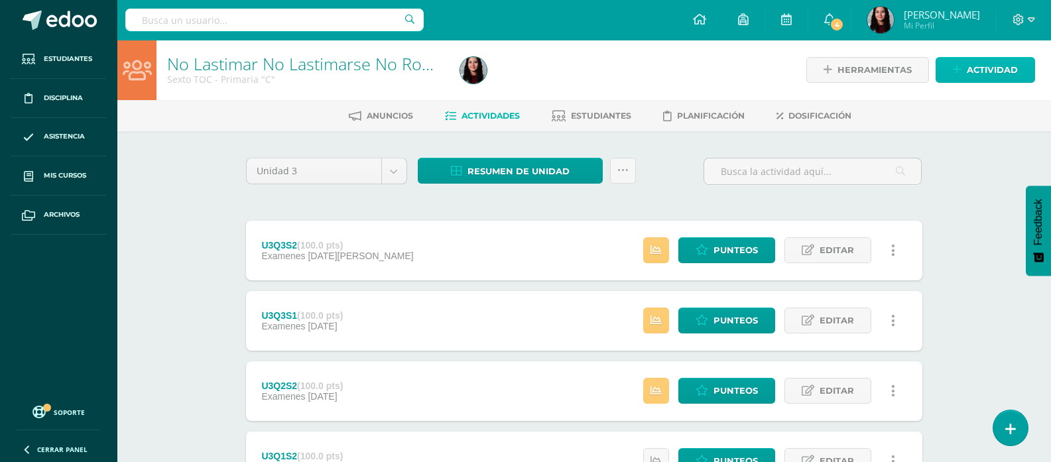
click at [952, 70] on icon at bounding box center [956, 69] width 9 height 11
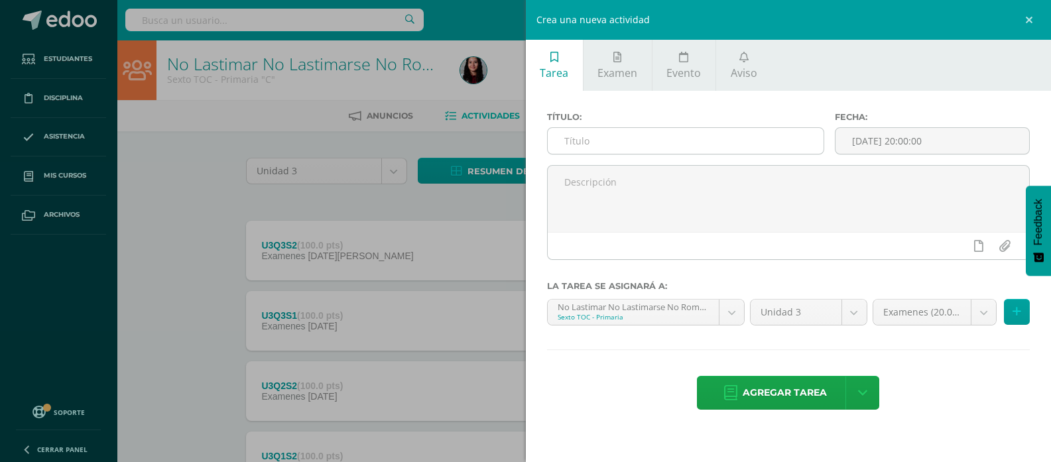
click at [706, 153] on input "text" at bounding box center [685, 141] width 276 height 26
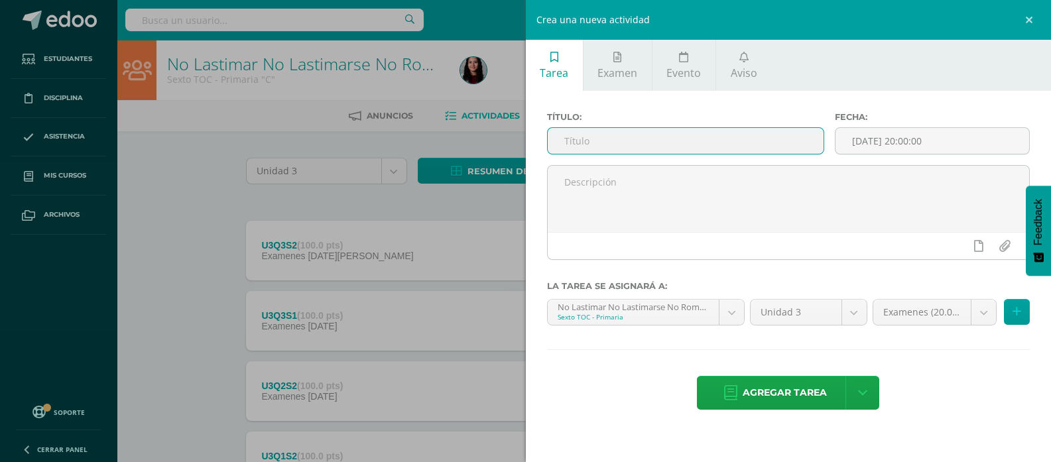
paste input "U3Q4S1"
type input "U3Q4S1"
click at [769, 392] on span "Agregar tarea" at bounding box center [784, 392] width 84 height 32
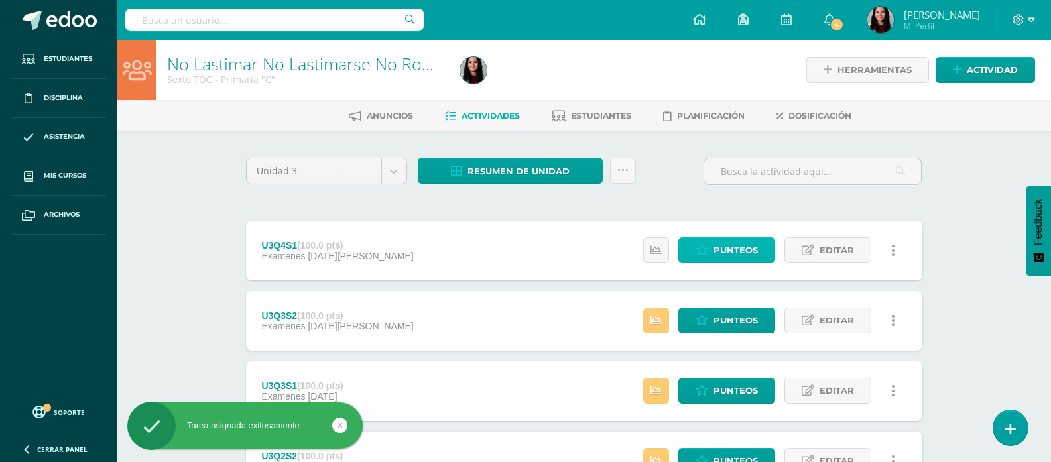
click at [736, 243] on span "Punteos" at bounding box center [735, 250] width 44 height 25
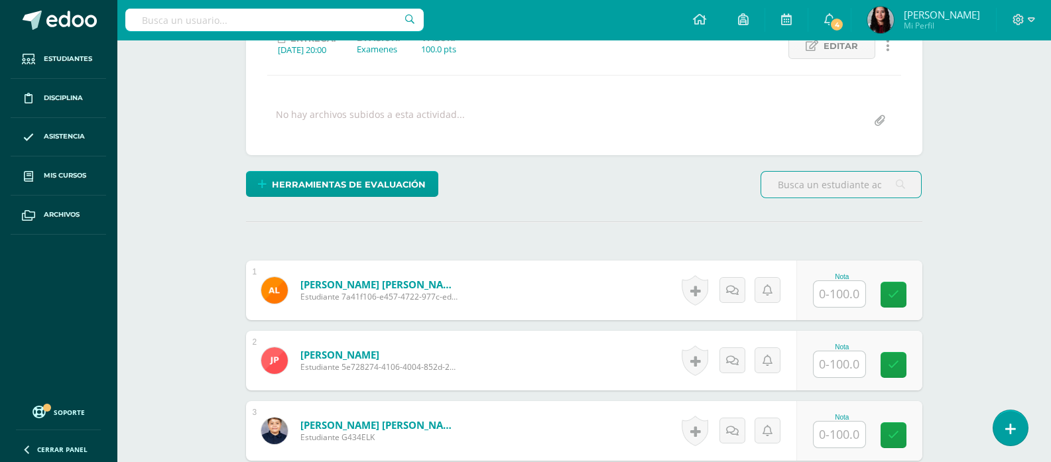
scroll to position [201, 0]
click at [832, 298] on input "text" at bounding box center [839, 293] width 52 height 26
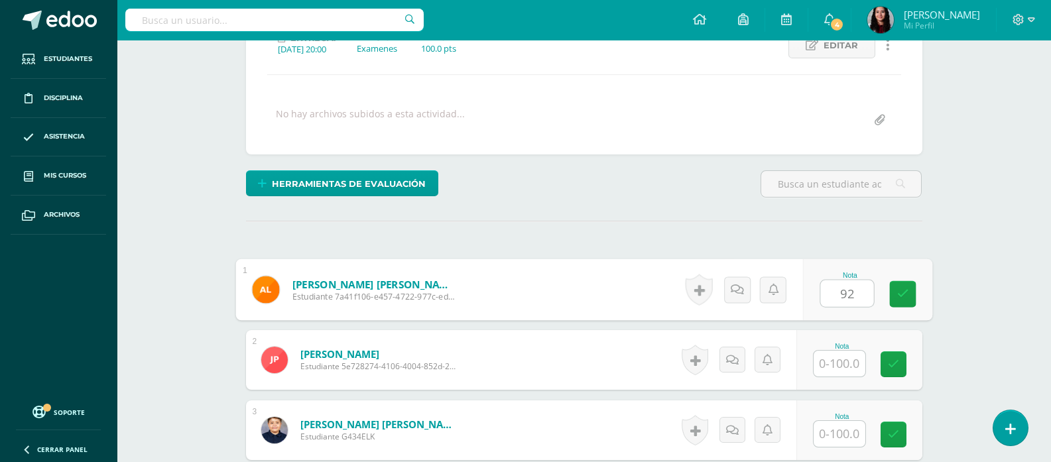
type input "92"
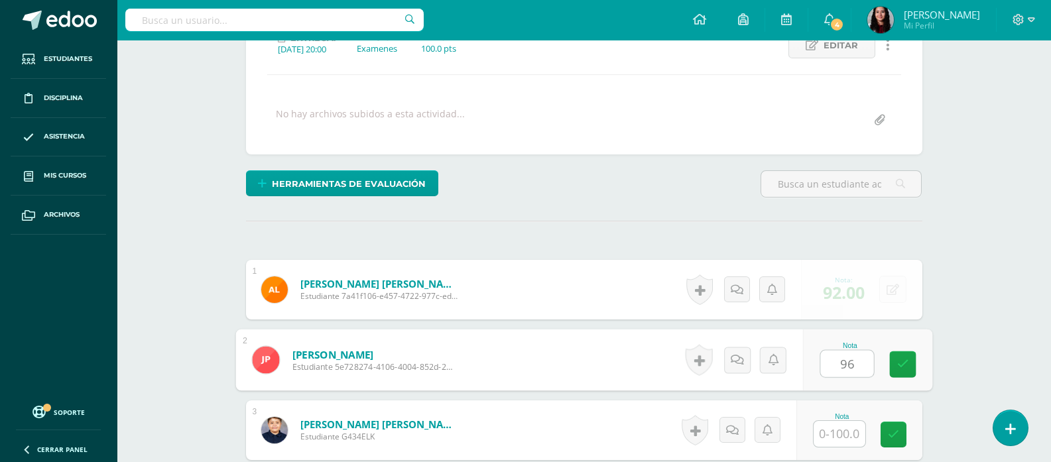
type input "96"
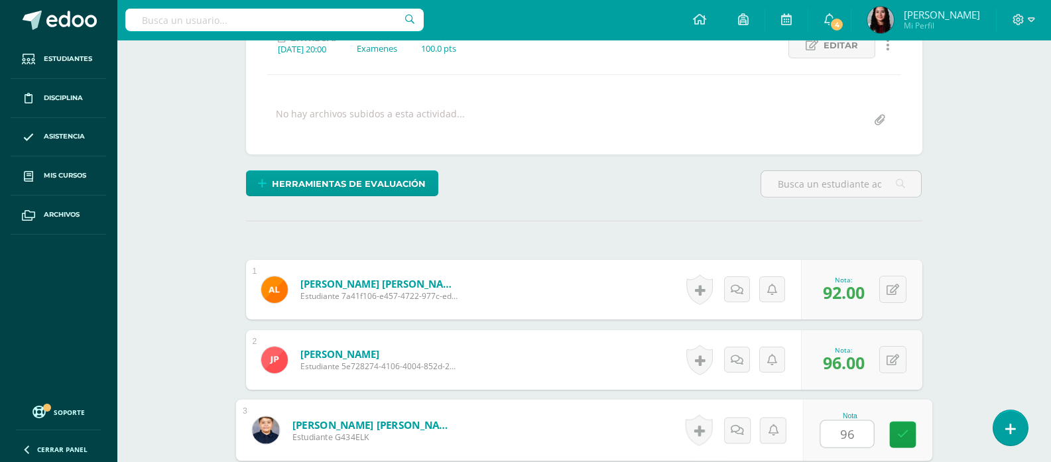
type input "96"
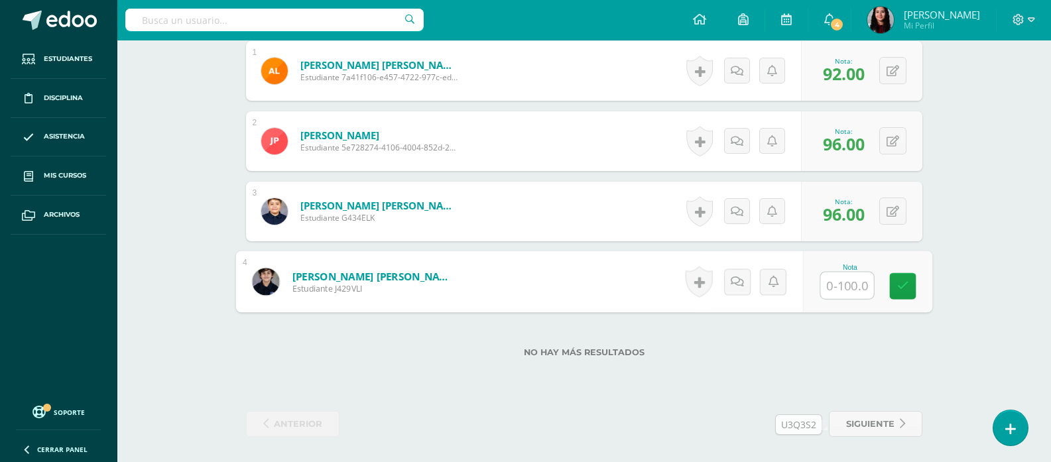
click at [746, 298] on div "Historial de actividad No hay historial para esta actividad Agregar Comentarios…" at bounding box center [740, 282] width 123 height 62
click at [1023, 17] on icon at bounding box center [1018, 20] width 12 height 12
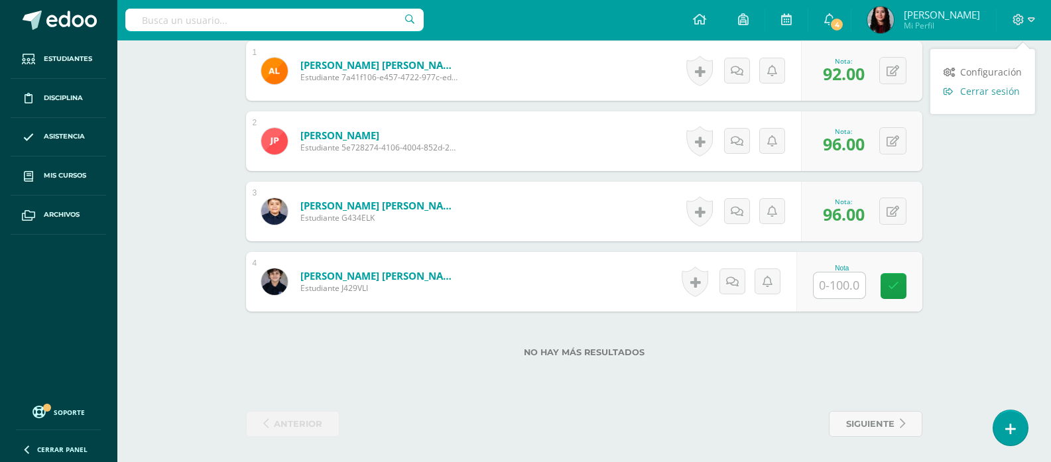
click at [971, 91] on span "Cerrar sesión" at bounding box center [990, 91] width 60 height 13
